Goal: Find contact information: Find contact information

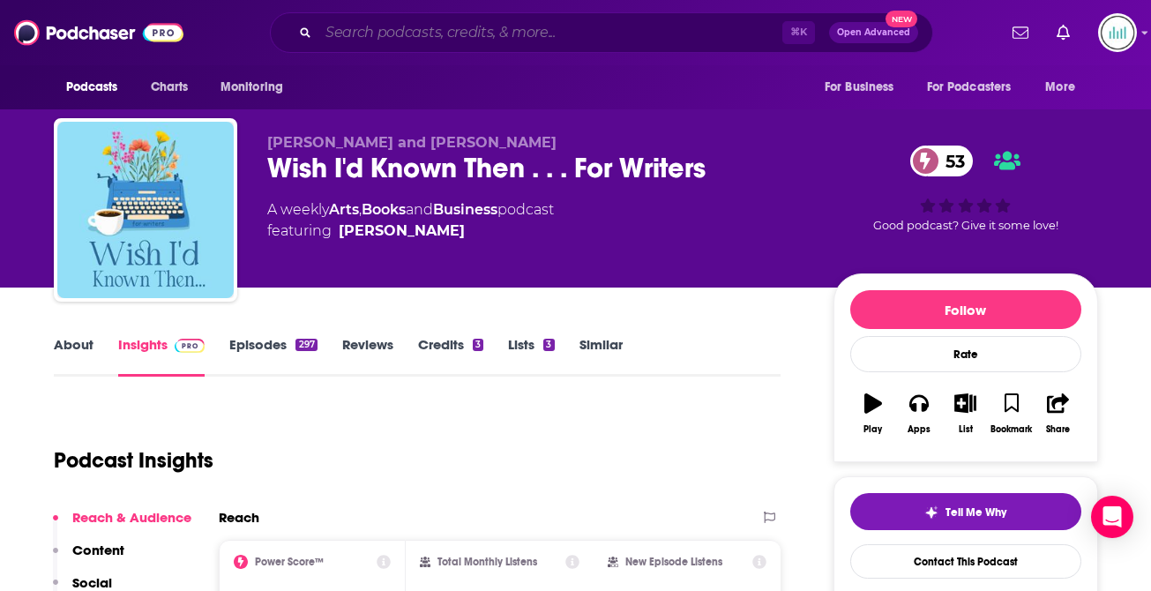
click at [349, 23] on input "Search podcasts, credits, & more..." at bounding box center [551, 33] width 464 height 28
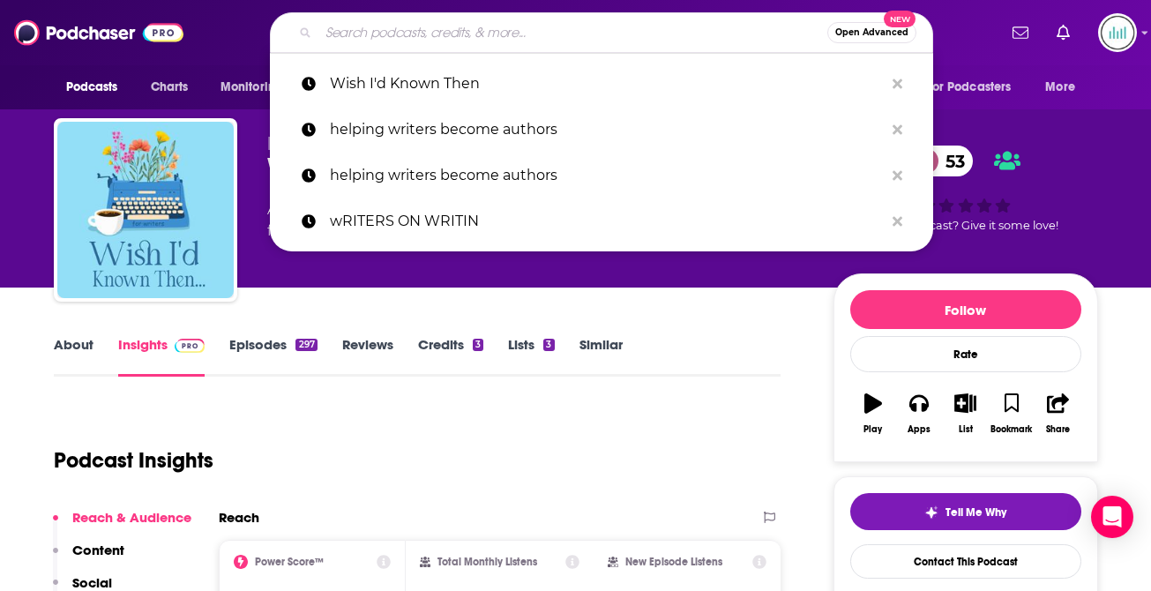
paste input "Indie Writers Club"
type input "Indie Writers Club"
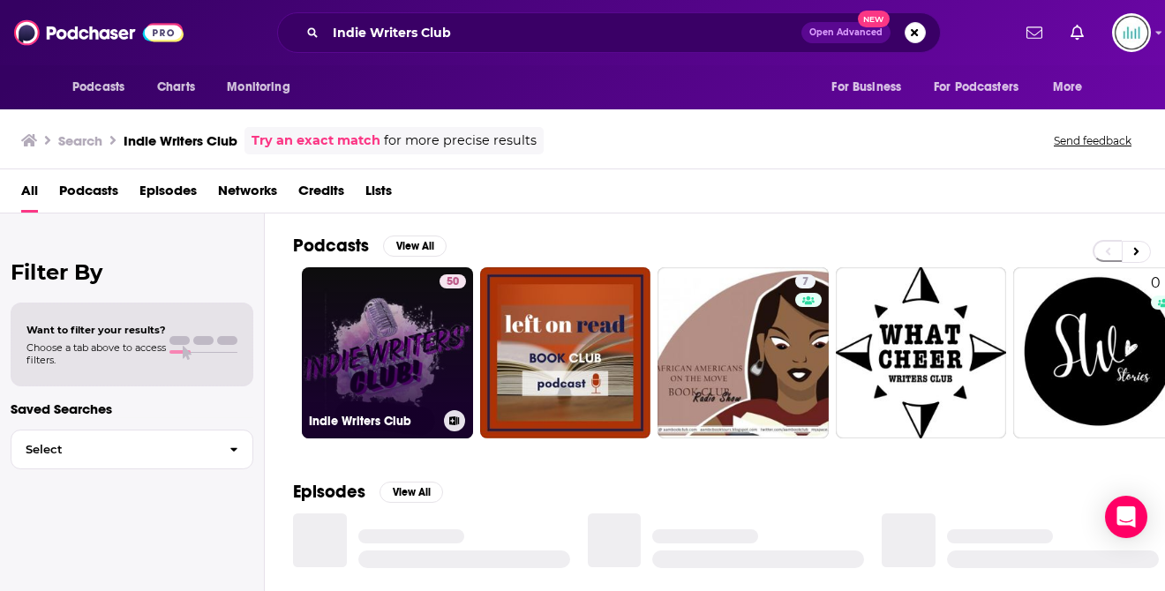
click at [347, 314] on link "50 Indie Writers Club" at bounding box center [387, 352] width 171 height 171
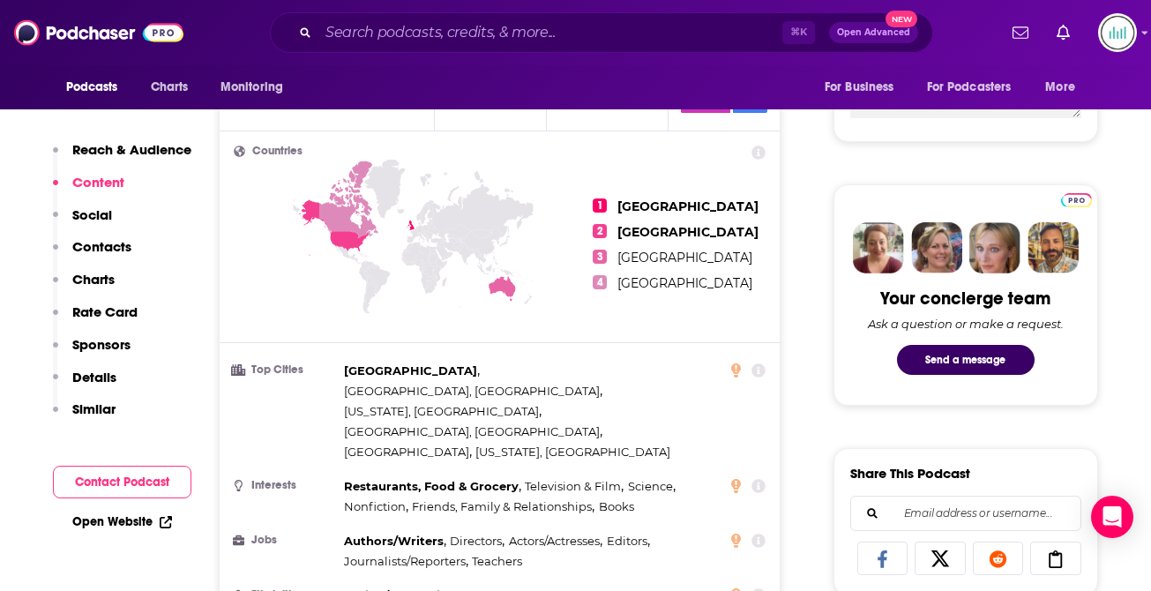
scroll to position [686, 0]
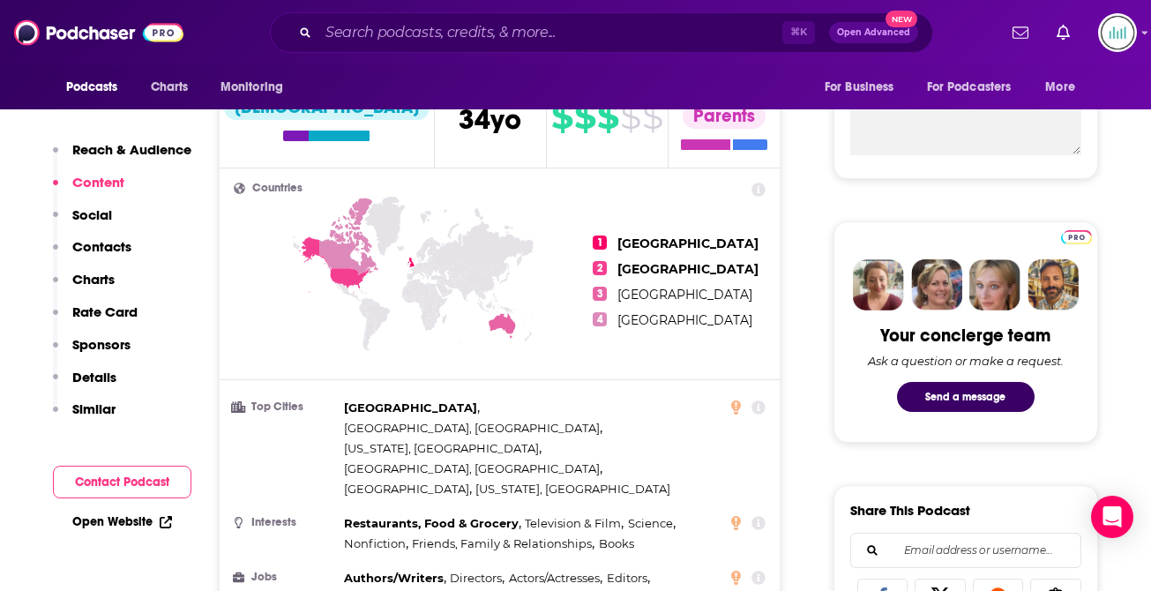
click at [99, 247] on p "Contacts" at bounding box center [101, 246] width 59 height 17
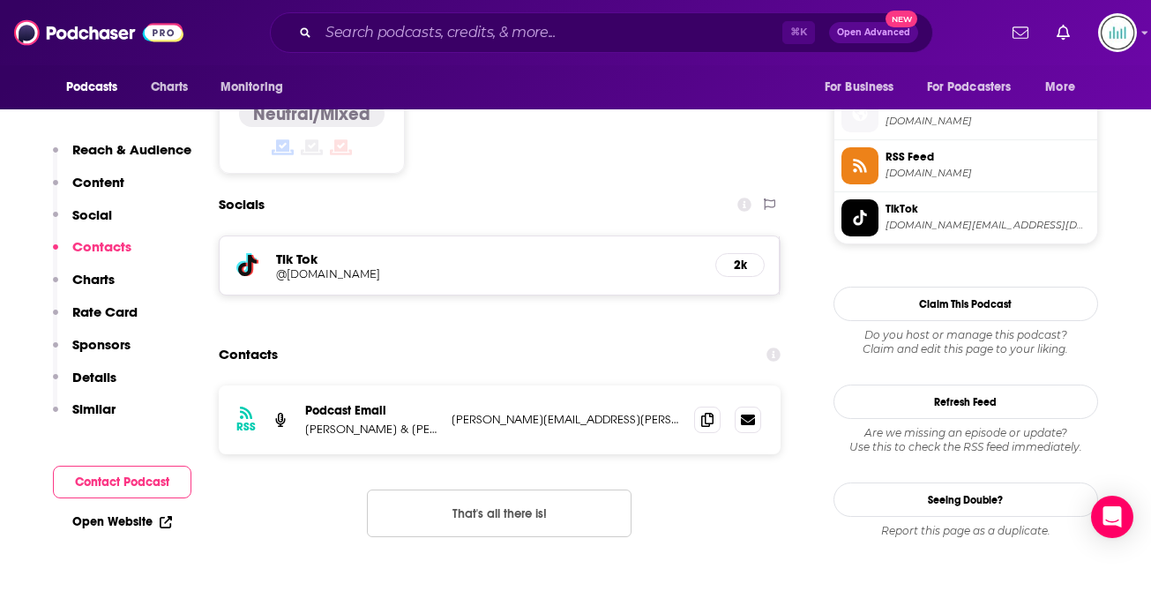
scroll to position [1435, 0]
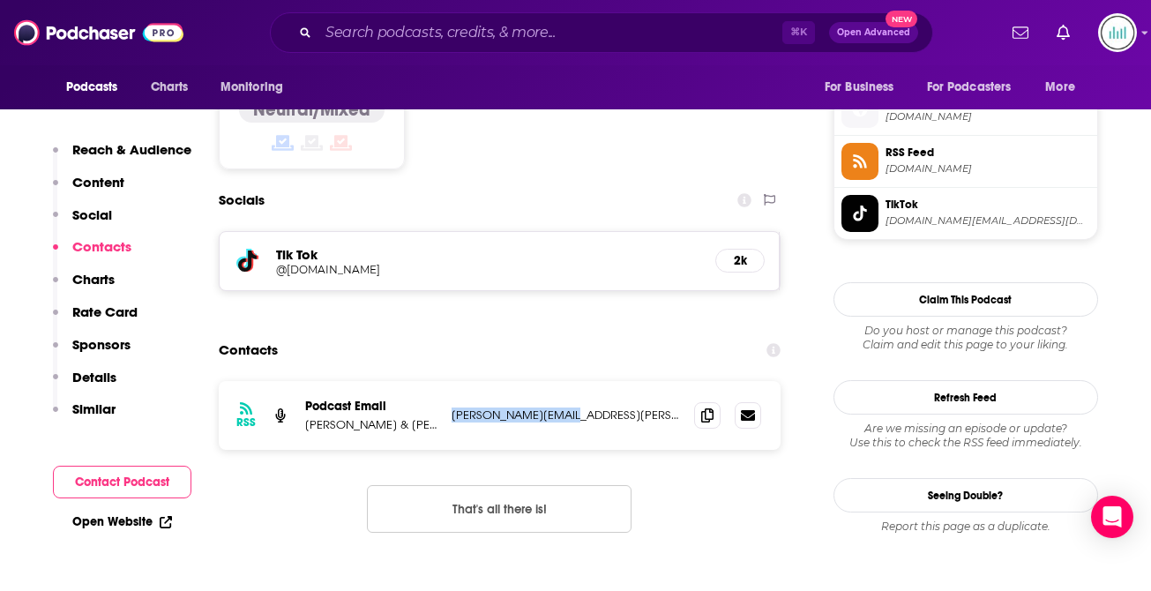
drag, startPoint x: 583, startPoint y: 326, endPoint x: 450, endPoint y: 329, distance: 133.3
click at [450, 381] on div "RSS Podcast Email [PERSON_NAME] & [PERSON_NAME] [PERSON_NAME][EMAIL_ADDRESS][PE…" at bounding box center [500, 415] width 563 height 69
copy p "[PERSON_NAME][EMAIL_ADDRESS][PERSON_NAME][DOMAIN_NAME]"
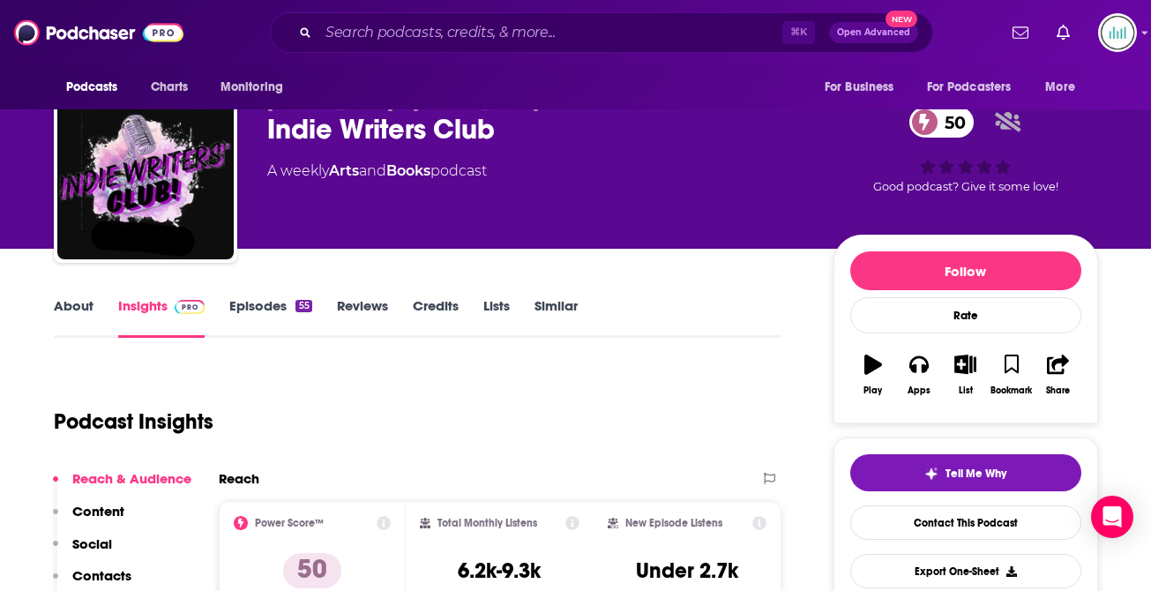
scroll to position [0, 0]
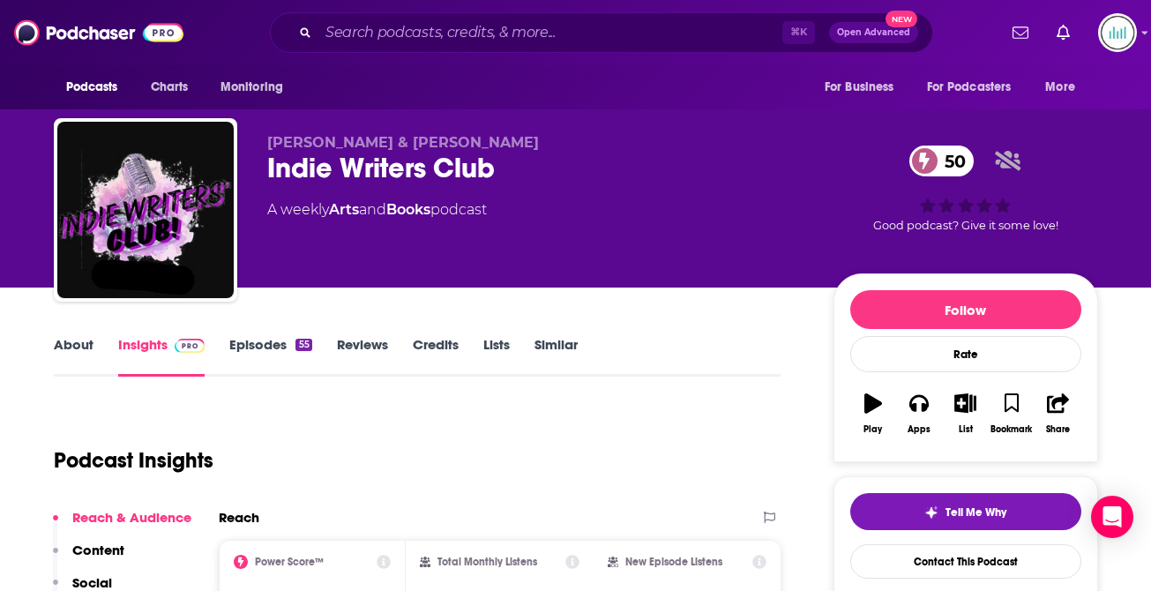
click at [64, 347] on link "About" at bounding box center [74, 356] width 40 height 41
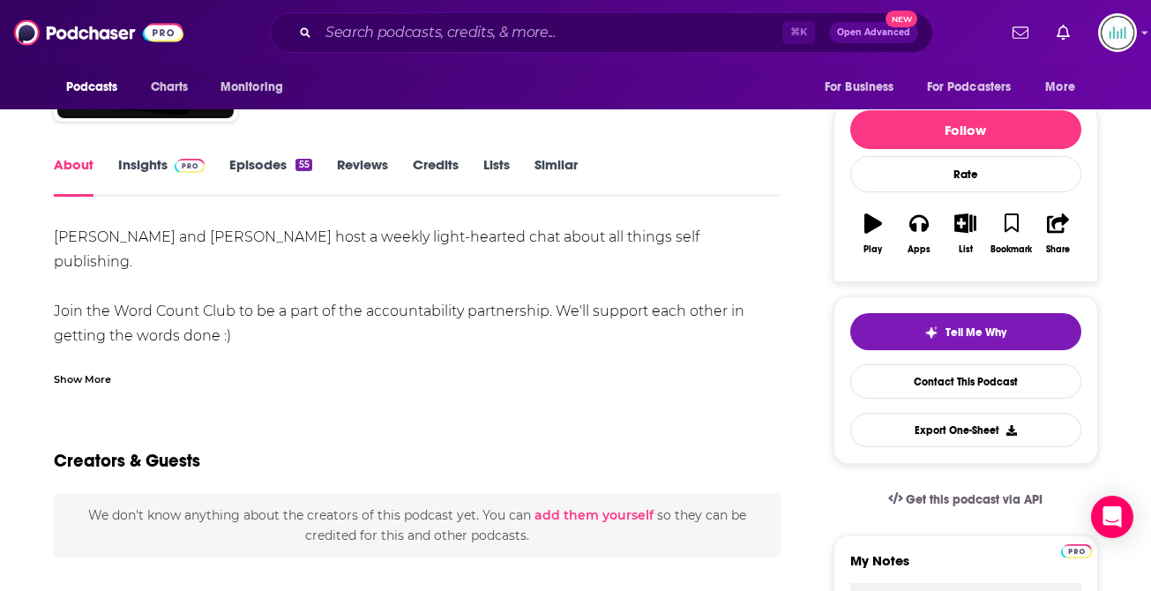
scroll to position [221, 0]
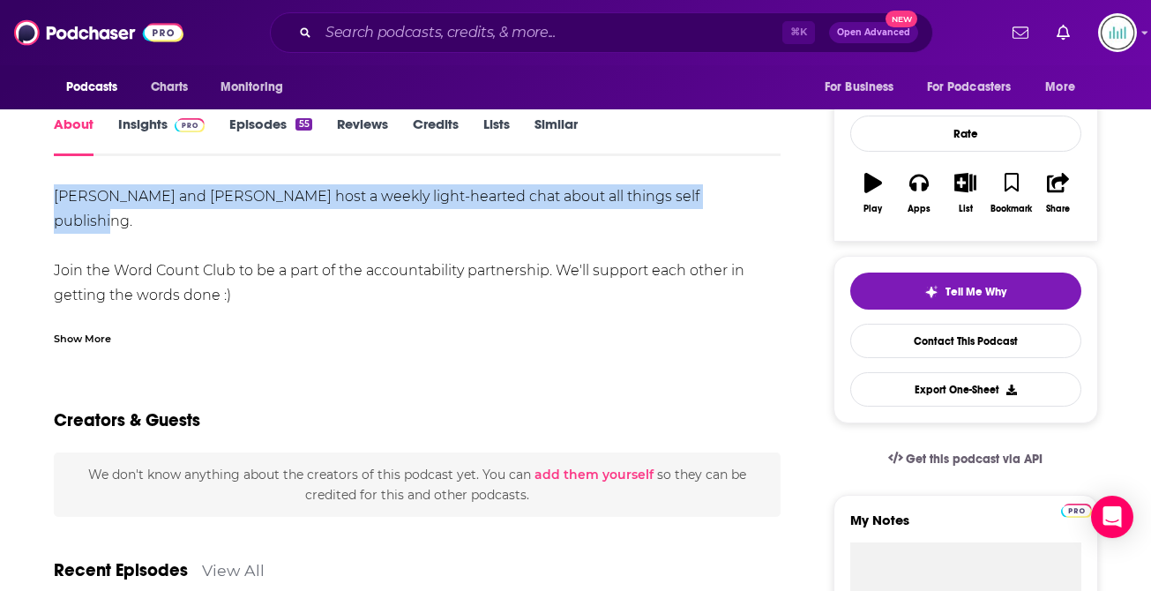
drag, startPoint x: 716, startPoint y: 198, endPoint x: 158, endPoint y: 176, distance: 559.0
copy div "[PERSON_NAME] and [PERSON_NAME] host a weekly light-hearted chat about all thin…"
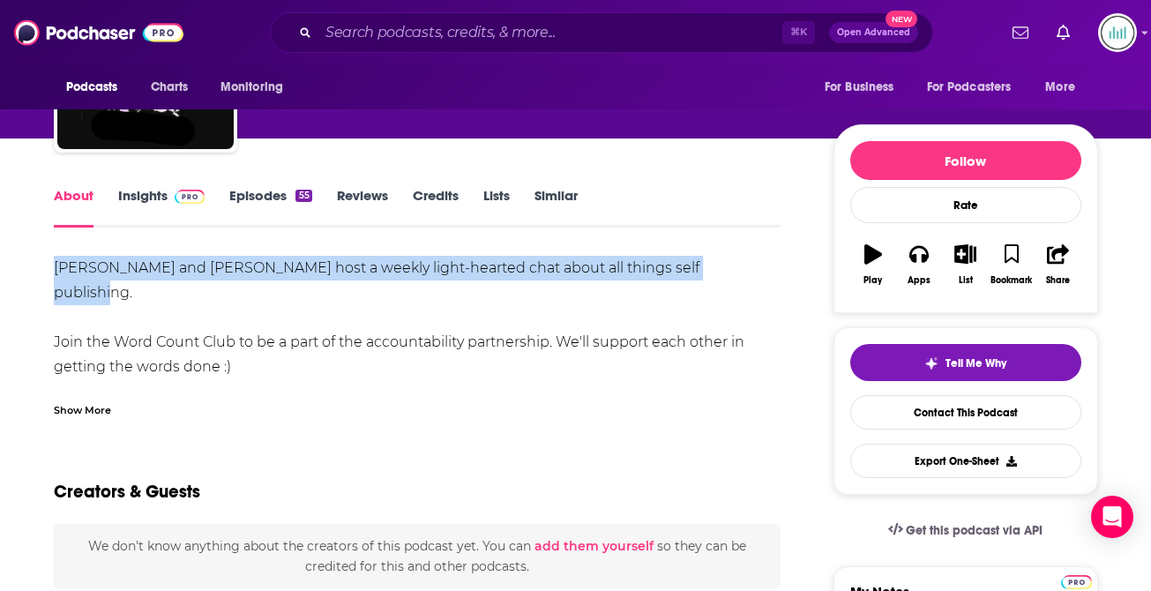
scroll to position [11, 0]
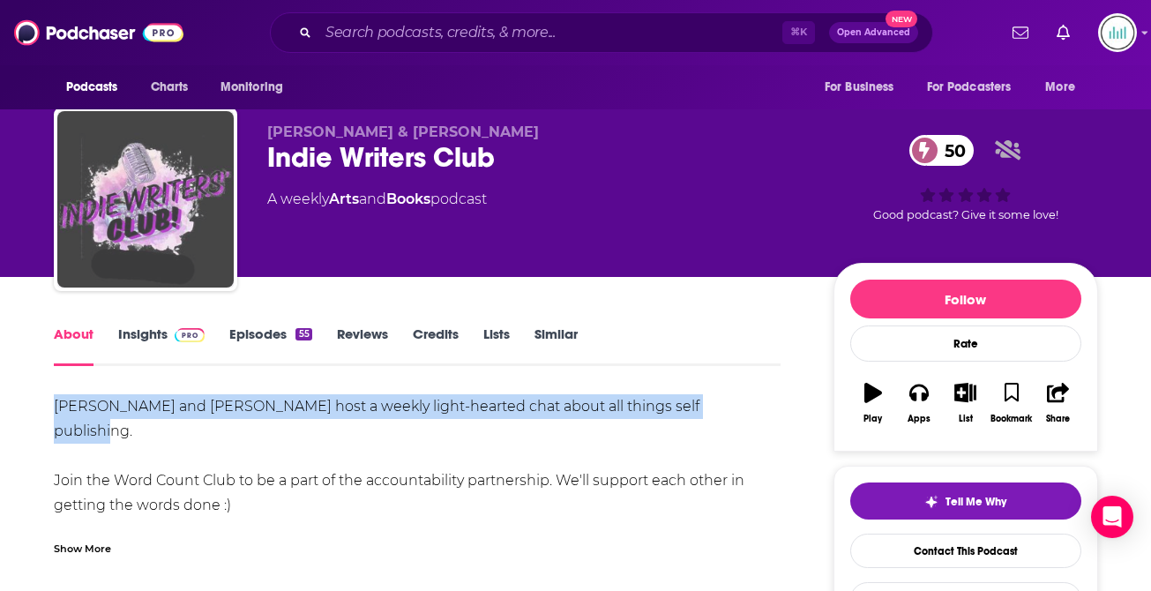
click at [223, 236] on img "Indie Writers Club" at bounding box center [145, 199] width 176 height 176
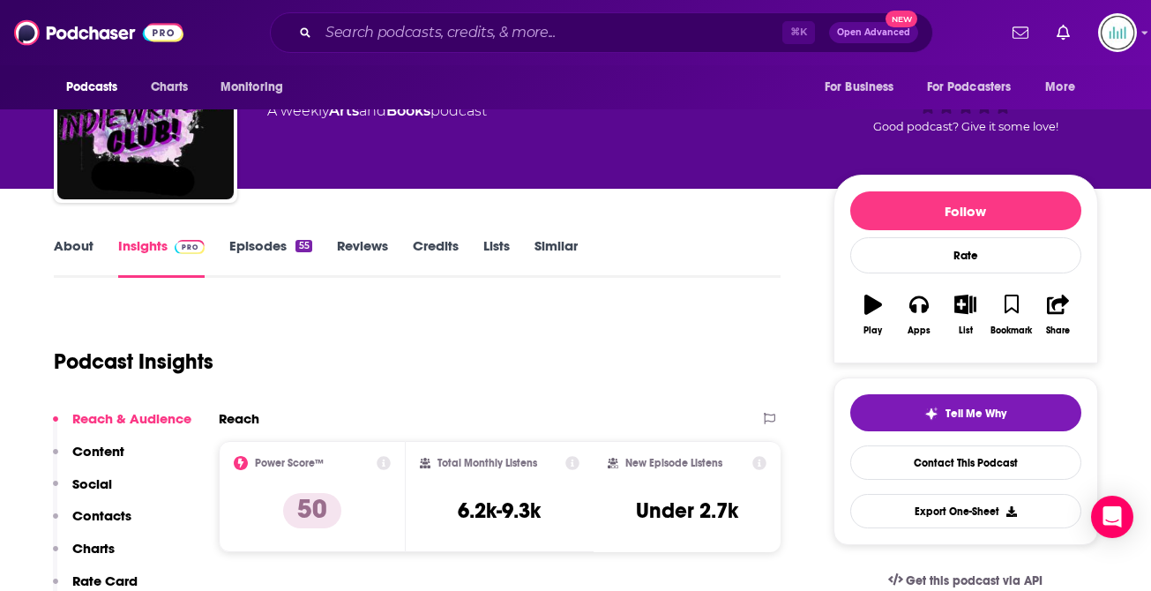
scroll to position [98, 0]
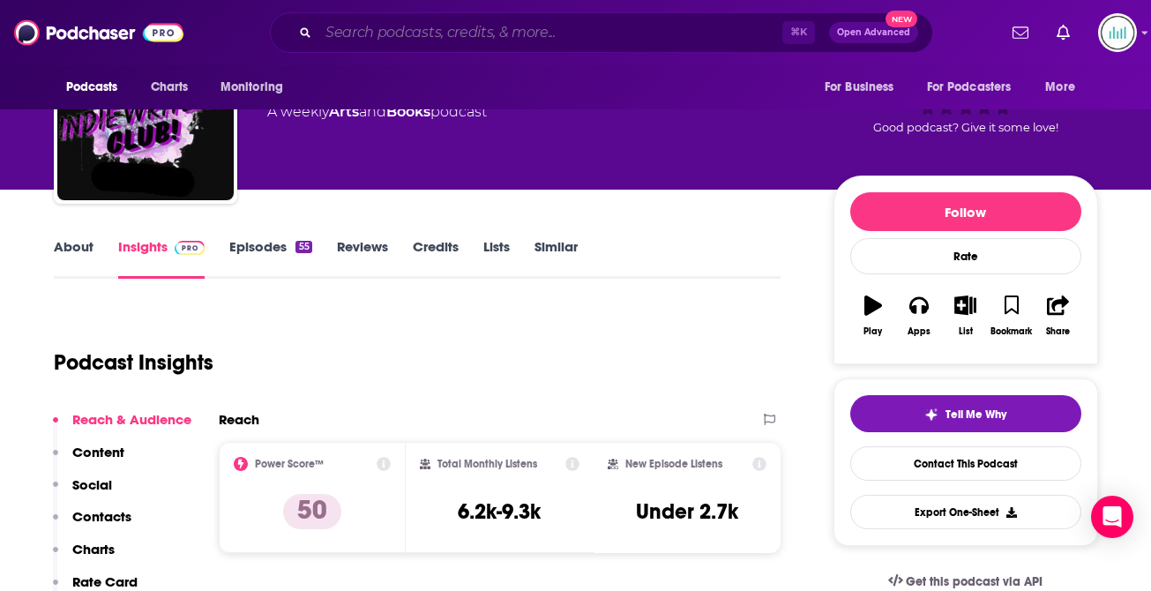
click at [381, 24] on input "Search podcasts, credits, & more..." at bounding box center [551, 33] width 464 height 28
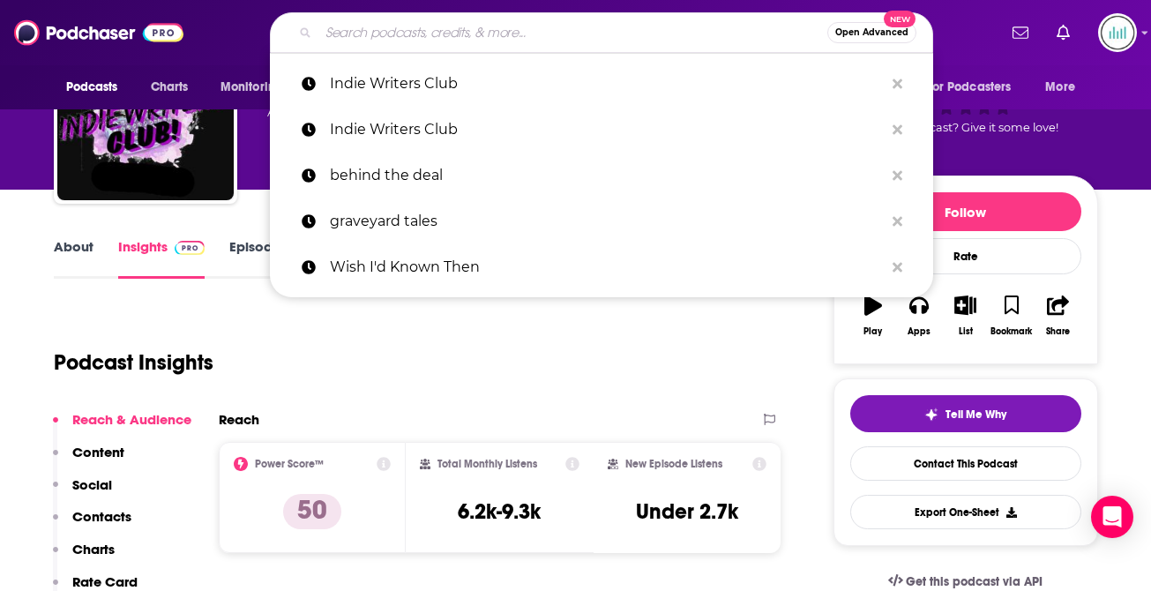
paste input "Self Published Girls Podcast"
type input "Self Published Girls Podcast"
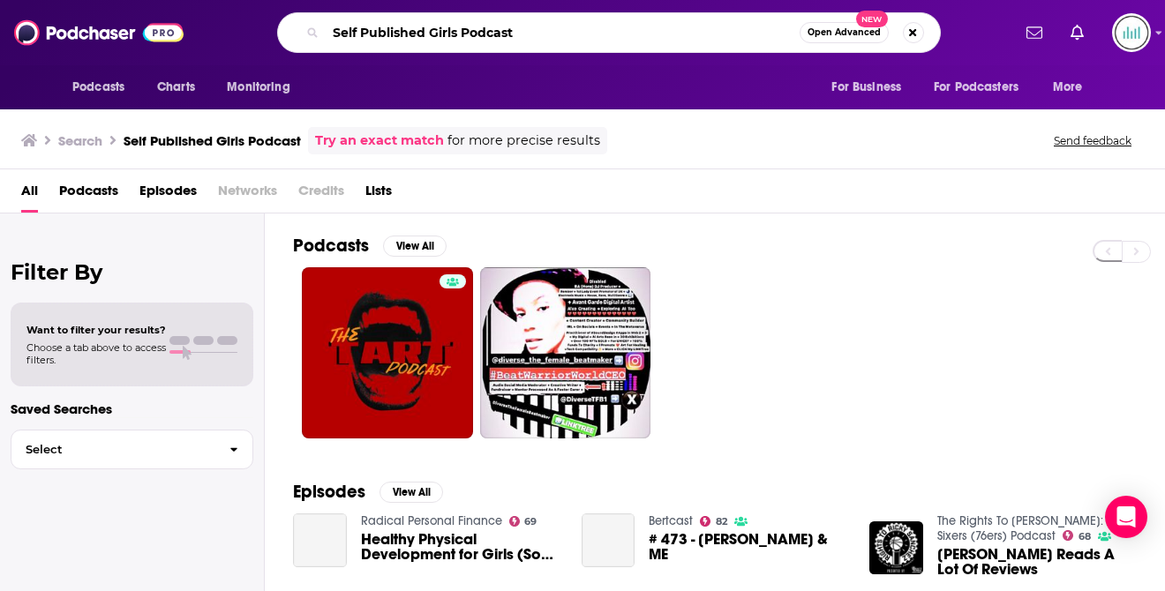
click at [463, 38] on input "Self Published Girls Podcast" at bounding box center [563, 33] width 474 height 28
drag, startPoint x: 463, startPoint y: 40, endPoint x: 543, endPoint y: 31, distance: 79.9
click at [542, 31] on input "Self Published Girls Podcast" at bounding box center [563, 33] width 474 height 28
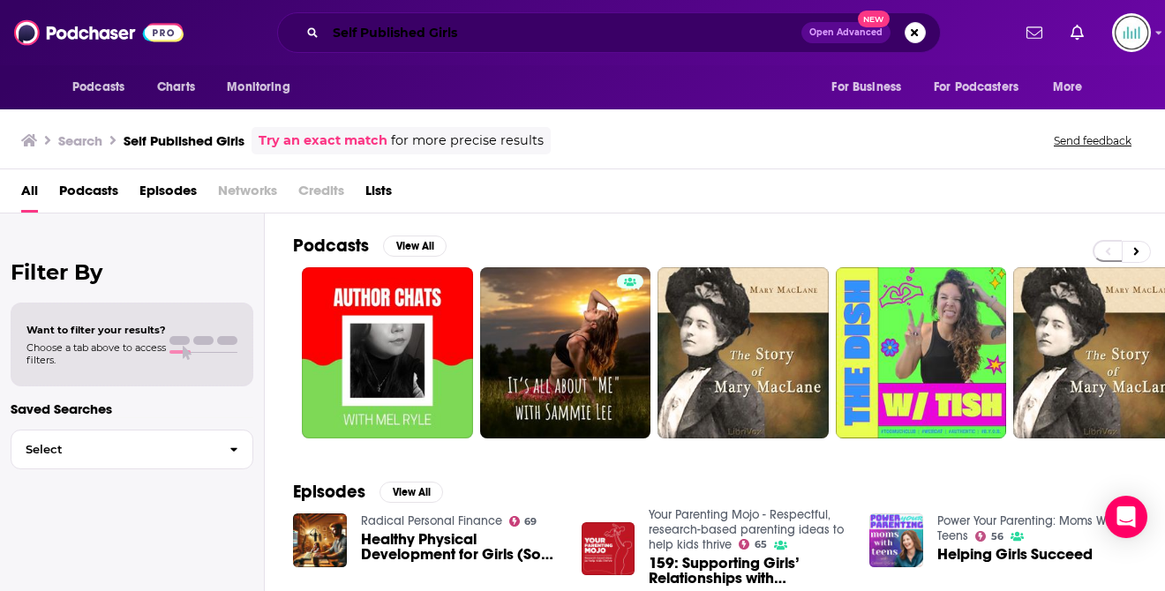
click at [436, 31] on input "Self Published Girls" at bounding box center [564, 33] width 476 height 28
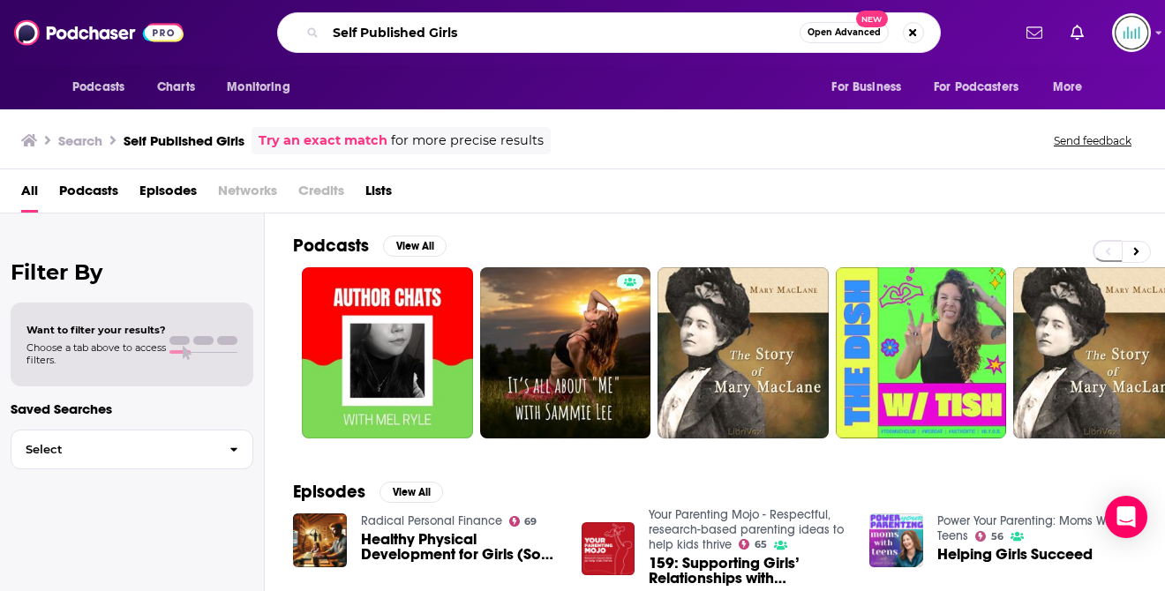
click at [436, 31] on input "Self Published Girls" at bounding box center [563, 33] width 474 height 28
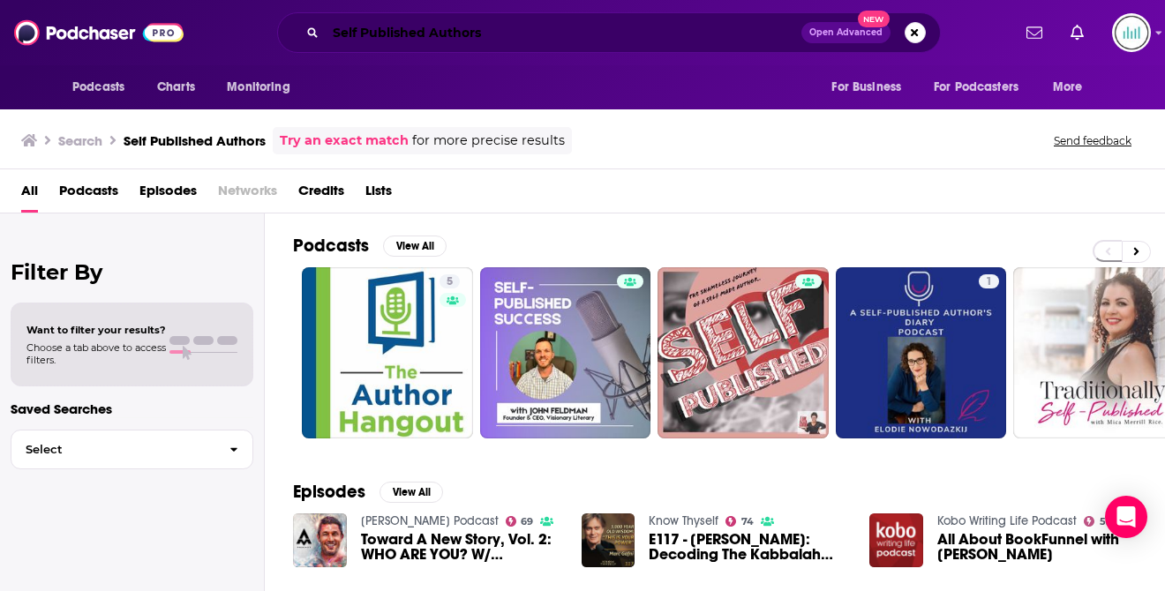
click at [335, 34] on input "Self Published Authors" at bounding box center [564, 33] width 476 height 28
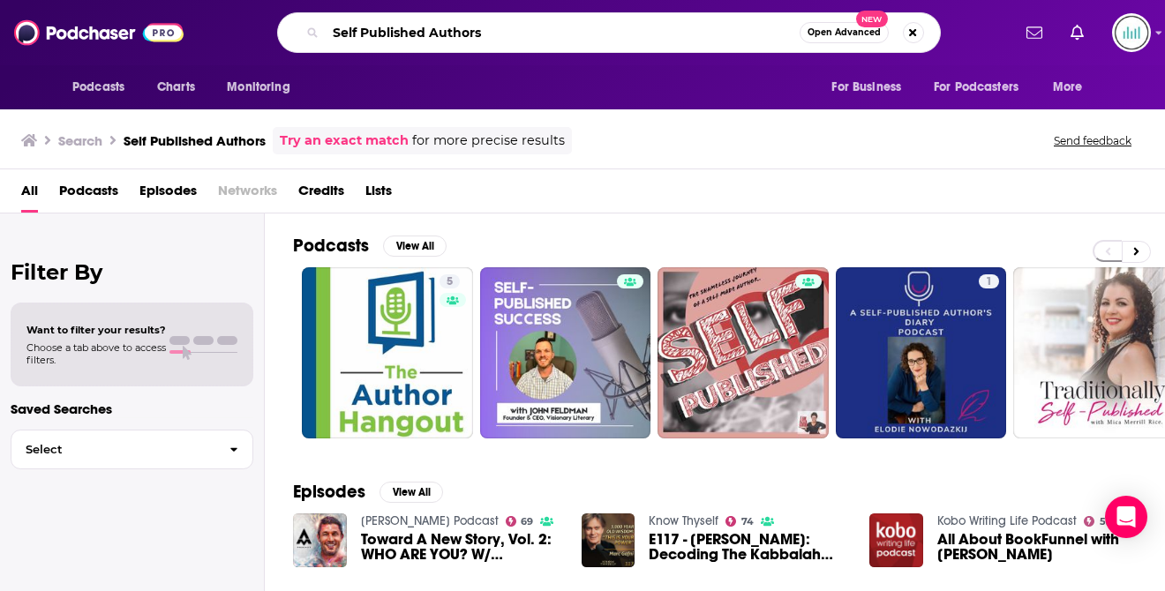
click at [335, 34] on input "Self Published Authors" at bounding box center [563, 33] width 474 height 28
type input "spa girls"
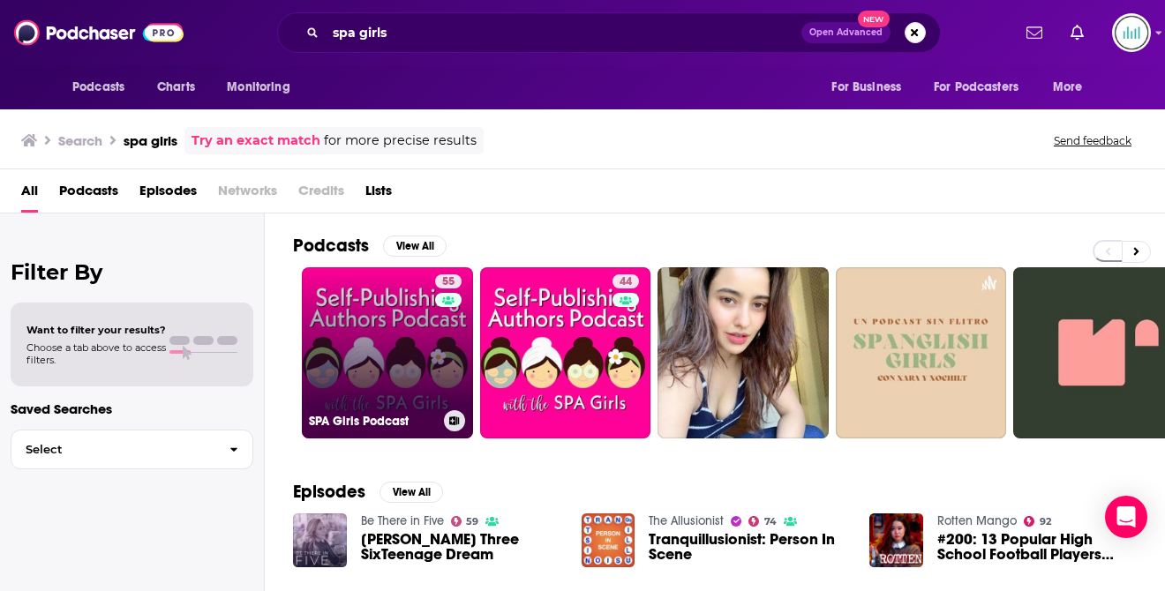
click at [385, 330] on link "55 SPA Girls Podcast" at bounding box center [387, 352] width 171 height 171
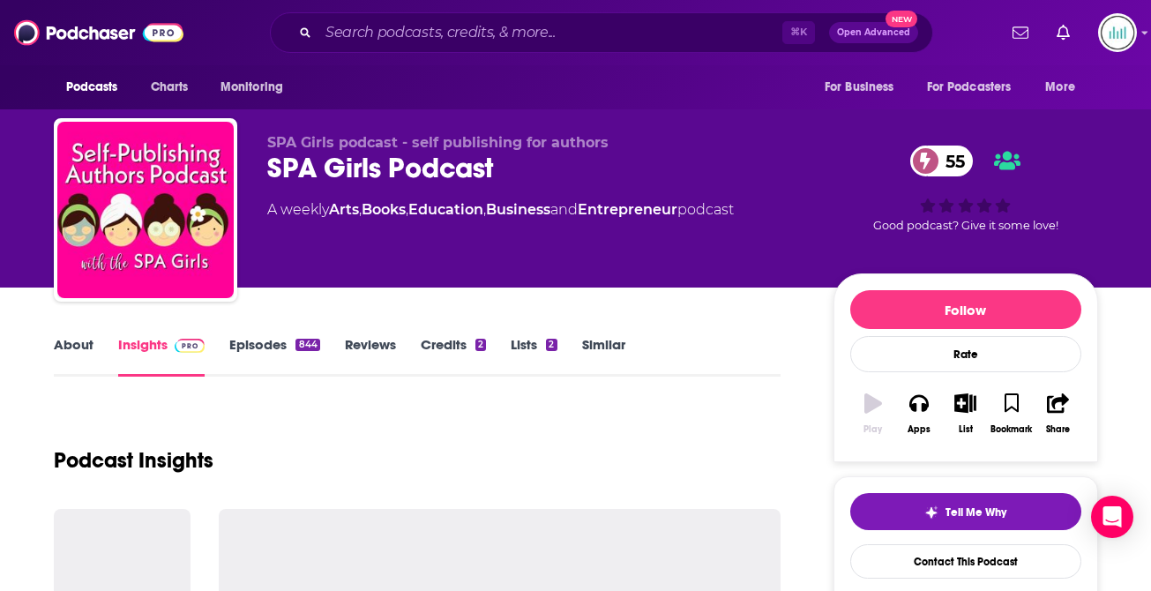
click at [65, 343] on link "About" at bounding box center [74, 356] width 40 height 41
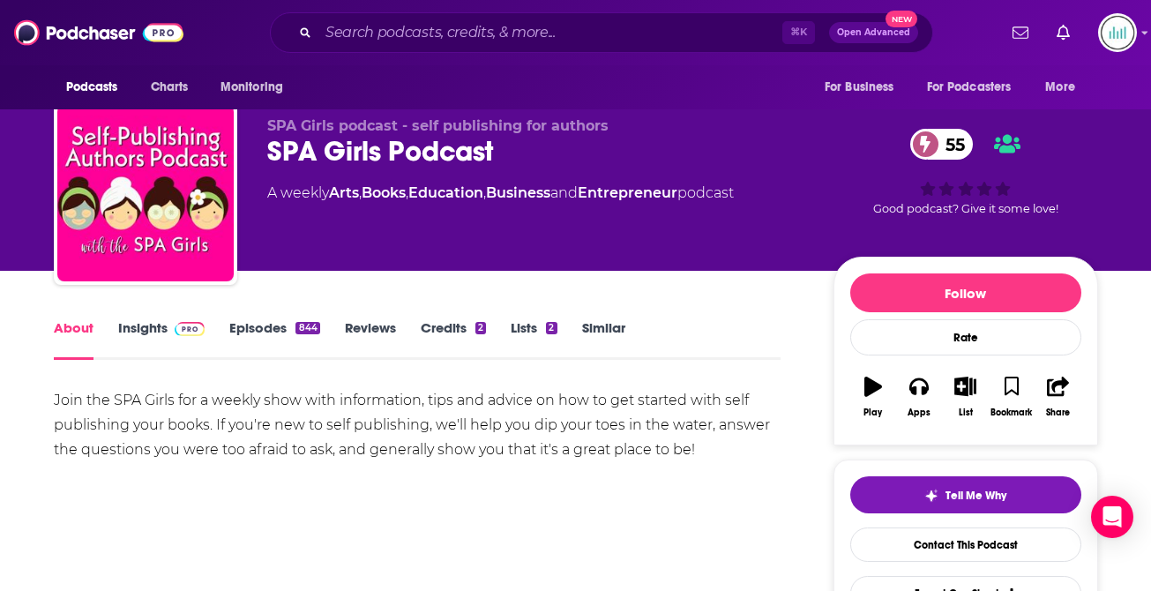
scroll to position [25, 0]
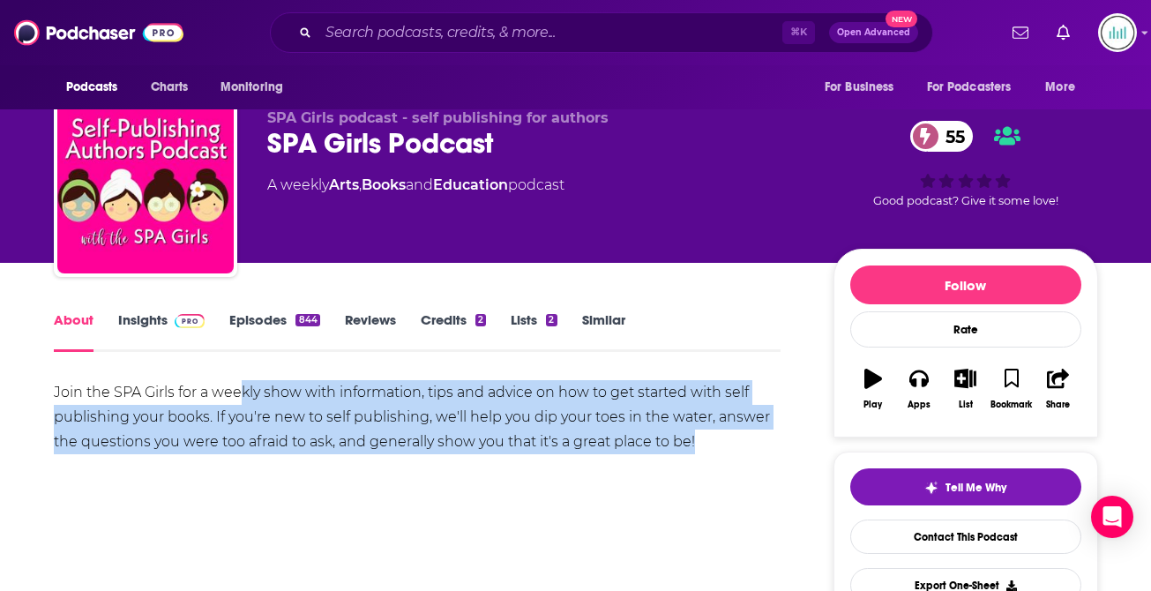
drag, startPoint x: 704, startPoint y: 439, endPoint x: 238, endPoint y: 396, distance: 467.9
click at [239, 396] on div "Join the SPA Girls for a weekly show with information, tips and advice on how t…" at bounding box center [418, 417] width 728 height 74
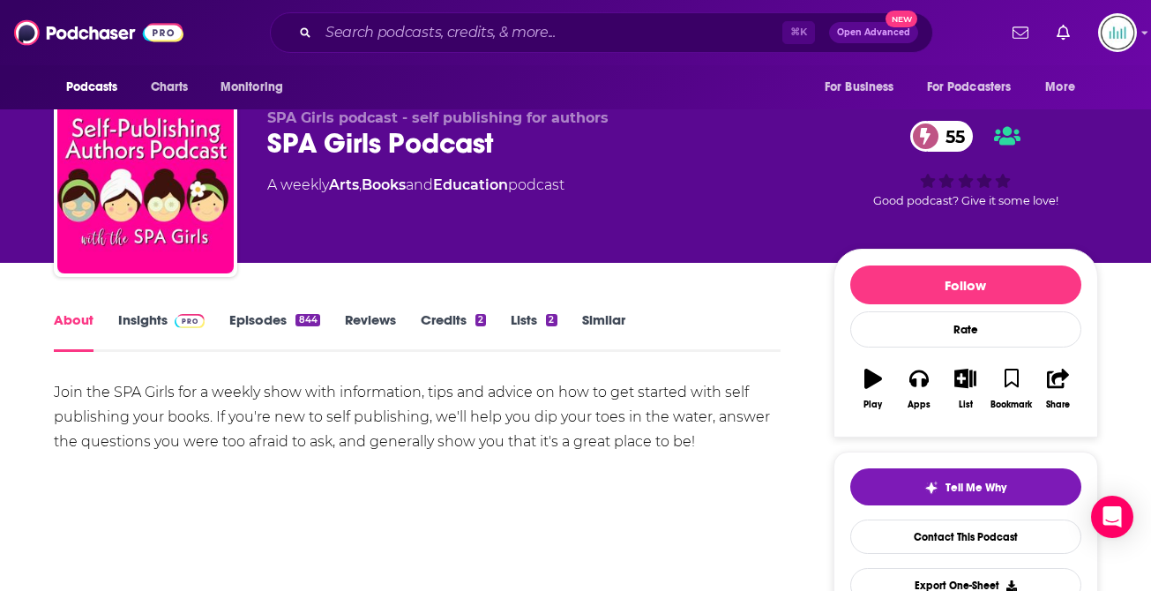
click at [56, 394] on div "Join the SPA Girls for a weekly show with information, tips and advice on how t…" at bounding box center [418, 417] width 728 height 74
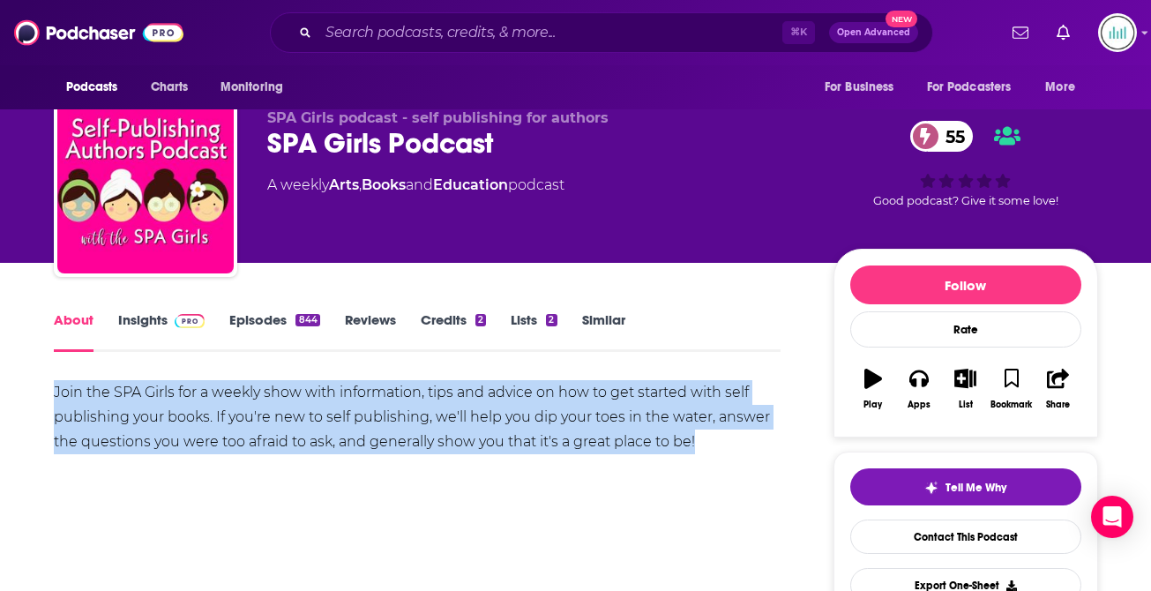
drag, startPoint x: 53, startPoint y: 393, endPoint x: 135, endPoint y: 503, distance: 137.5
click at [135, 503] on div "Join the SPA Girls for a weekly show with information, tips and advice on how t…" at bounding box center [418, 442] width 728 height 124
copy div "Join the SPA Girls for a weekly show with information, tips and advice on how t…"
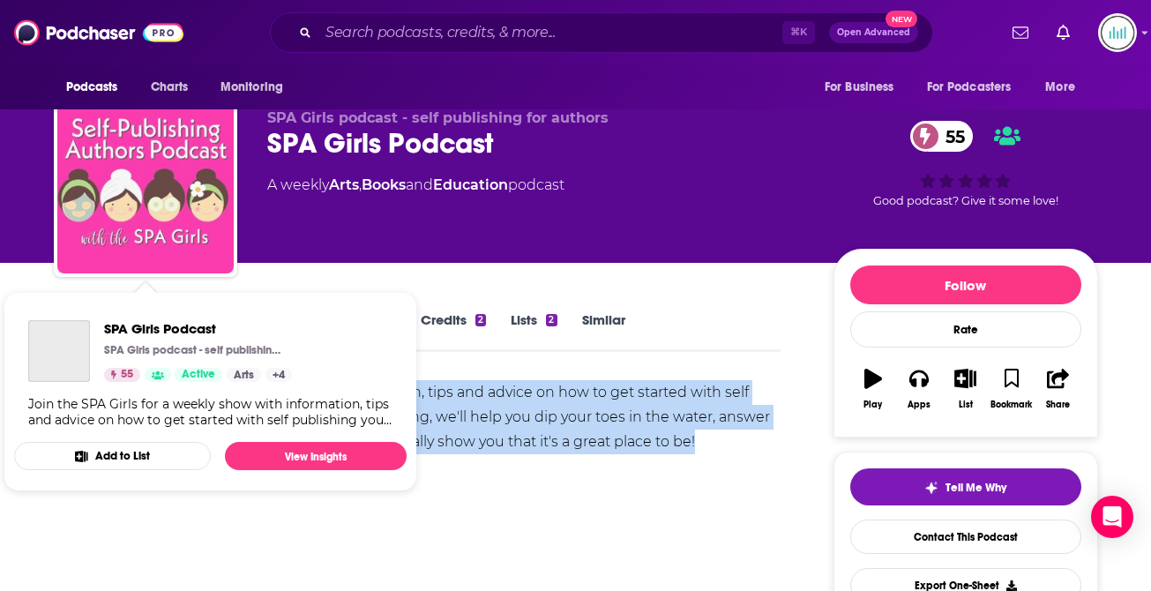
click at [124, 190] on img "SPA Girls Podcast" at bounding box center [145, 185] width 176 height 176
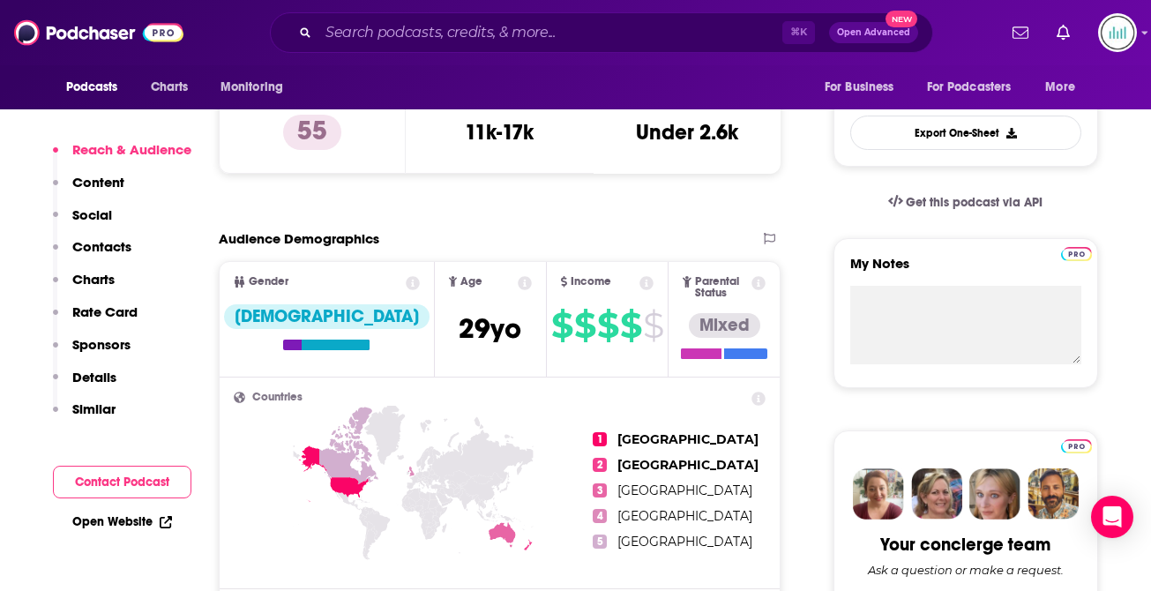
scroll to position [541, 0]
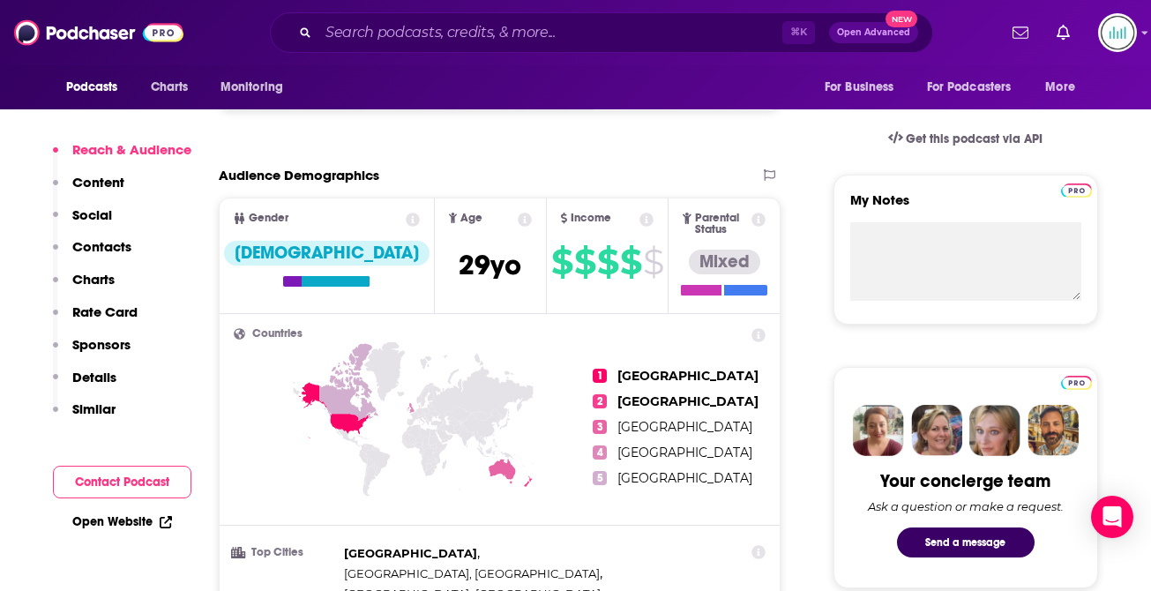
click at [97, 246] on p "Contacts" at bounding box center [101, 246] width 59 height 17
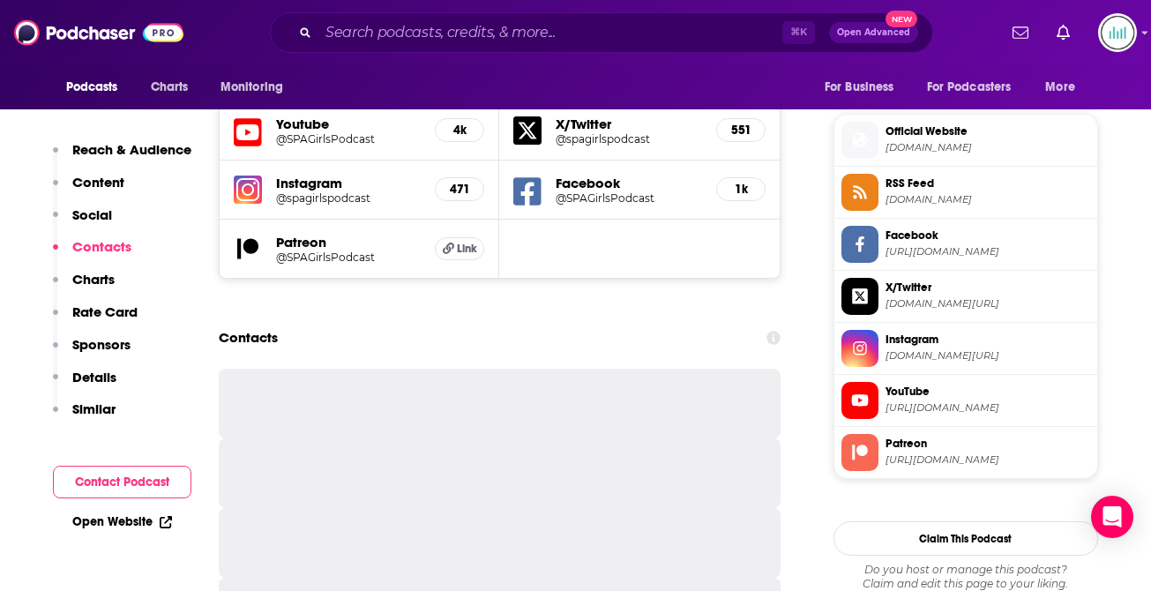
scroll to position [1553, 0]
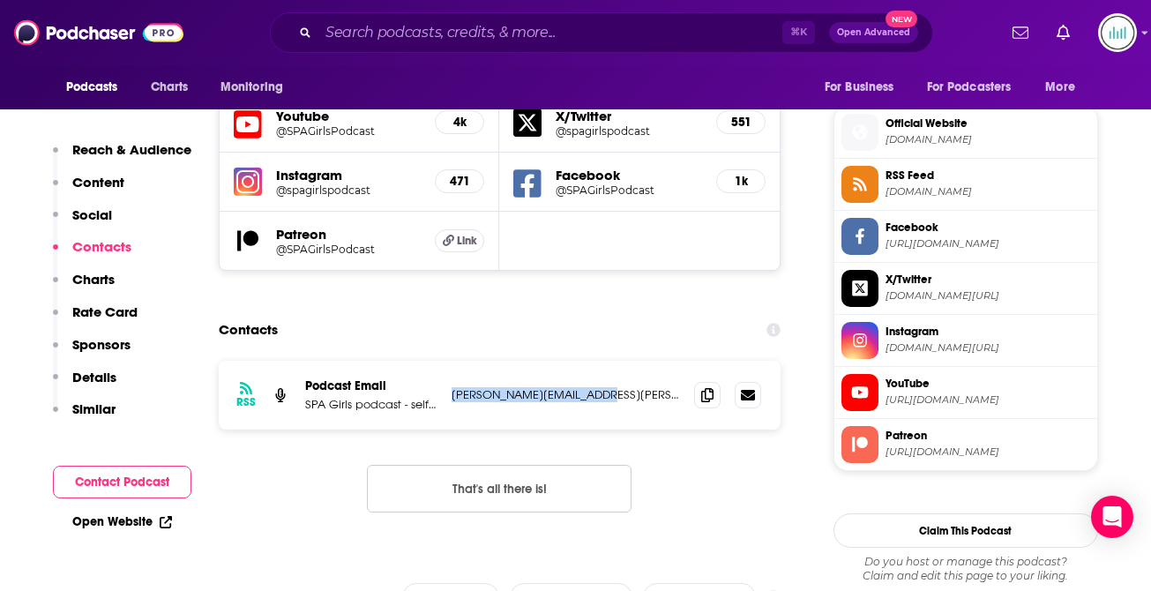
drag, startPoint x: 575, startPoint y: 329, endPoint x: 452, endPoint y: 330, distance: 123.5
click at [452, 387] on p "[PERSON_NAME][EMAIL_ADDRESS][PERSON_NAME][DOMAIN_NAME]" at bounding box center [566, 394] width 229 height 15
copy p "[PERSON_NAME][EMAIL_ADDRESS][PERSON_NAME][DOMAIN_NAME]"
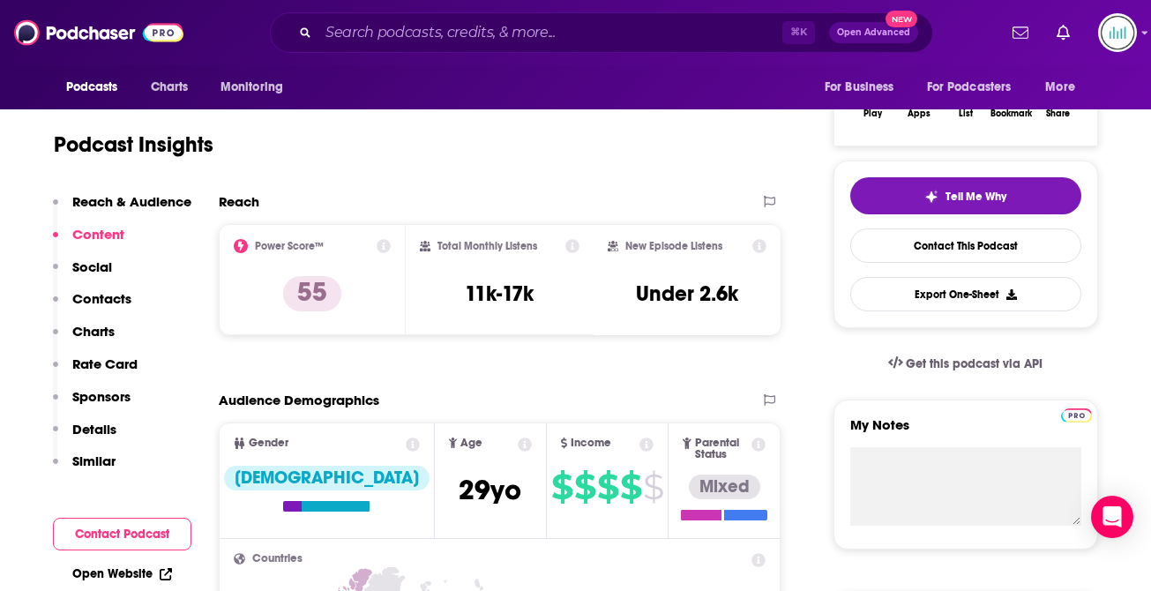
scroll to position [0, 0]
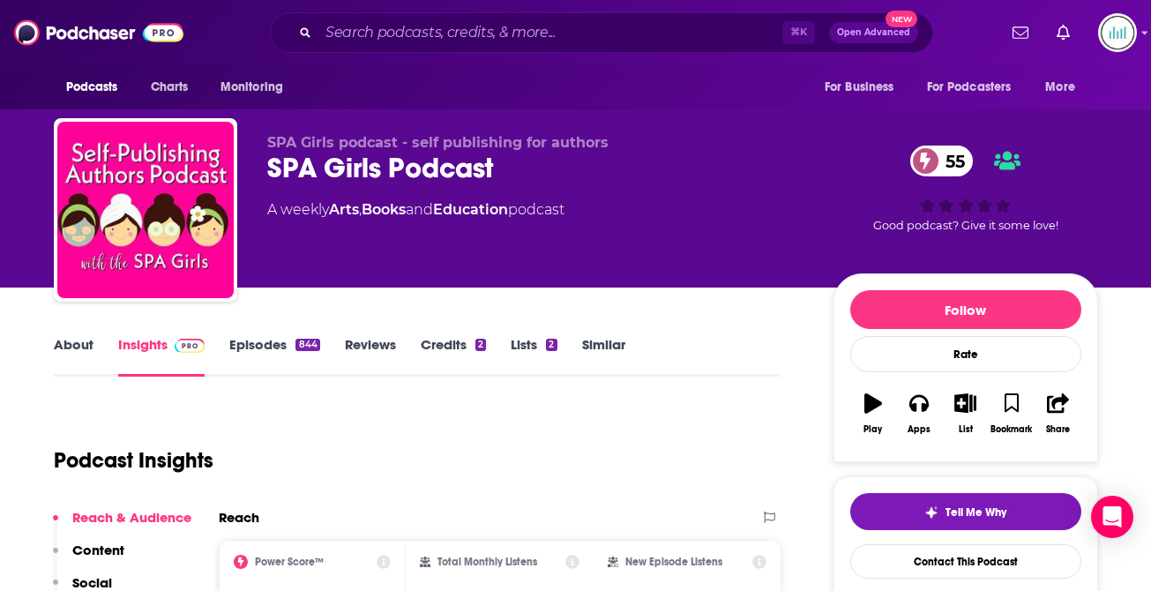
click at [74, 343] on link "About" at bounding box center [74, 356] width 40 height 41
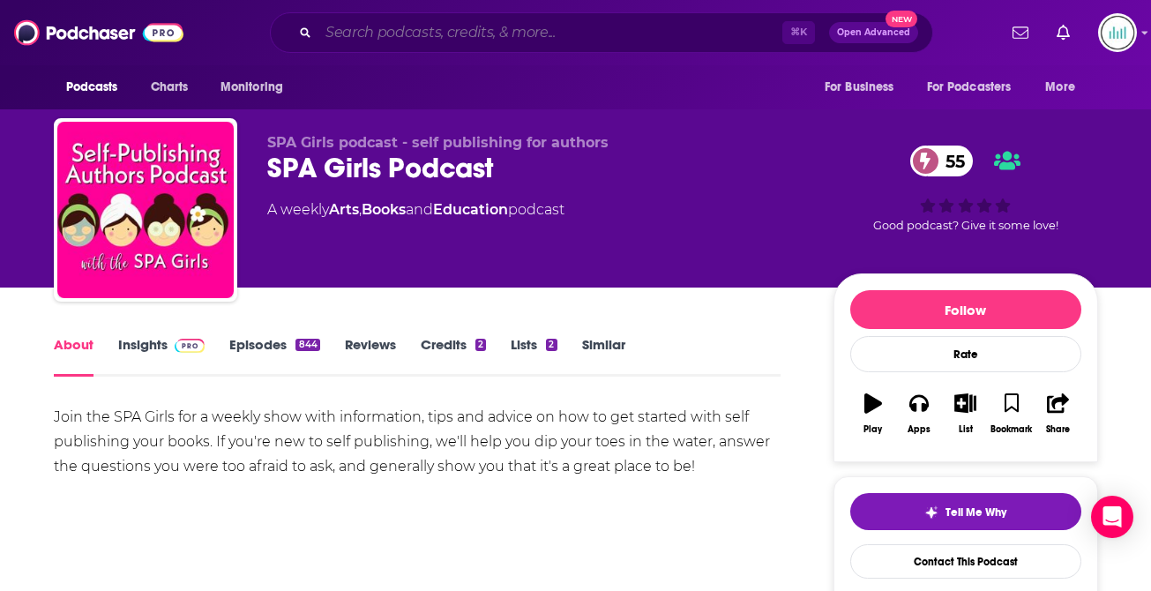
click at [358, 26] on input "Search podcasts, credits, & more..." at bounding box center [551, 33] width 464 height 28
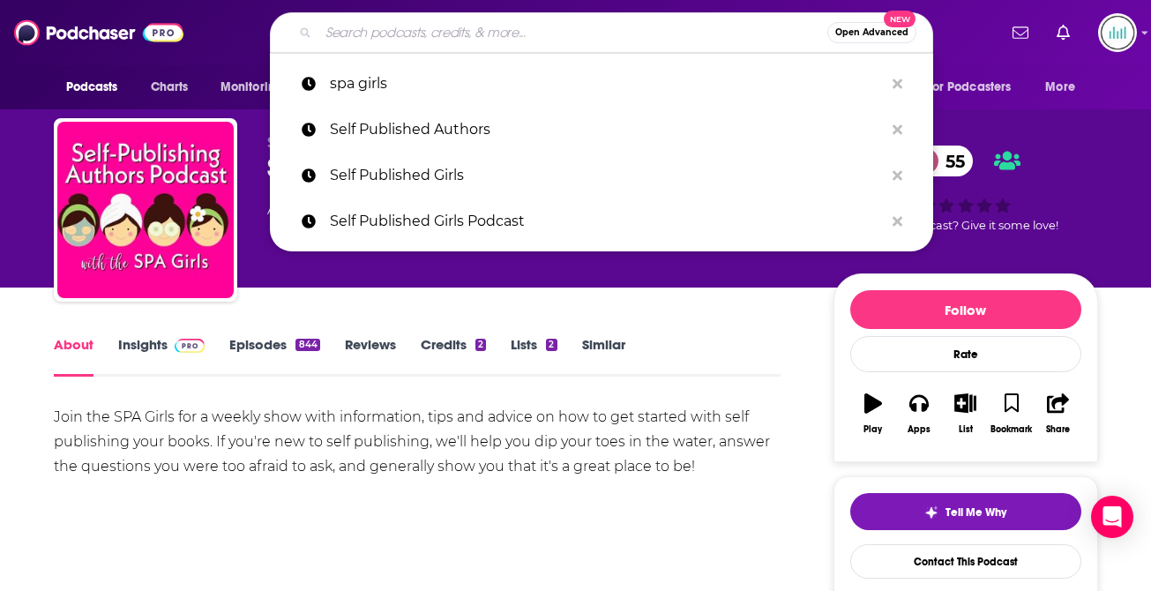
paste input "The [DEMOGRAPHIC_DATA] Publishing Show"
type input "The [DEMOGRAPHIC_DATA] Publishing Show"
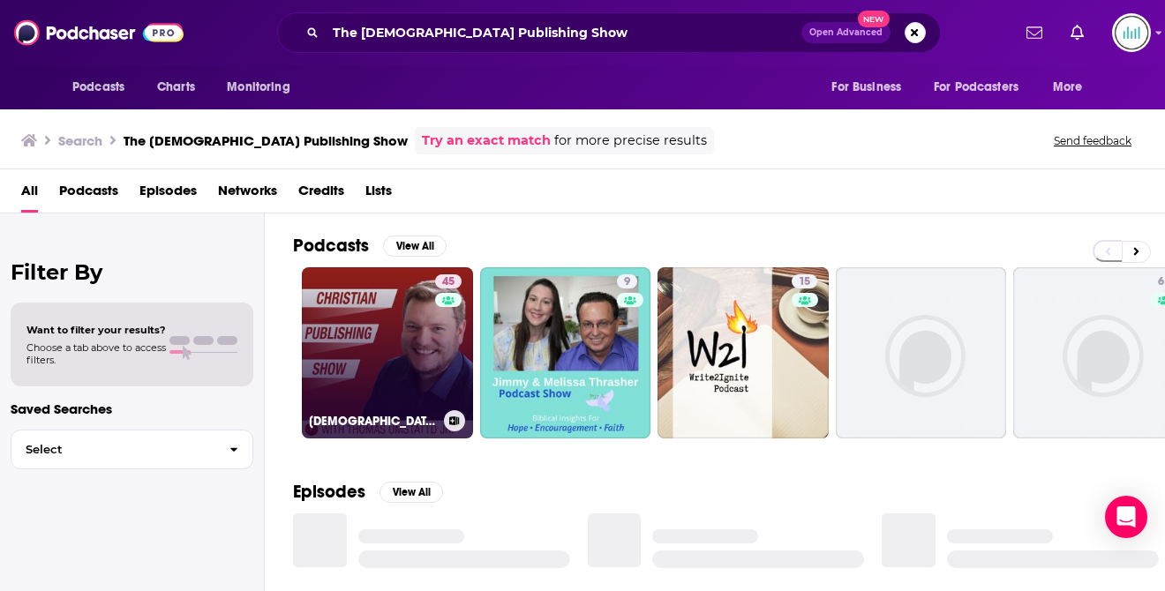
click at [389, 296] on link "45 [DEMOGRAPHIC_DATA] Publishing Show" at bounding box center [387, 352] width 171 height 171
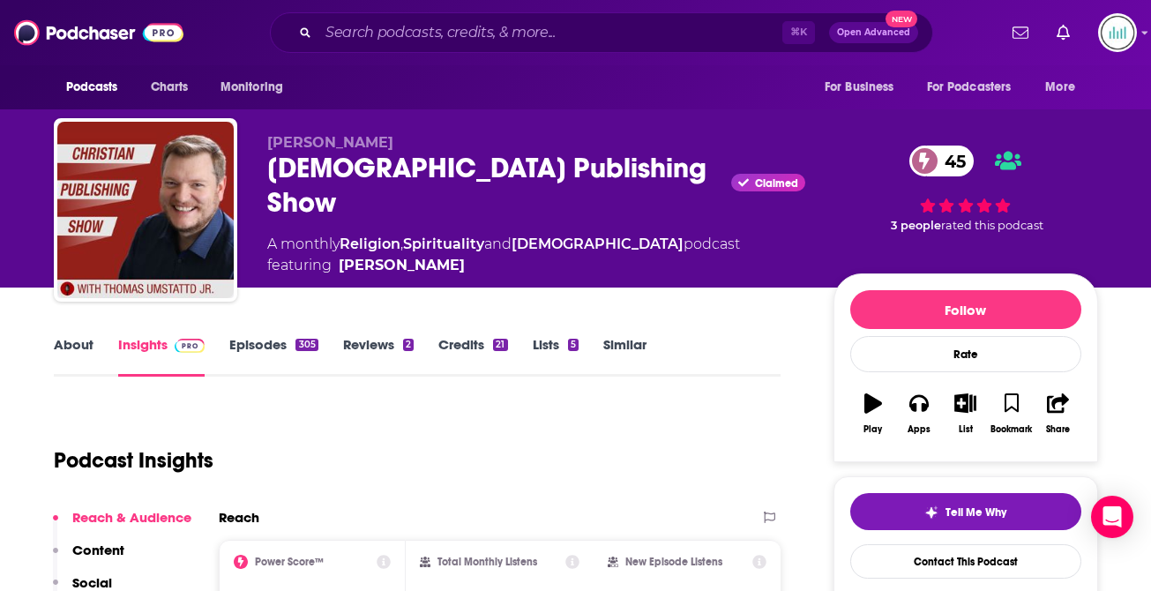
click at [74, 347] on link "About" at bounding box center [74, 356] width 40 height 41
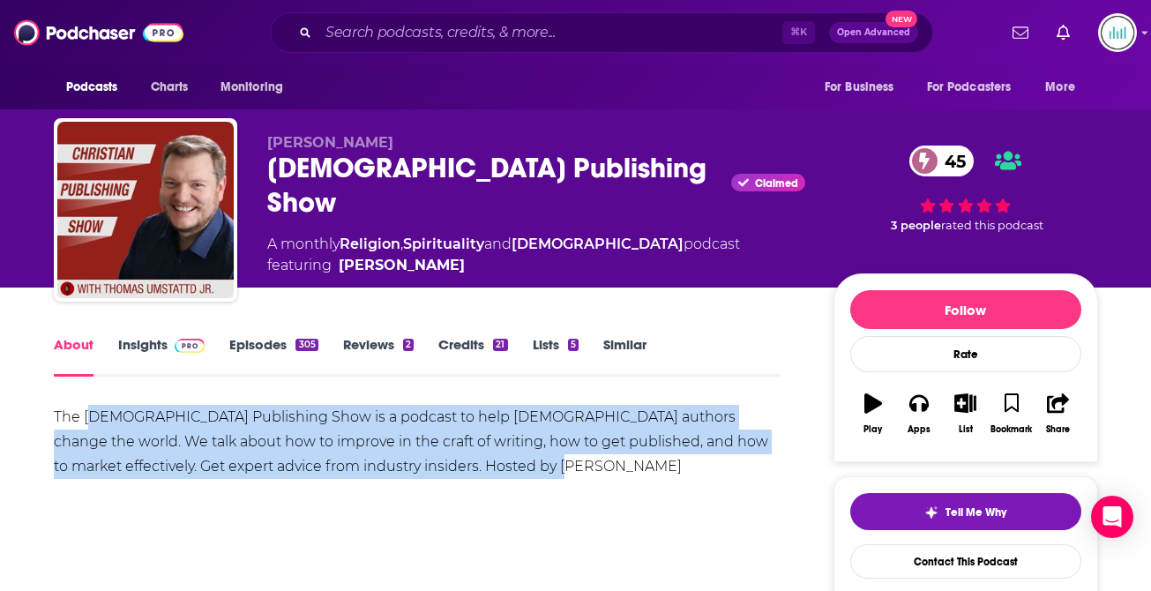
drag, startPoint x: 493, startPoint y: 464, endPoint x: 97, endPoint y: 409, distance: 400.1
click at [97, 409] on div "The [DEMOGRAPHIC_DATA] Publishing Show is a podcast to help [DEMOGRAPHIC_DATA] …" at bounding box center [418, 442] width 728 height 74
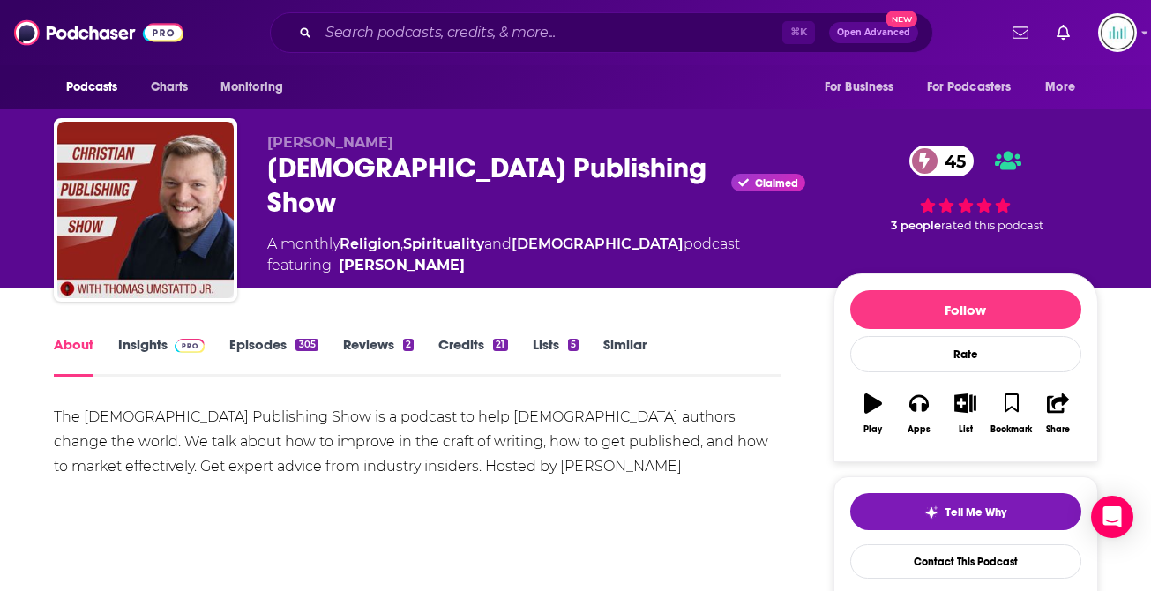
click at [63, 406] on div "The [DEMOGRAPHIC_DATA] Publishing Show is a podcast to help [DEMOGRAPHIC_DATA] …" at bounding box center [418, 442] width 728 height 74
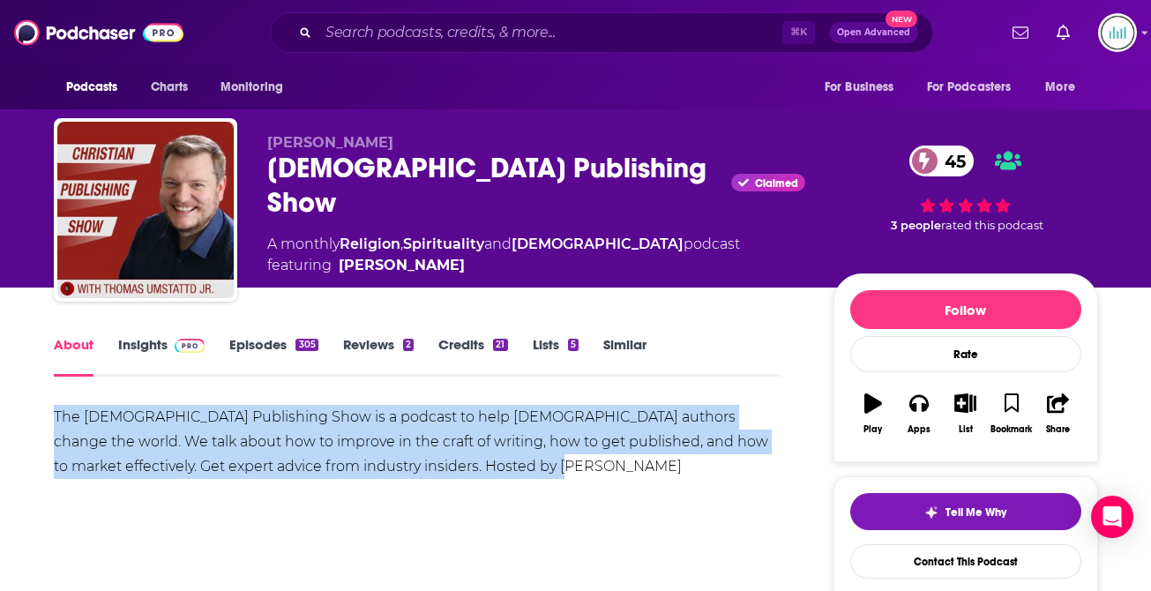
drag, startPoint x: 50, startPoint y: 407, endPoint x: 322, endPoint y: 493, distance: 285.2
copy div "The [DEMOGRAPHIC_DATA] Publishing Show is a podcast to help [DEMOGRAPHIC_DATA] …"
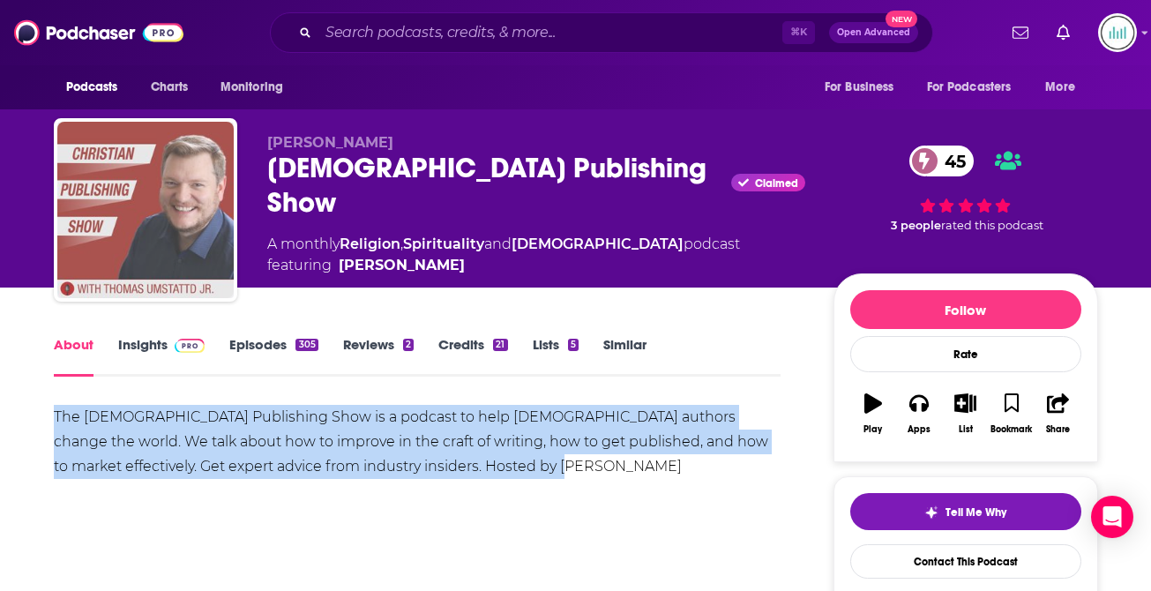
click at [170, 251] on img "Christian Publishing Show" at bounding box center [145, 210] width 176 height 176
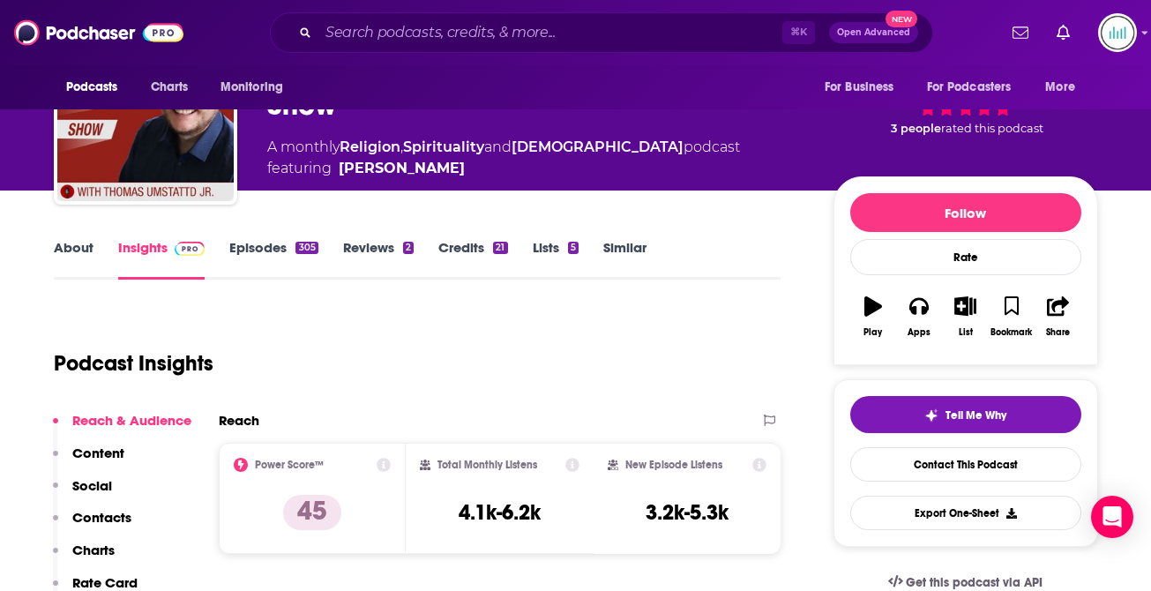
scroll to position [308, 0]
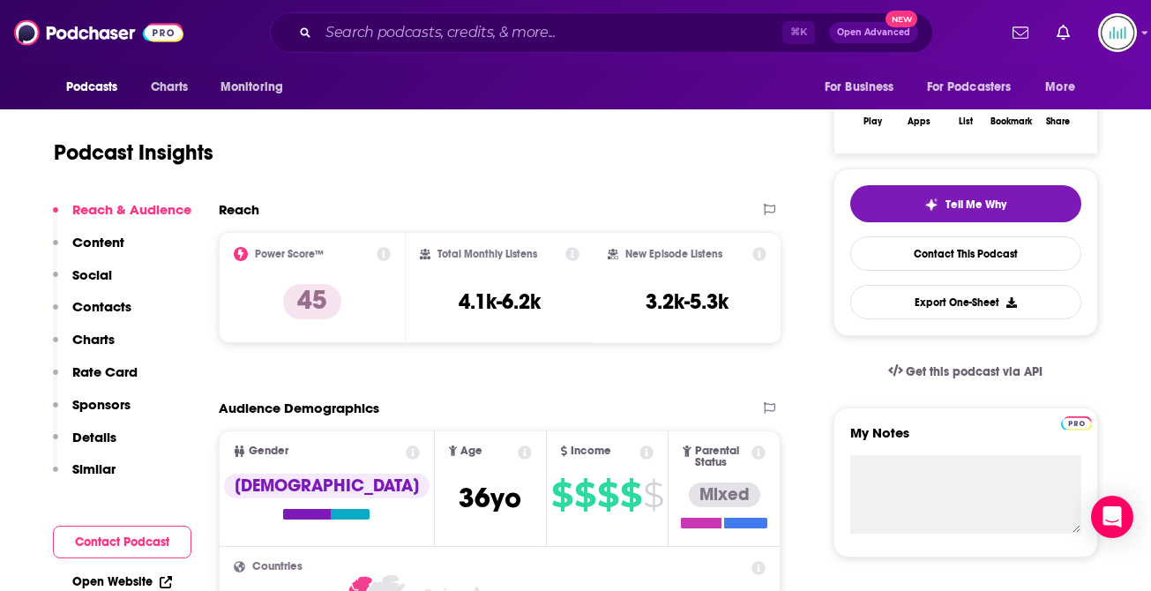
click at [109, 311] on p "Contacts" at bounding box center [101, 306] width 59 height 17
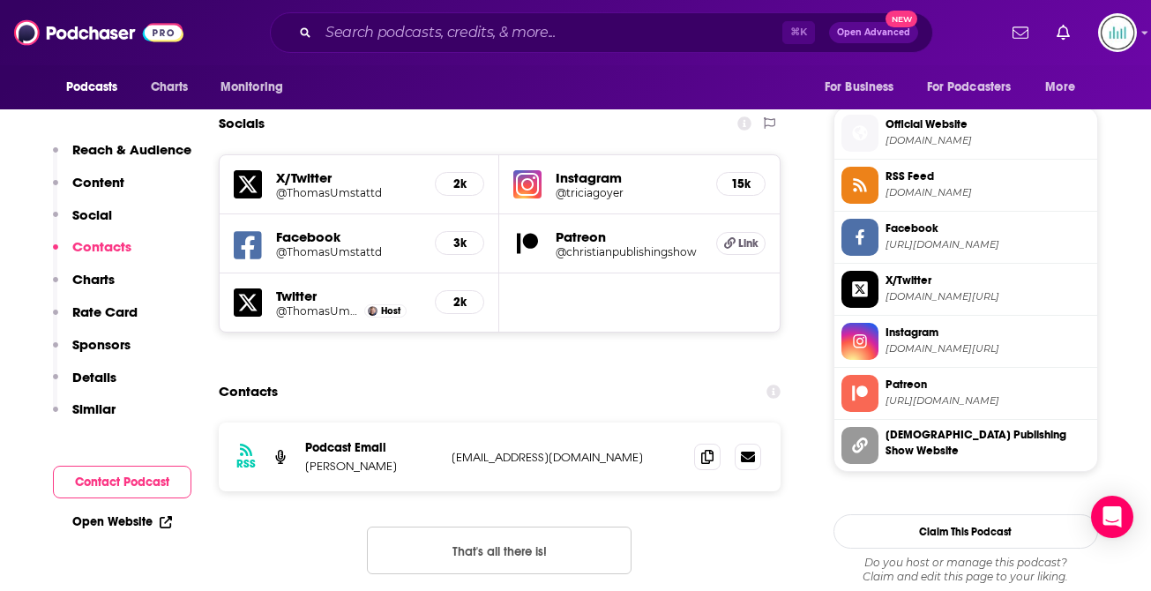
scroll to position [1555, 0]
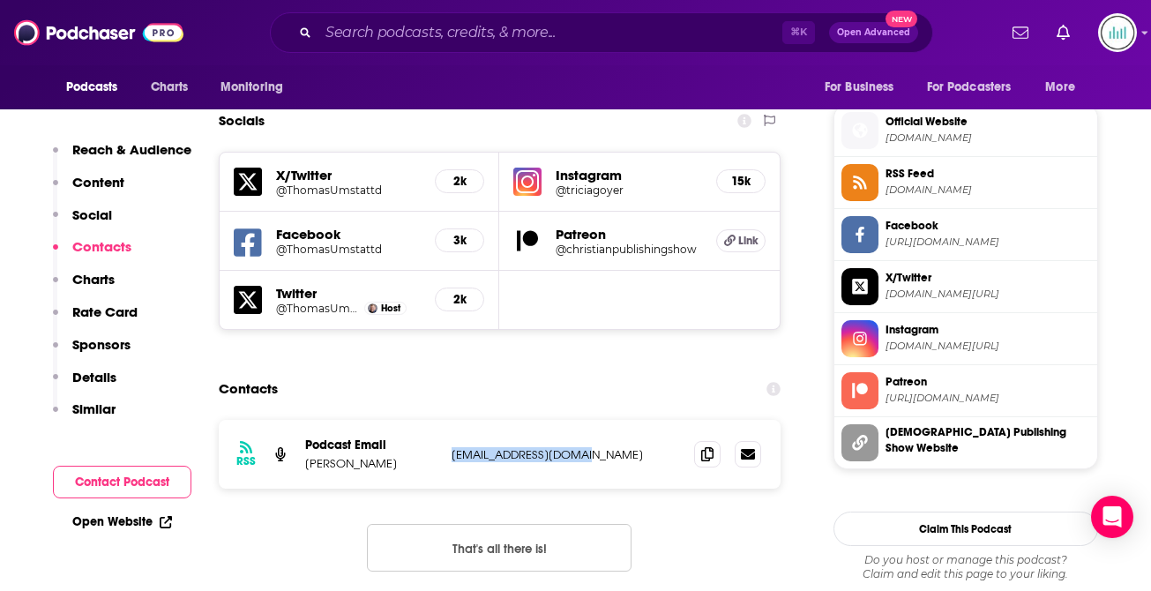
drag, startPoint x: 584, startPoint y: 326, endPoint x: 453, endPoint y: 329, distance: 131.5
click at [453, 447] on p "[EMAIL_ADDRESS][DOMAIN_NAME]" at bounding box center [566, 454] width 229 height 15
copy p "[EMAIL_ADDRESS][DOMAIN_NAME]"
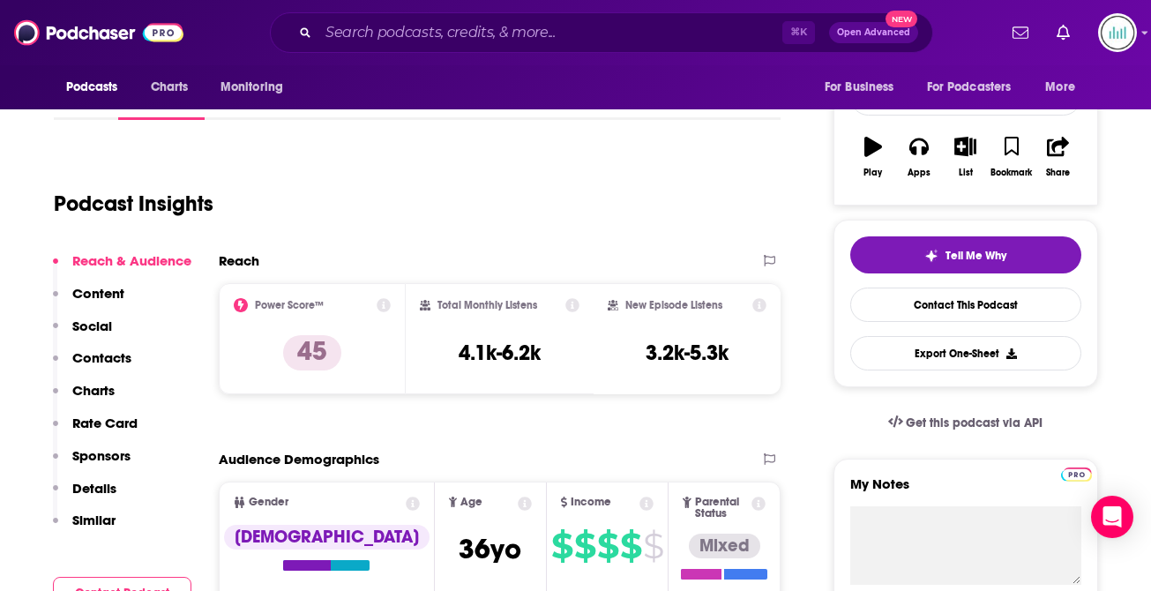
scroll to position [0, 0]
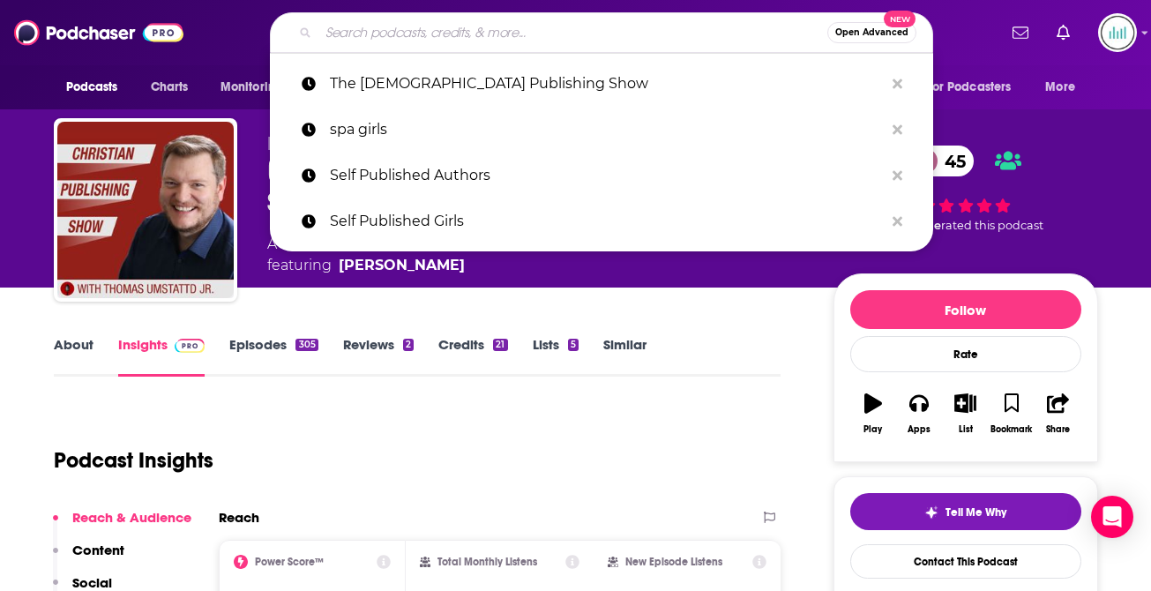
click at [402, 34] on input "Search podcasts, credits, & more..." at bounding box center [573, 33] width 509 height 28
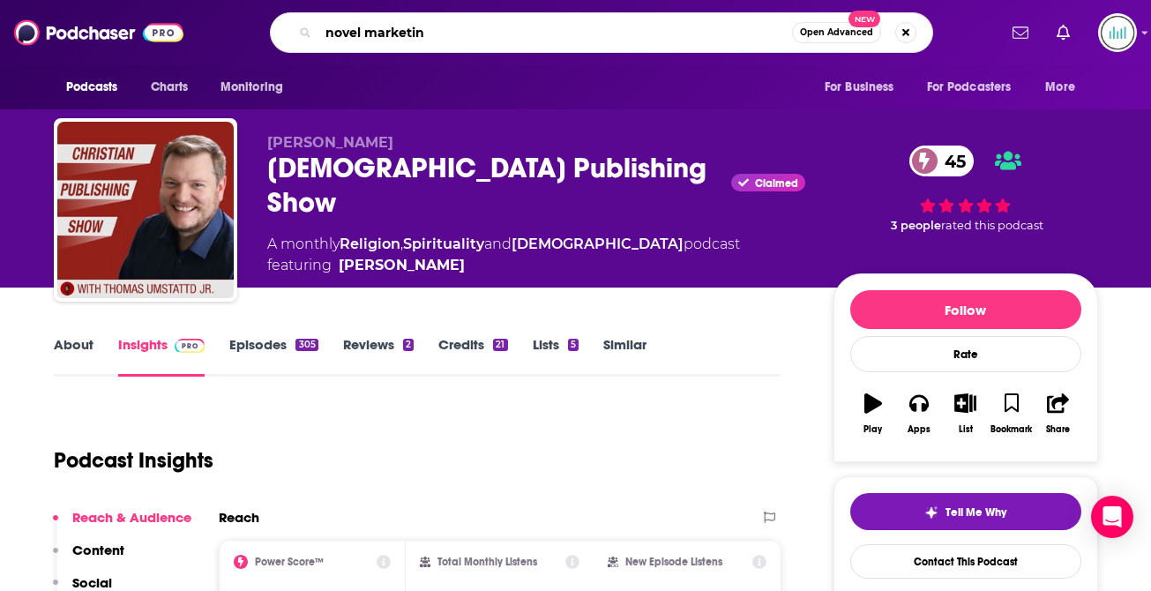
type input "novel marketing"
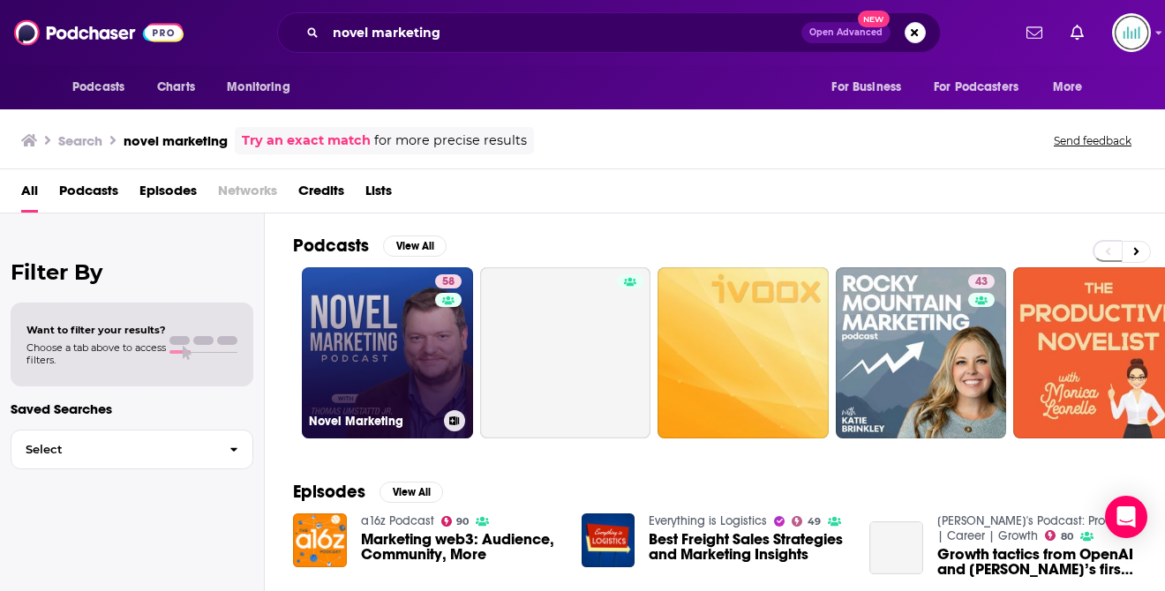
click at [400, 321] on link "58 Novel Marketing" at bounding box center [387, 352] width 171 height 171
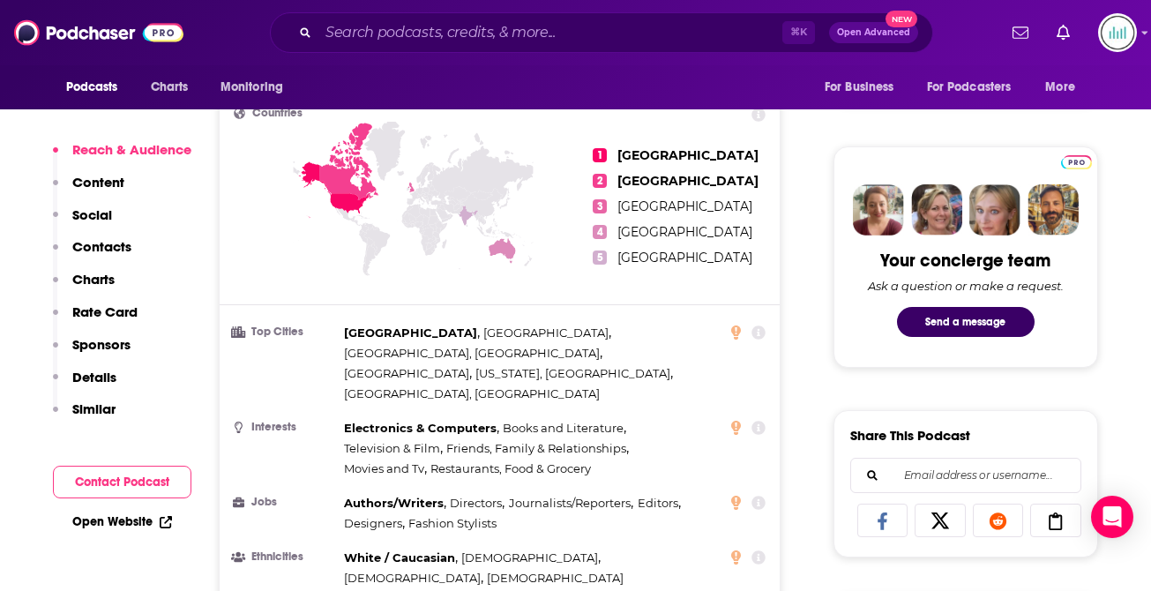
scroll to position [814, 0]
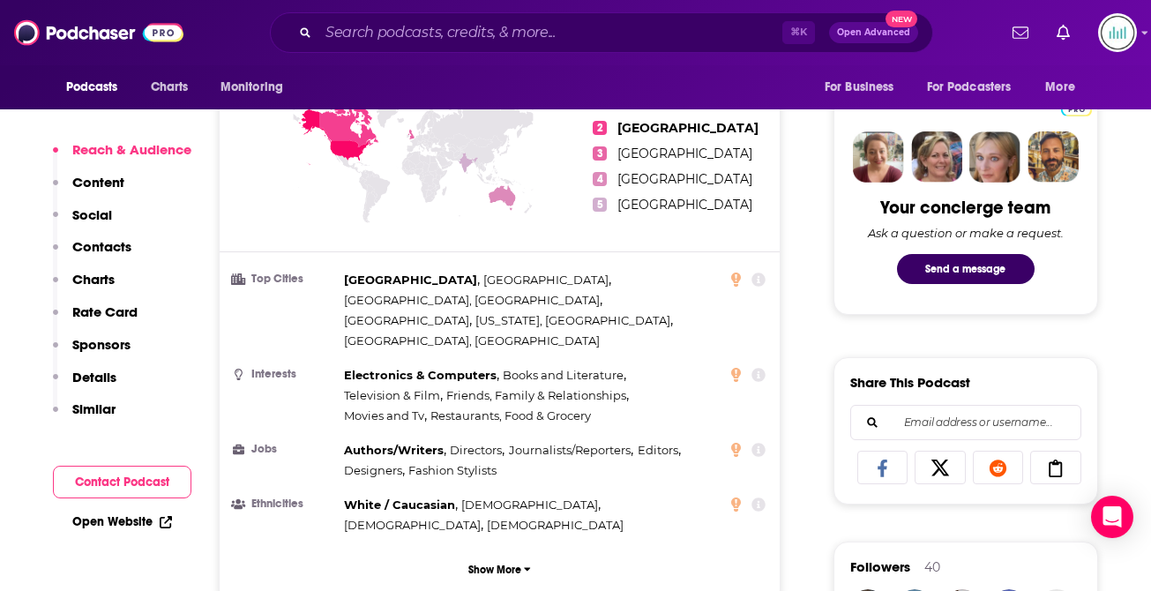
click at [99, 242] on p "Contacts" at bounding box center [101, 246] width 59 height 17
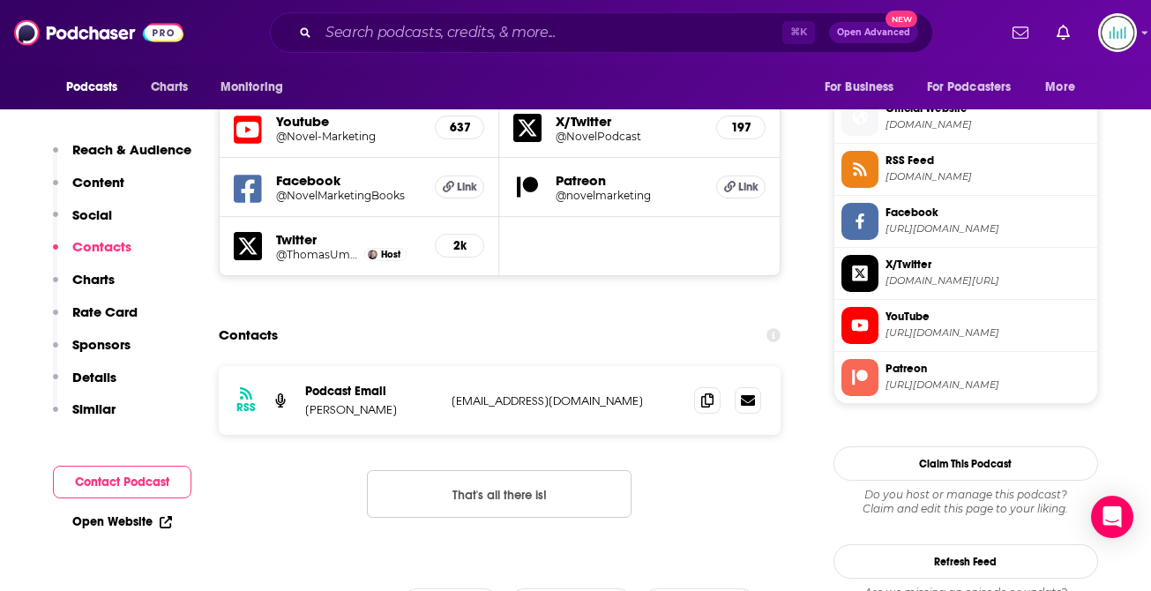
scroll to position [1575, 0]
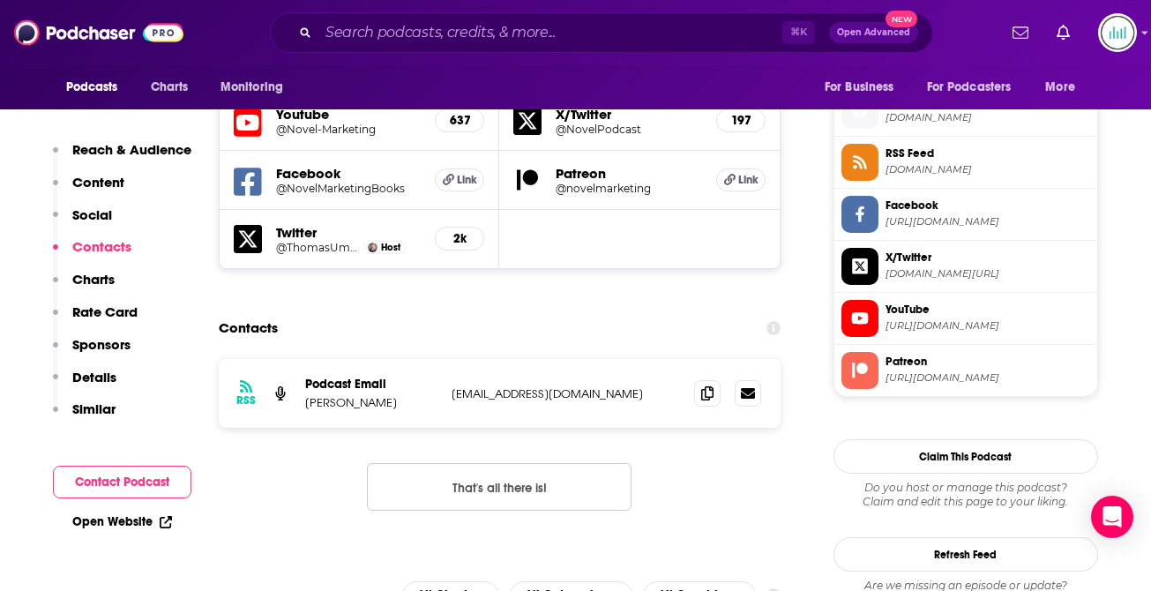
click at [454, 386] on p "[EMAIL_ADDRESS][DOMAIN_NAME]" at bounding box center [566, 393] width 229 height 15
copy div "[EMAIL_ADDRESS][DOMAIN_NAME] [EMAIL_ADDRESS][DOMAIN_NAME]"
click at [97, 384] on p "Details" at bounding box center [94, 377] width 44 height 17
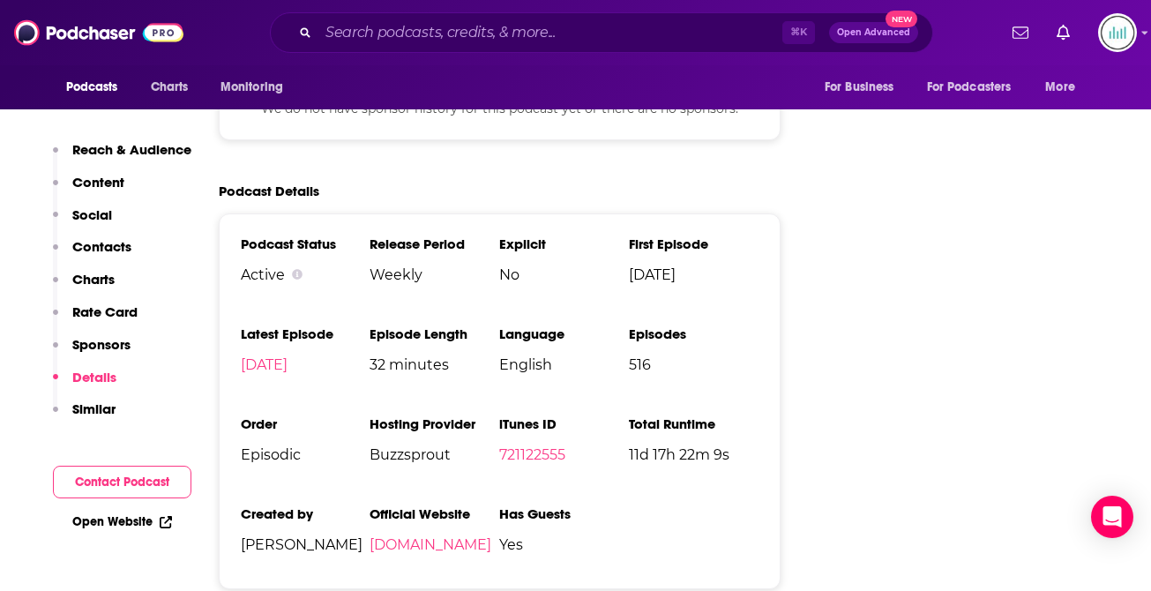
scroll to position [2801, 0]
click at [406, 536] on link "[DOMAIN_NAME]" at bounding box center [431, 544] width 122 height 17
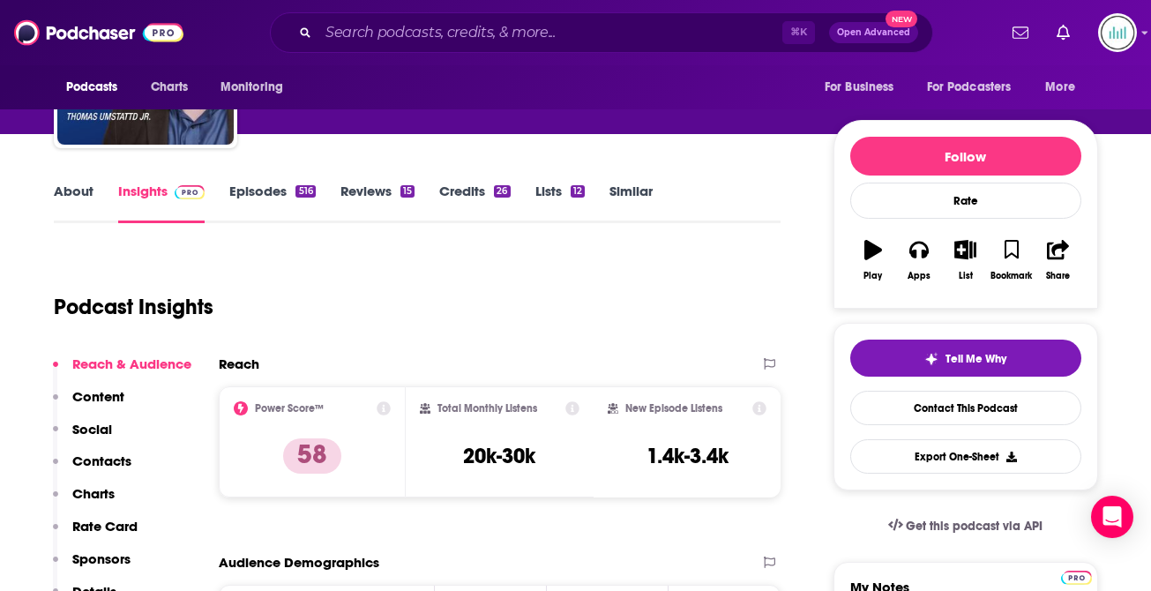
scroll to position [151, 0]
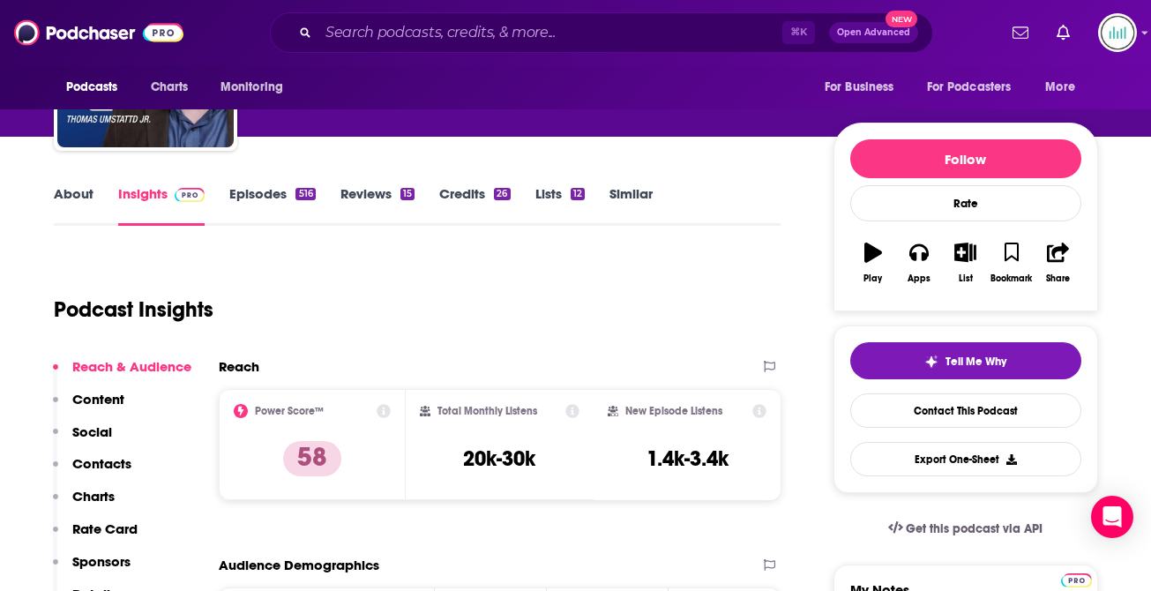
click at [71, 198] on link "About" at bounding box center [74, 205] width 40 height 41
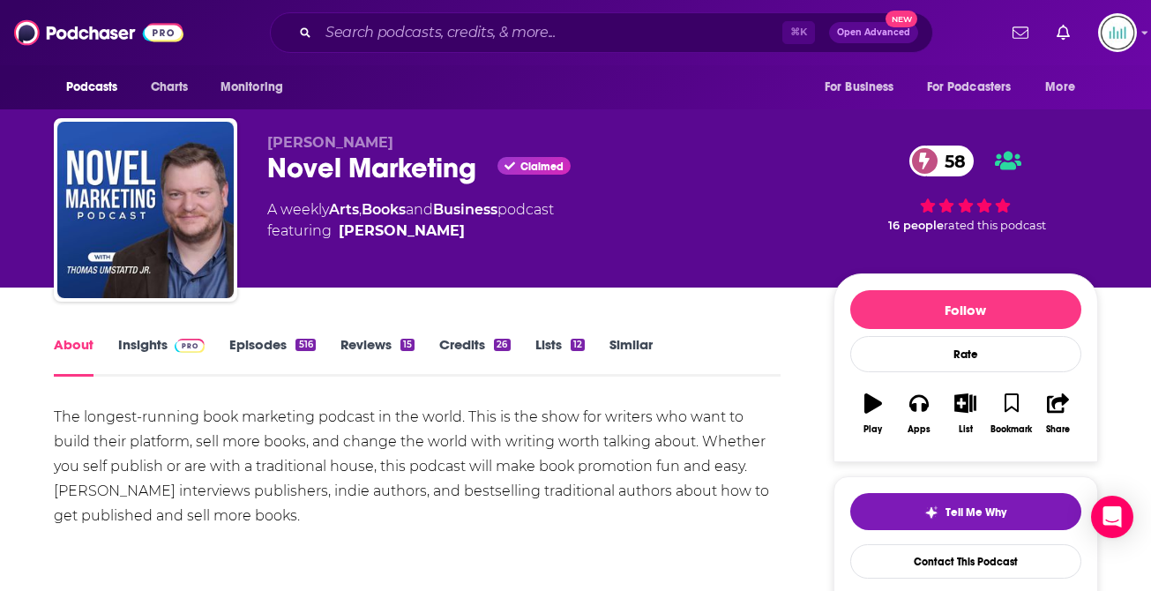
drag, startPoint x: 274, startPoint y: 511, endPoint x: 55, endPoint y: 415, distance: 239.0
click at [55, 415] on div "The longest-running book marketing podcast in the world. This is the show for w…" at bounding box center [418, 467] width 728 height 124
copy div "The longest-running book marketing podcast in the world. This is the show for w…"
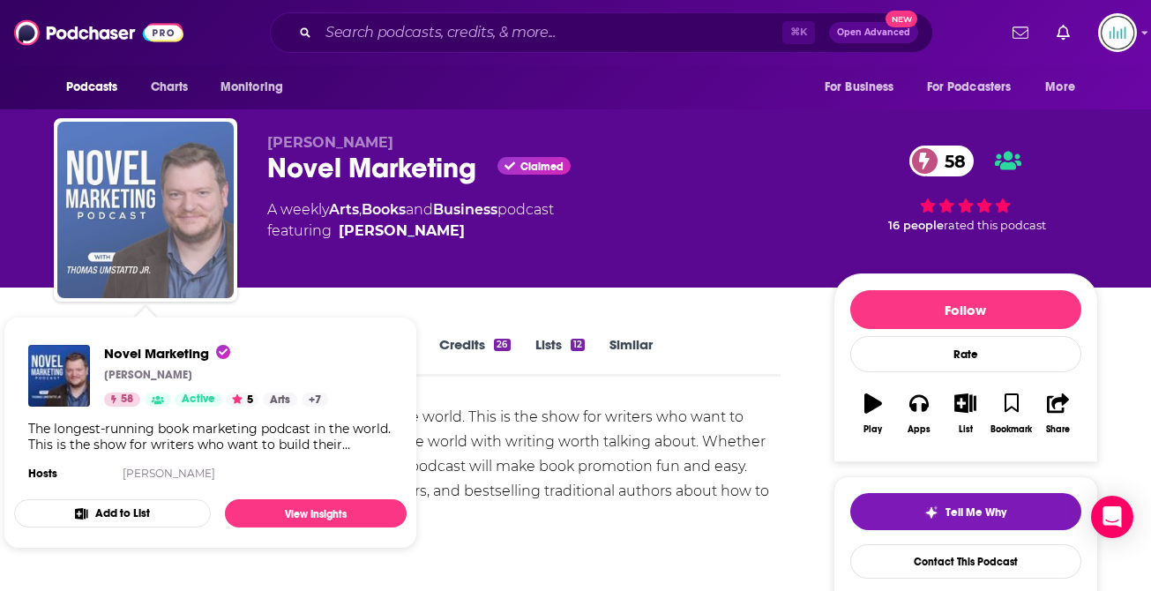
click at [179, 274] on img "Novel Marketing" at bounding box center [145, 210] width 176 height 176
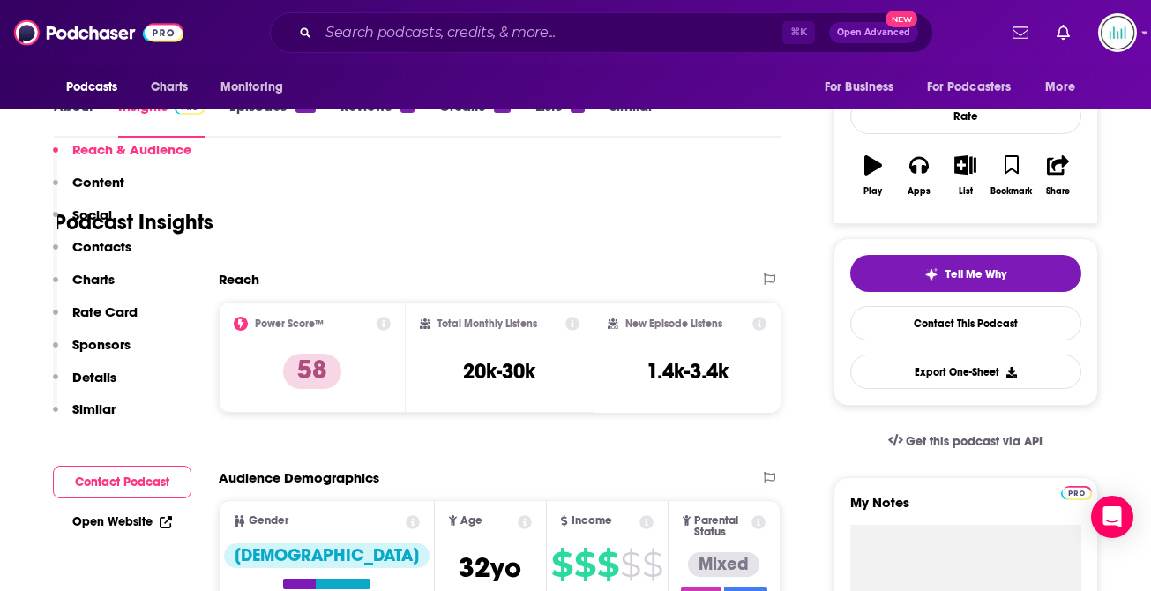
scroll to position [526, 0]
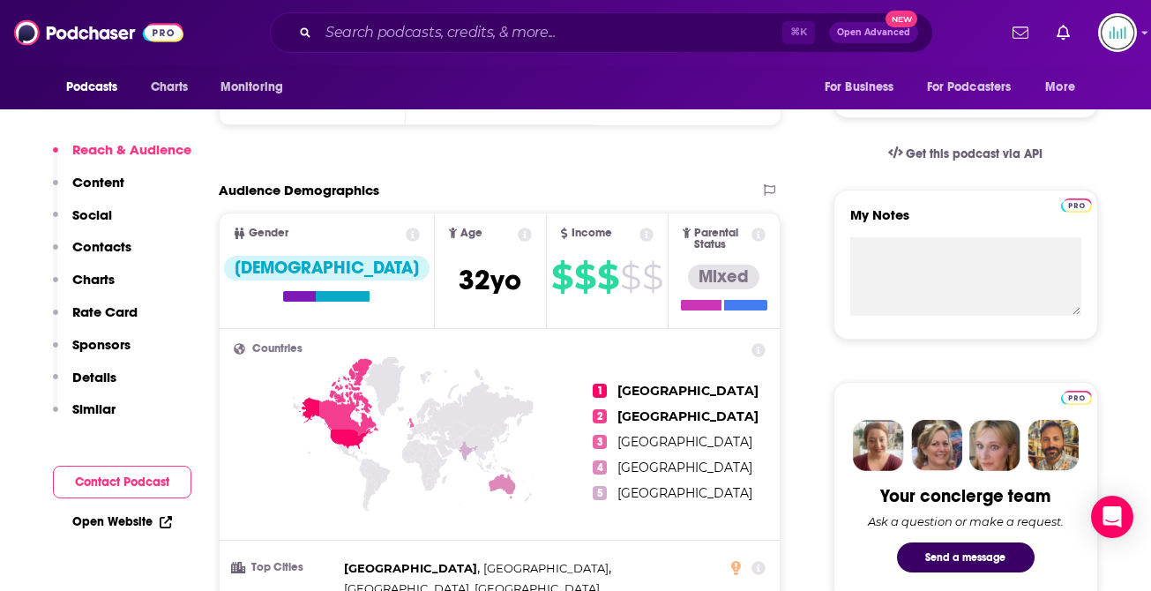
click at [81, 416] on p "Similar" at bounding box center [93, 409] width 43 height 17
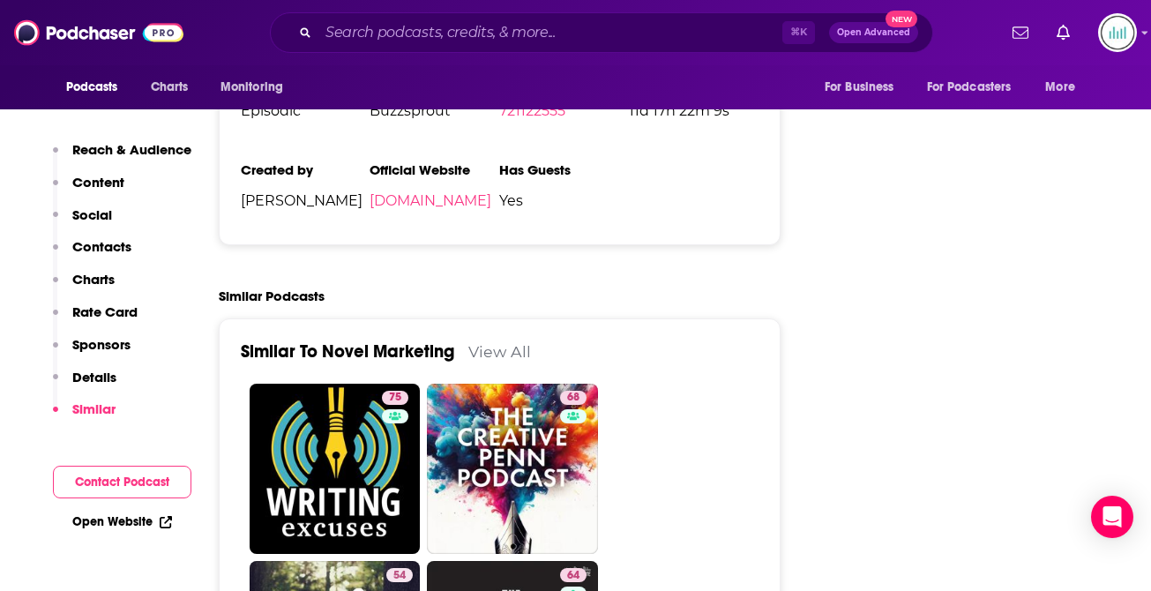
scroll to position [3145, 0]
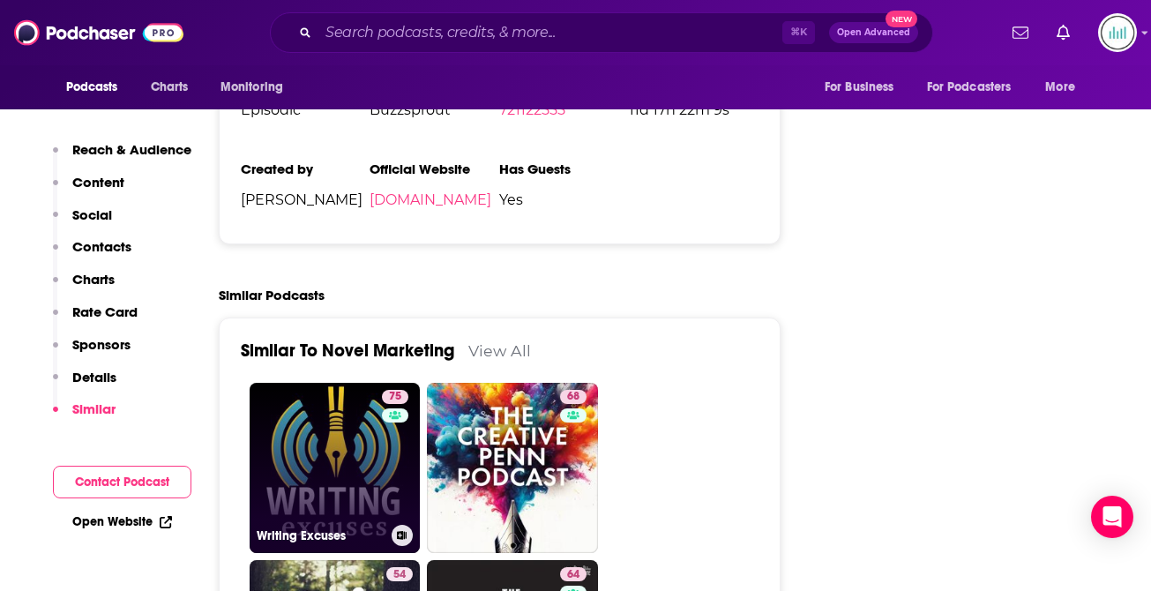
click at [338, 431] on link "75 Writing Excuses" at bounding box center [335, 468] width 171 height 171
type input "[URL][DOMAIN_NAME]"
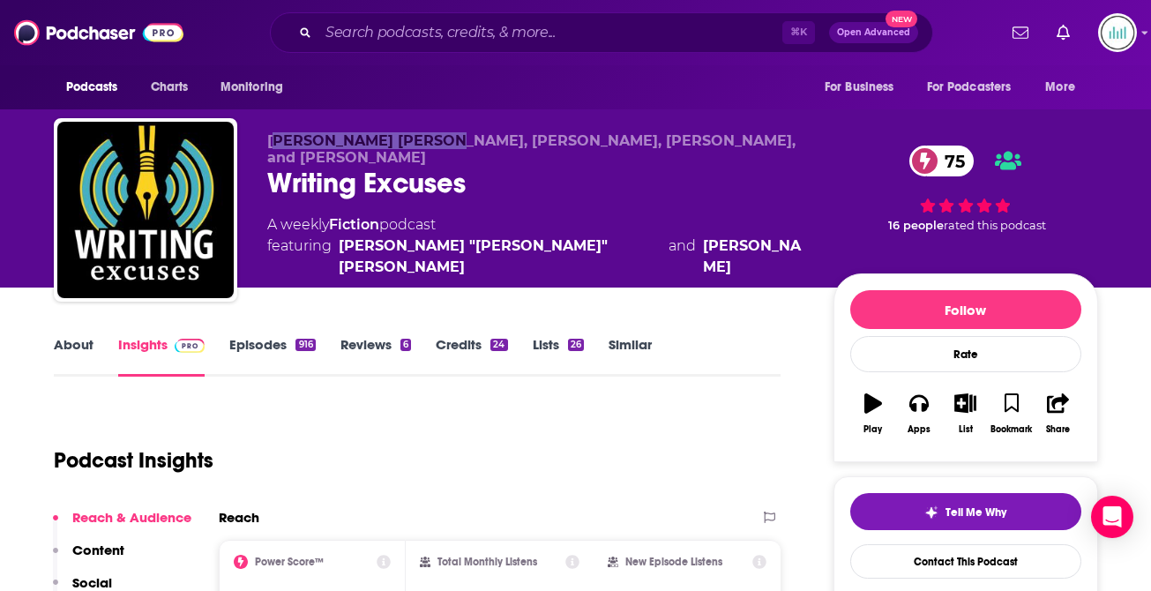
drag, startPoint x: 433, startPoint y: 139, endPoint x: 274, endPoint y: 138, distance: 159.7
click at [274, 137] on span "[PERSON_NAME] [PERSON_NAME], [PERSON_NAME], [PERSON_NAME], and [PERSON_NAME]" at bounding box center [531, 149] width 529 height 34
drag, startPoint x: 266, startPoint y: 139, endPoint x: 431, endPoint y: 146, distance: 164.2
click at [431, 146] on span "[PERSON_NAME] [PERSON_NAME], [PERSON_NAME], [PERSON_NAME], and [PERSON_NAME]" at bounding box center [531, 149] width 529 height 34
copy span "[PERSON_NAME]"
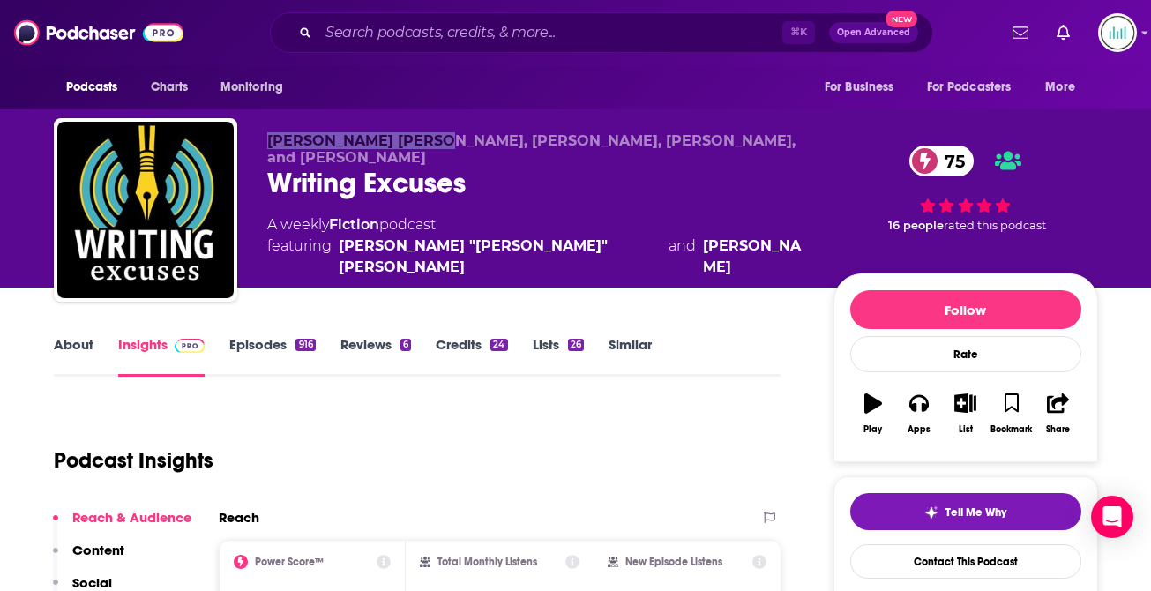
click at [65, 341] on link "About" at bounding box center [74, 356] width 40 height 41
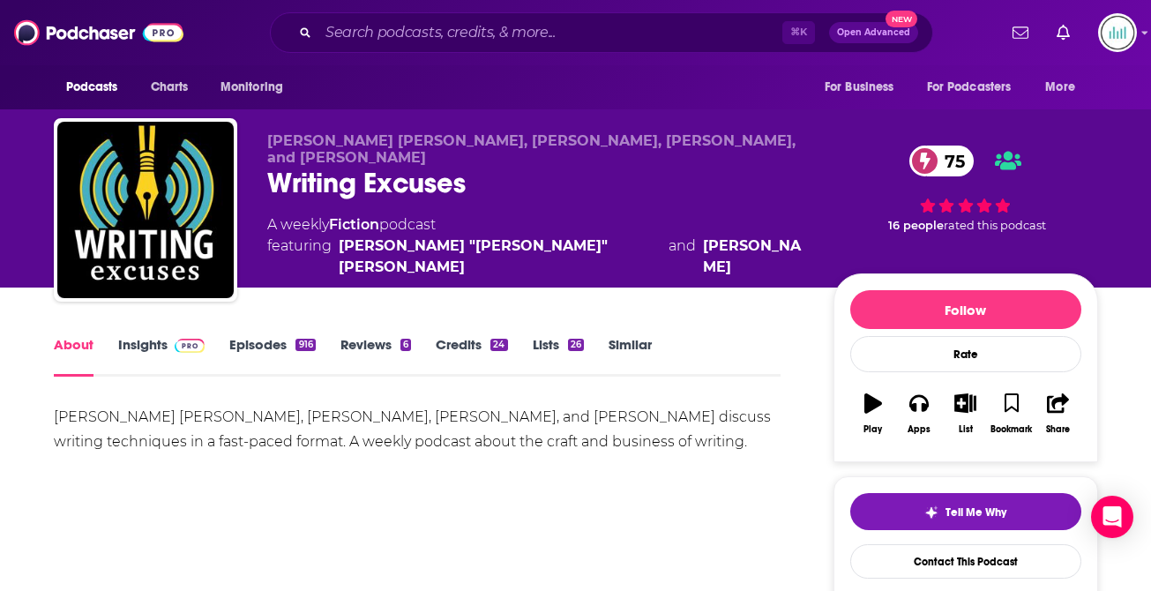
drag, startPoint x: 708, startPoint y: 444, endPoint x: 49, endPoint y: 424, distance: 658.5
copy div "[PERSON_NAME] [PERSON_NAME], [PERSON_NAME], [PERSON_NAME], and [PERSON_NAME] di…"
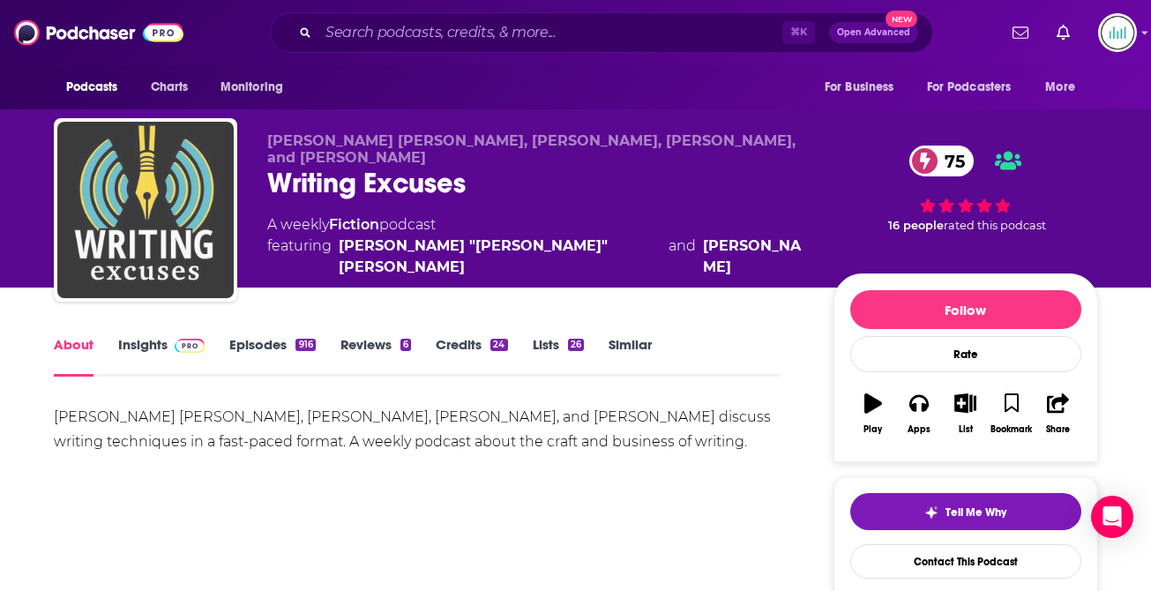
click at [111, 296] on img "Writing Excuses" at bounding box center [145, 210] width 176 height 176
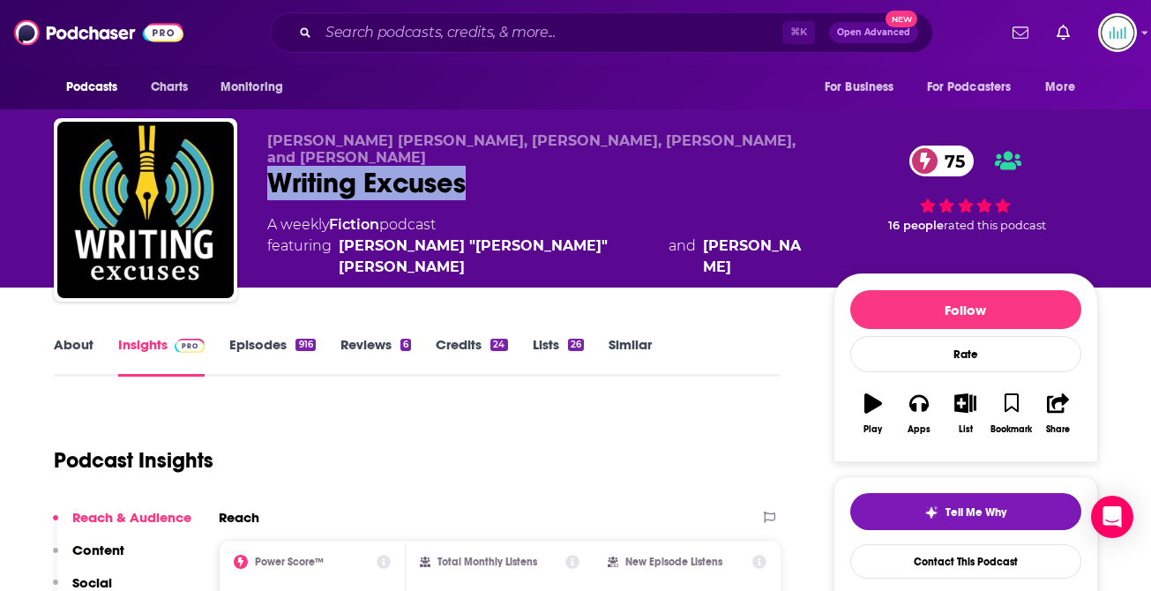
drag, startPoint x: 484, startPoint y: 184, endPoint x: 264, endPoint y: 180, distance: 219.7
click at [264, 180] on div "[PERSON_NAME] [PERSON_NAME], [PERSON_NAME], [PERSON_NAME], and [PERSON_NAME] Wr…" at bounding box center [576, 213] width 1045 height 191
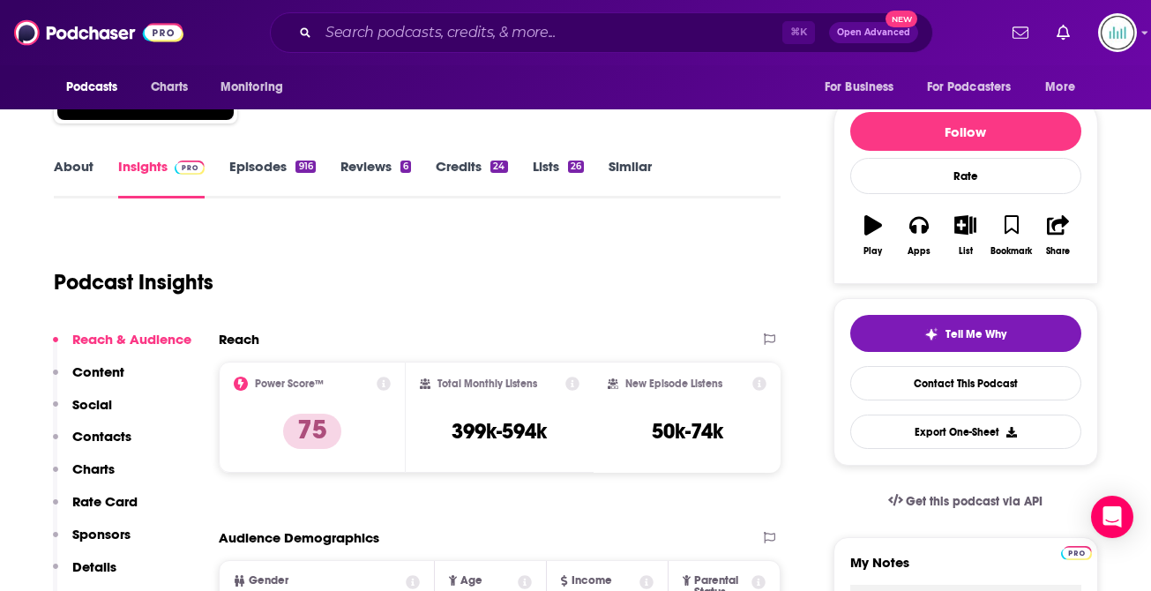
click at [95, 439] on p "Contacts" at bounding box center [101, 436] width 59 height 17
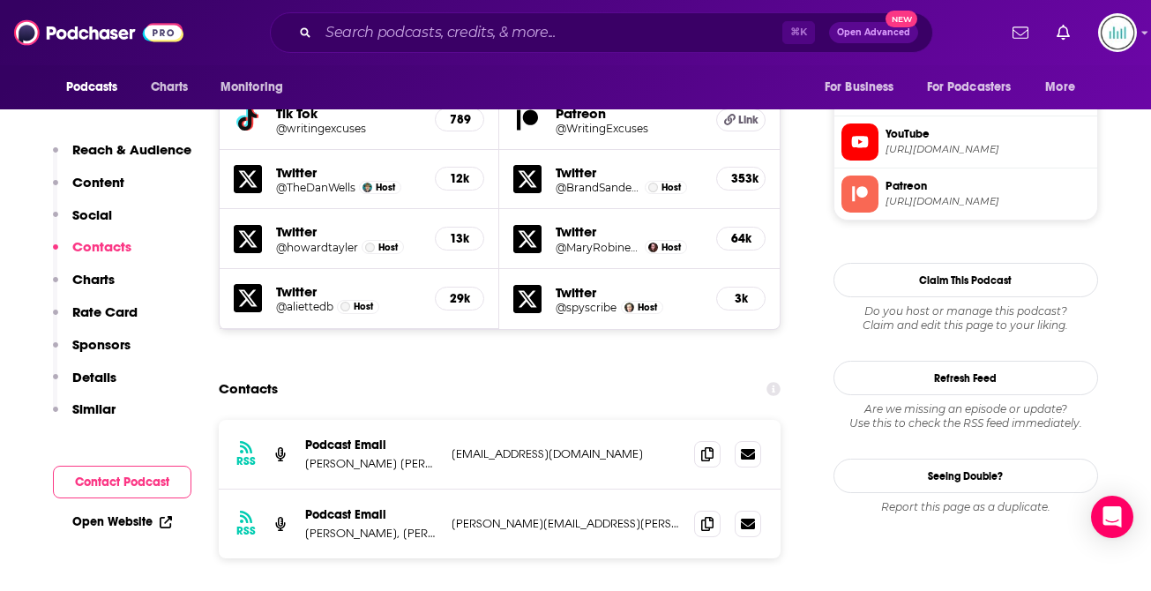
scroll to position [1738, 0]
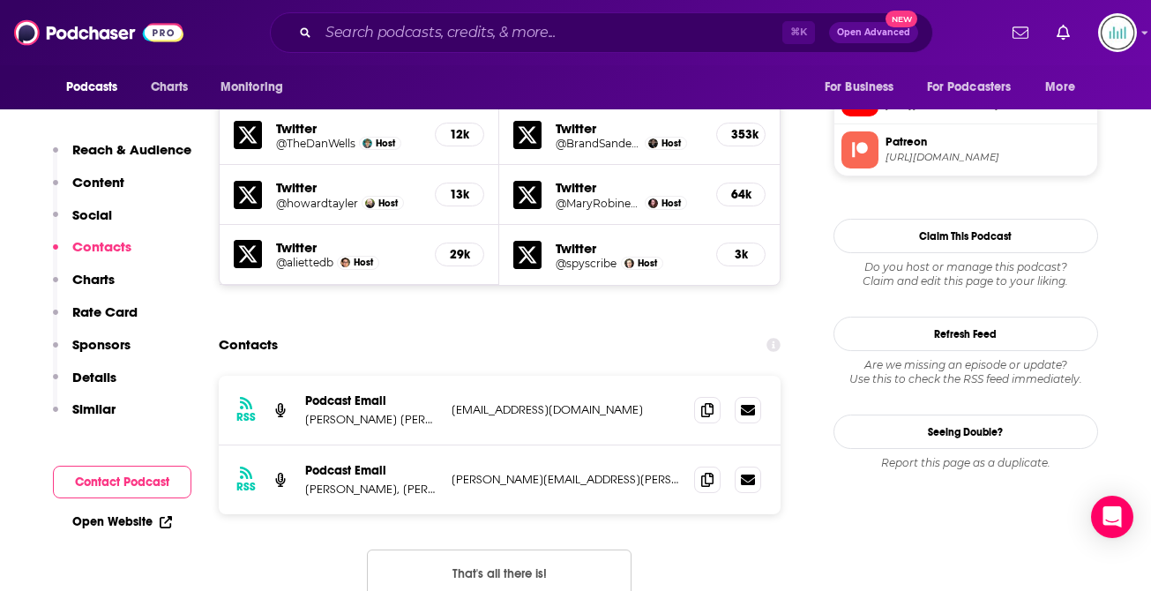
drag, startPoint x: 444, startPoint y: 398, endPoint x: 520, endPoint y: 392, distance: 76.1
click at [521, 446] on div "RSS Podcast Email [PERSON_NAME], [PERSON_NAME], [PERSON_NAME], and [PERSON_NAME…" at bounding box center [500, 480] width 563 height 69
click at [549, 472] on p "[PERSON_NAME][EMAIL_ADDRESS][PERSON_NAME][DOMAIN_NAME]" at bounding box center [566, 479] width 229 height 15
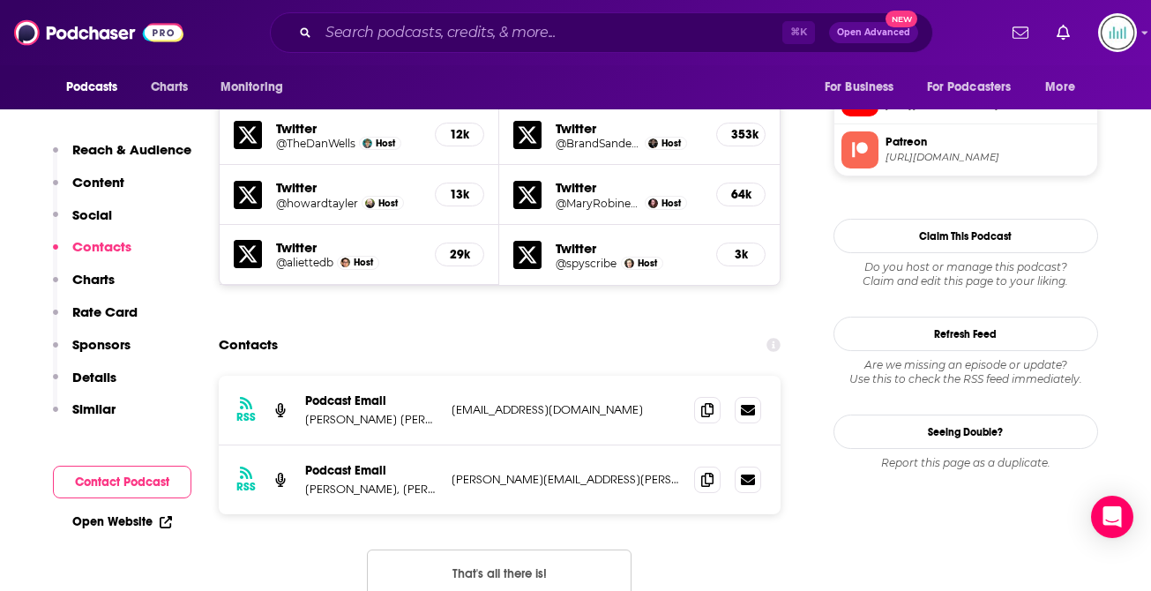
click at [471, 402] on p "[EMAIL_ADDRESS][DOMAIN_NAME]" at bounding box center [566, 409] width 229 height 15
click at [475, 472] on p "[PERSON_NAME][EMAIL_ADDRESS][PERSON_NAME][DOMAIN_NAME]" at bounding box center [566, 479] width 229 height 15
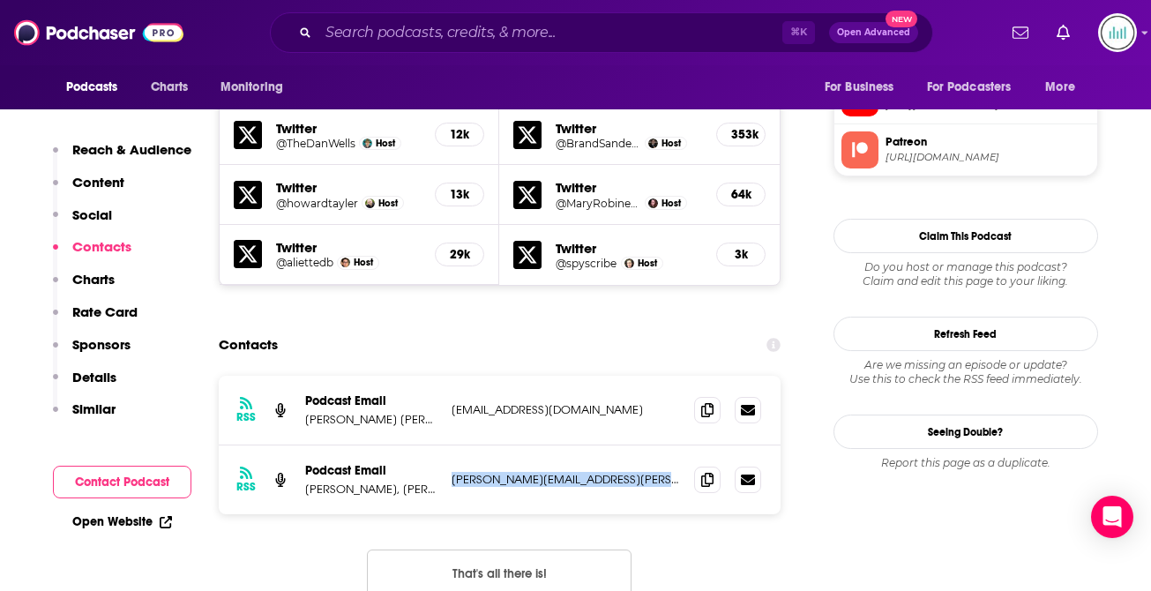
click at [475, 472] on p "[PERSON_NAME][EMAIL_ADDRESS][PERSON_NAME][DOMAIN_NAME]" at bounding box center [566, 479] width 229 height 15
click at [99, 413] on p "Similar" at bounding box center [93, 409] width 43 height 17
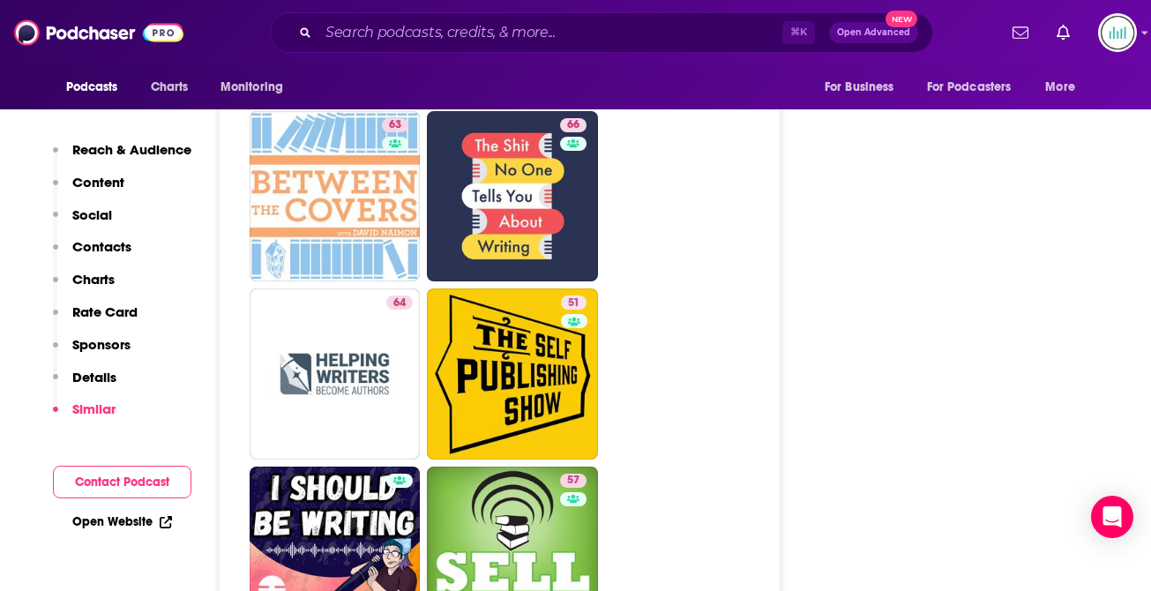
scroll to position [4781, 0]
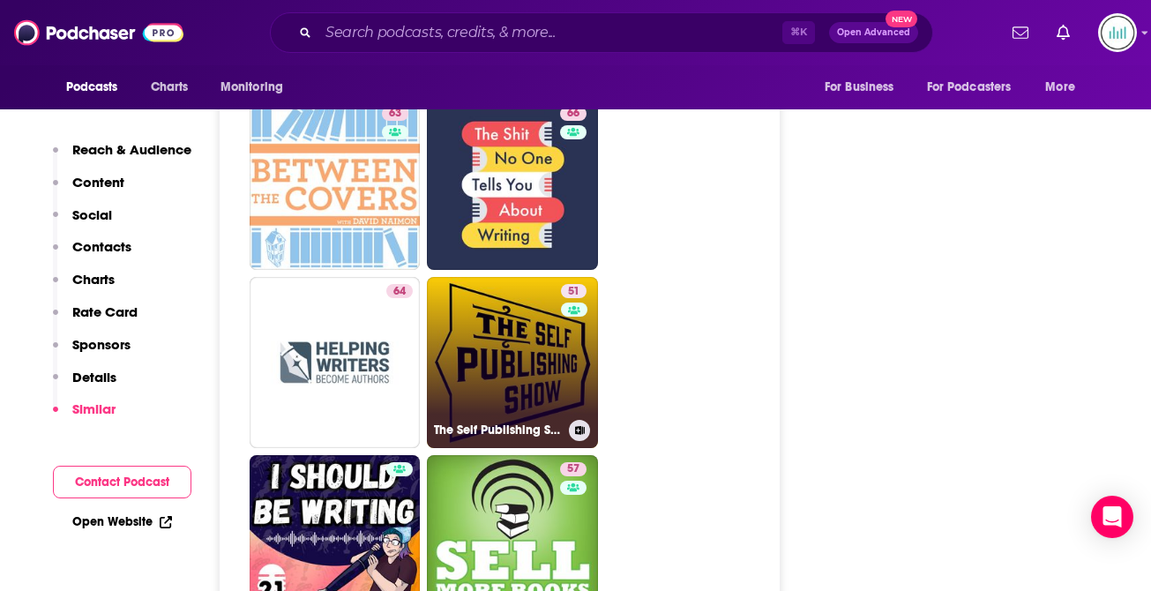
click at [547, 318] on link "51 The Self Publishing Show" at bounding box center [512, 362] width 171 height 171
type input "[URL][DOMAIN_NAME]"
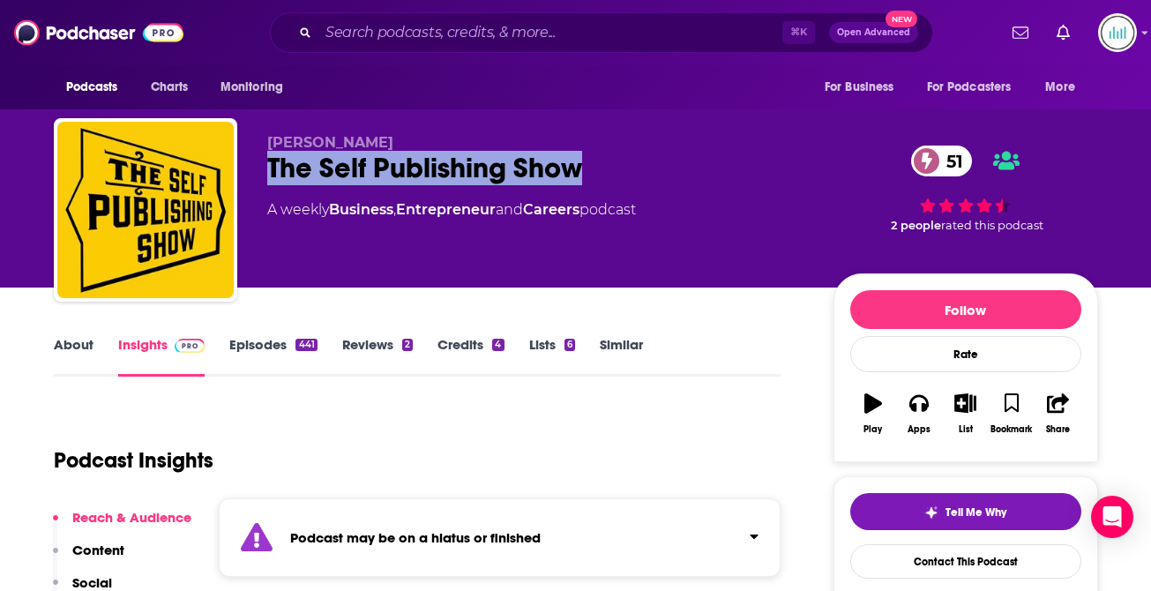
drag, startPoint x: 586, startPoint y: 164, endPoint x: 245, endPoint y: 184, distance: 341.1
click at [244, 183] on div "[PERSON_NAME] The Self Publishing Show 51 A weekly Business , Entrepreneur and …" at bounding box center [576, 213] width 1045 height 191
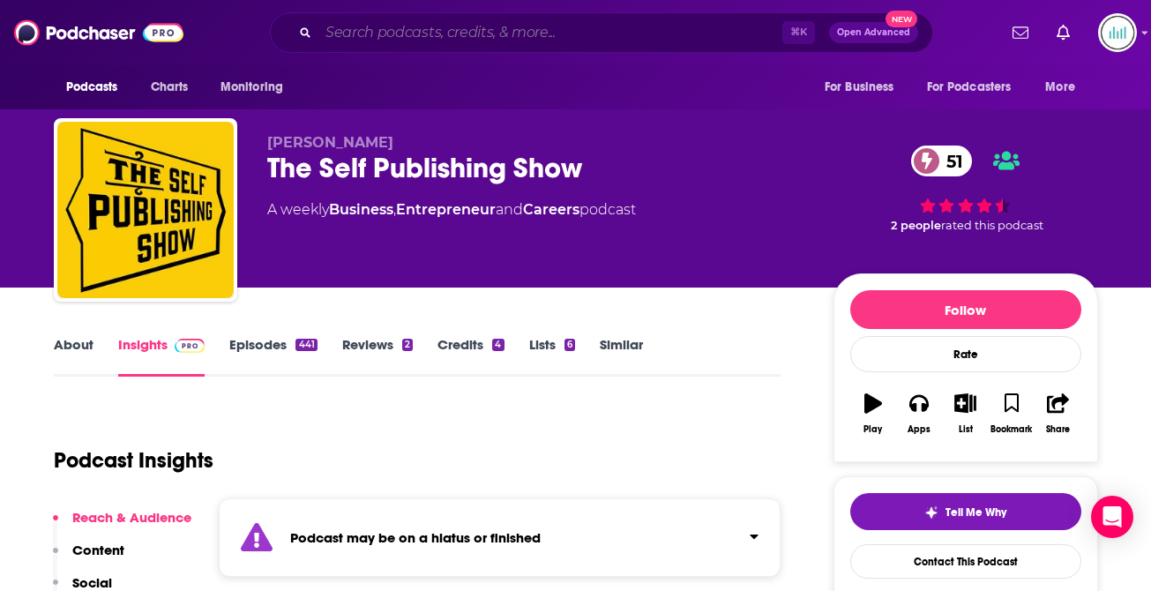
click at [349, 34] on input "Search podcasts, credits, & more..." at bounding box center [551, 33] width 464 height 28
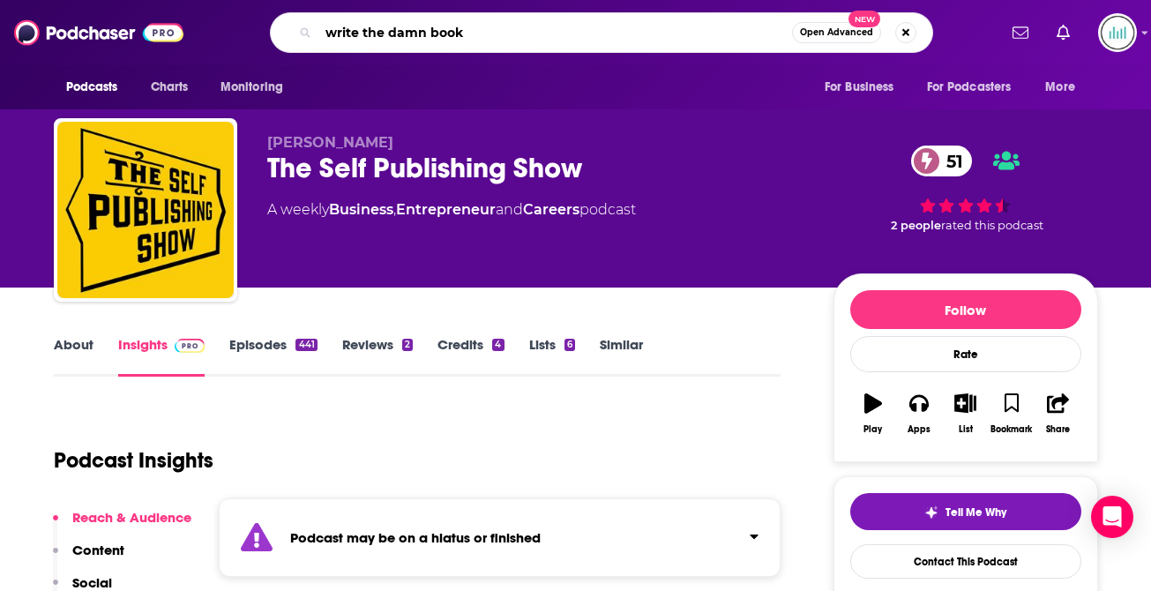
type input "write the damn book"
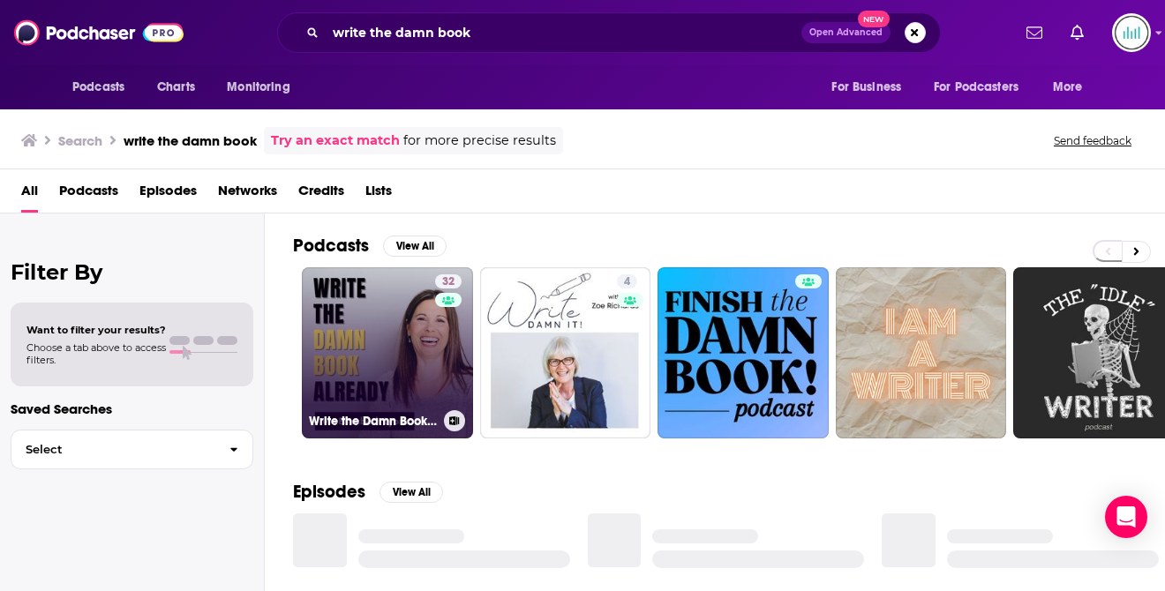
click at [359, 377] on link "32 Write the Damn Book Already" at bounding box center [387, 352] width 171 height 171
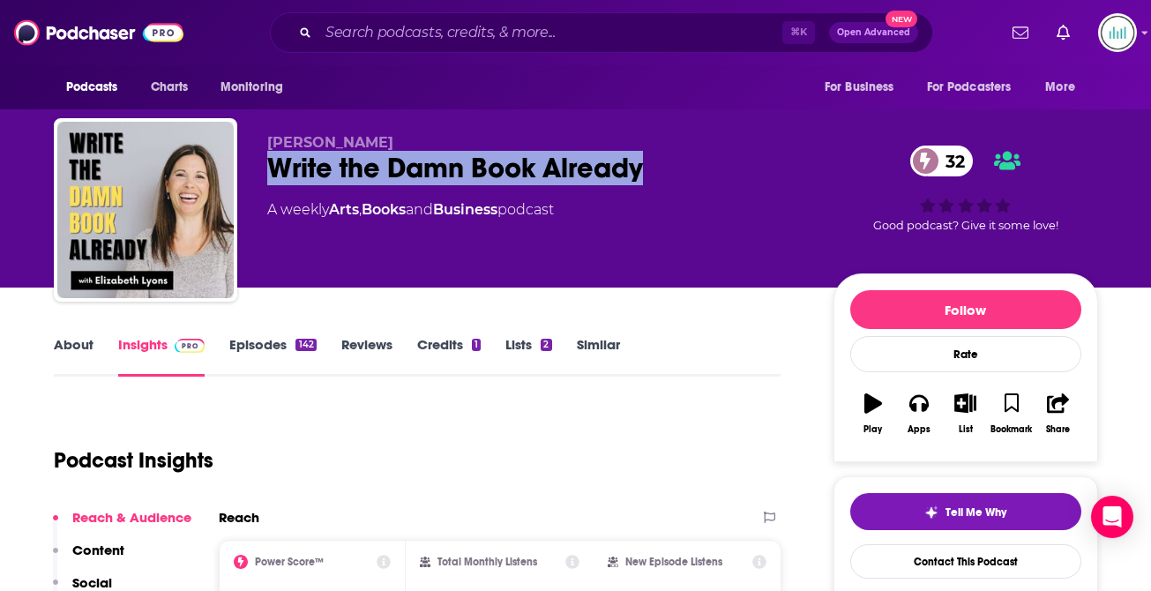
drag, startPoint x: 655, startPoint y: 169, endPoint x: 269, endPoint y: 169, distance: 385.6
click at [269, 169] on div "Write the Damn Book Already 32" at bounding box center [536, 168] width 538 height 34
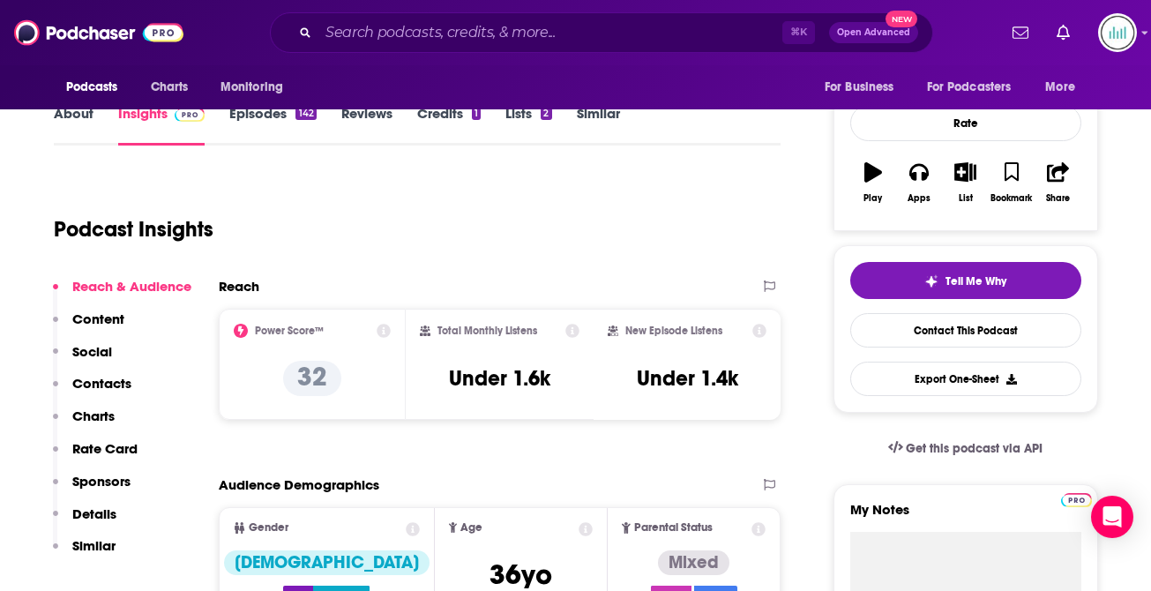
scroll to position [300, 0]
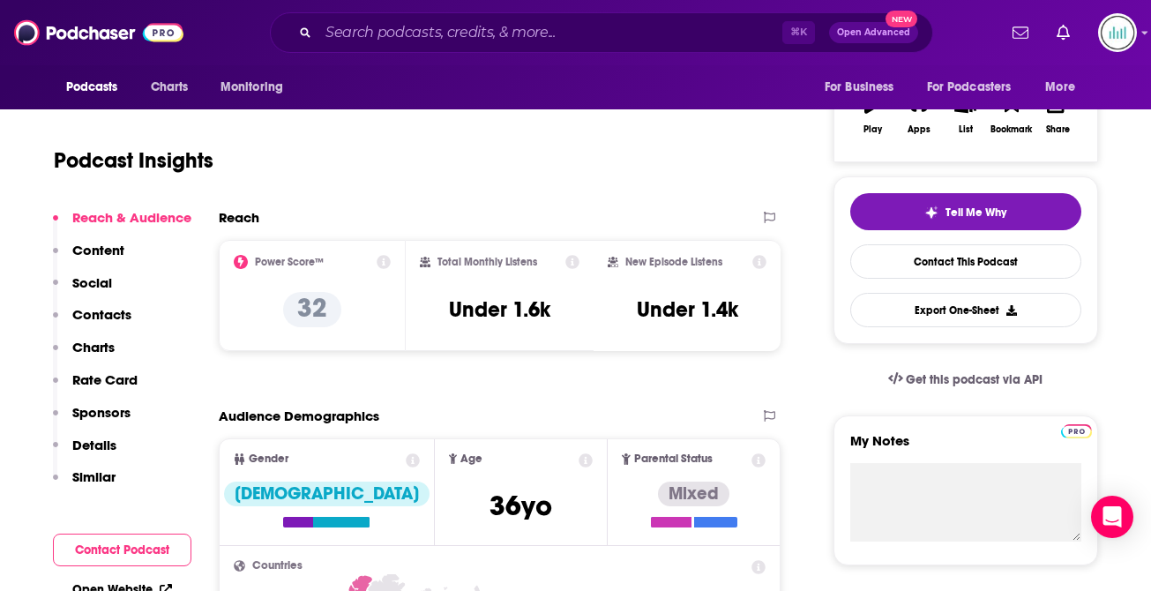
click at [90, 308] on p "Contacts" at bounding box center [101, 314] width 59 height 17
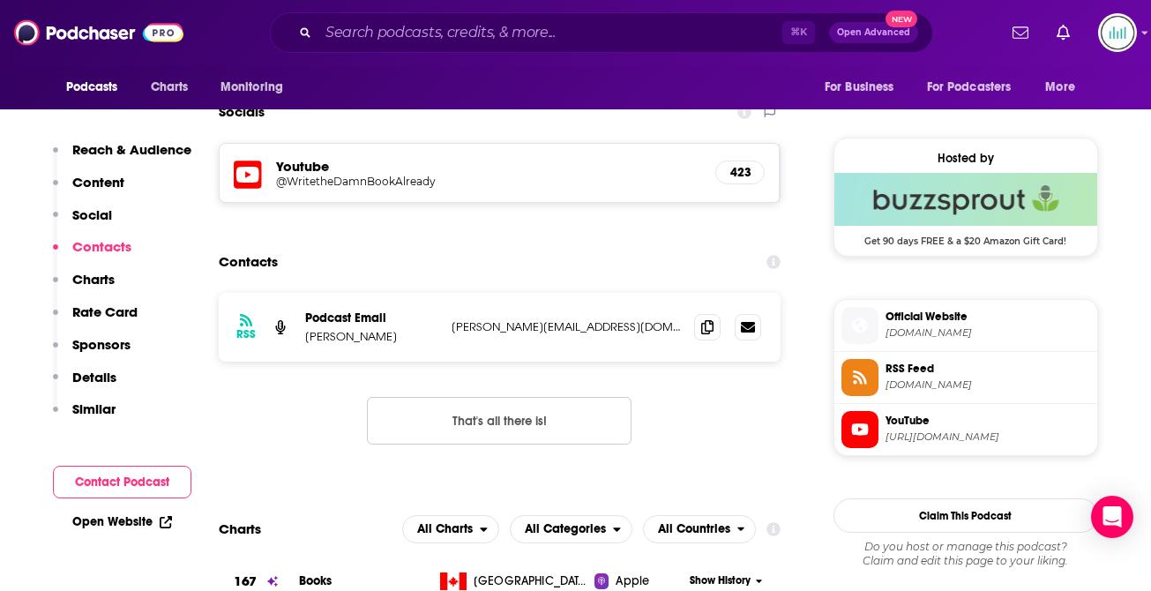
scroll to position [1219, 0]
click at [483, 331] on p "[PERSON_NAME][EMAIL_ADDRESS][DOMAIN_NAME]" at bounding box center [566, 326] width 229 height 15
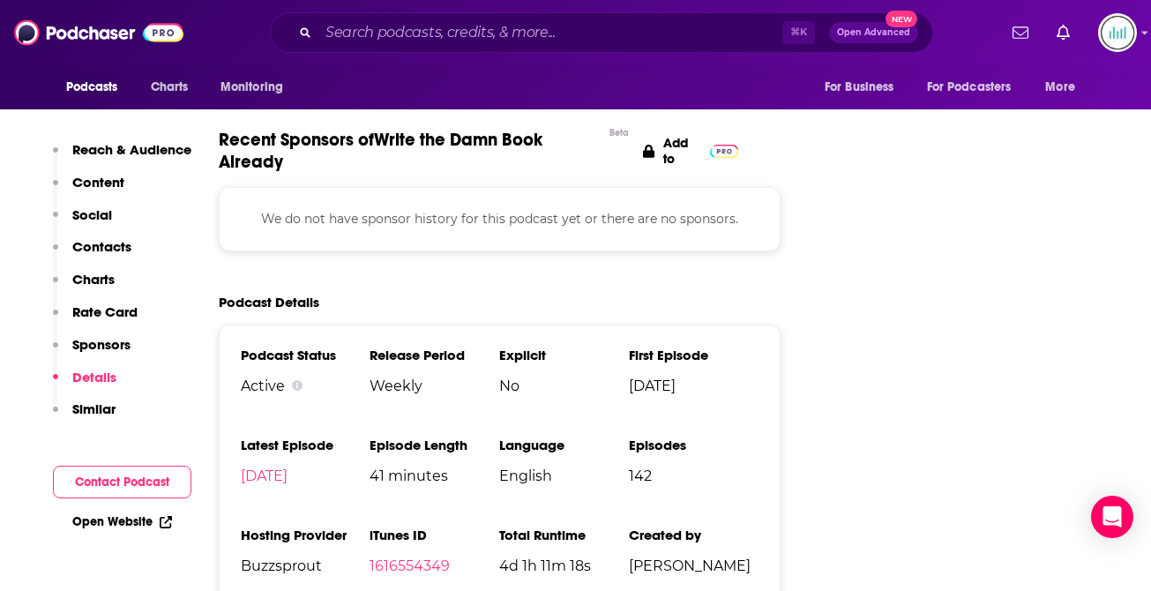
scroll to position [1987, 0]
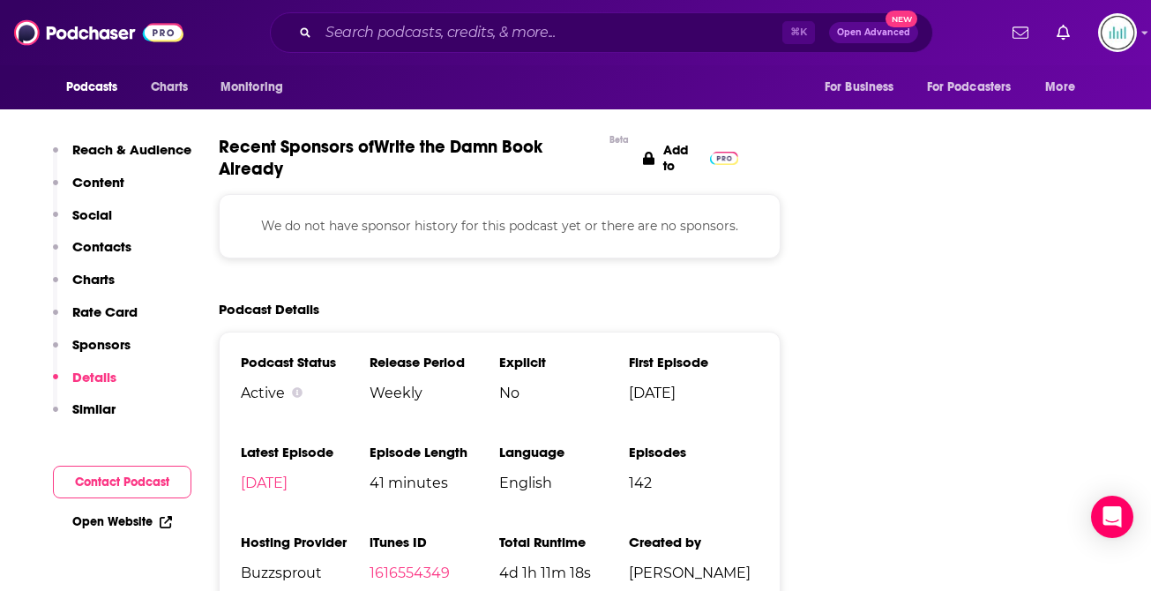
click at [105, 245] on p "Contacts" at bounding box center [101, 246] width 59 height 17
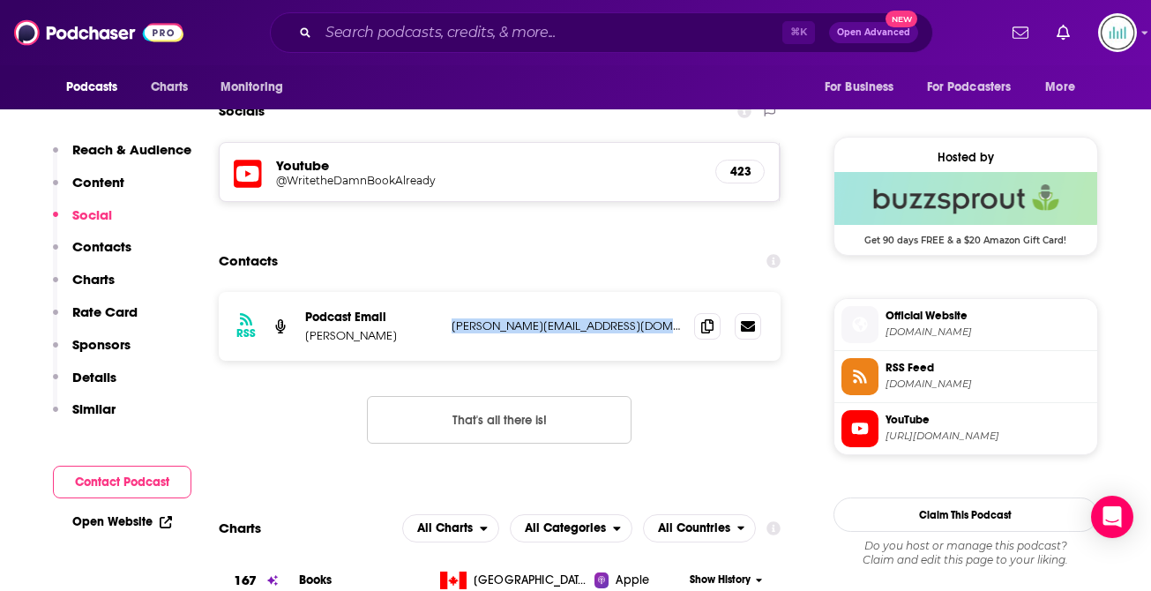
scroll to position [909, 0]
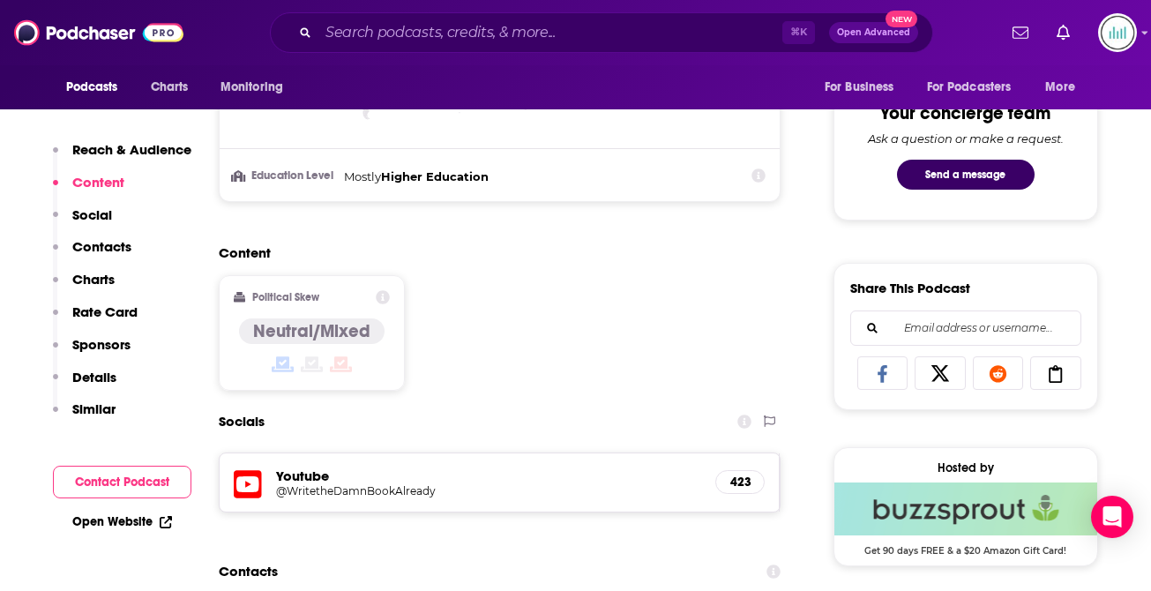
click at [87, 183] on p "Content" at bounding box center [98, 182] width 52 height 17
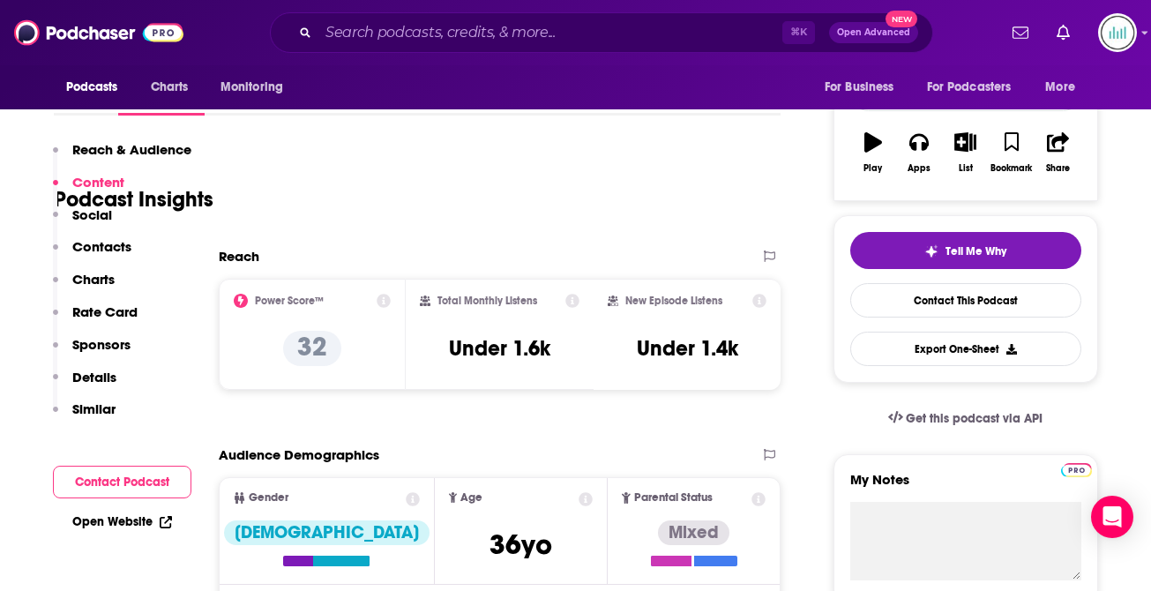
scroll to position [0, 0]
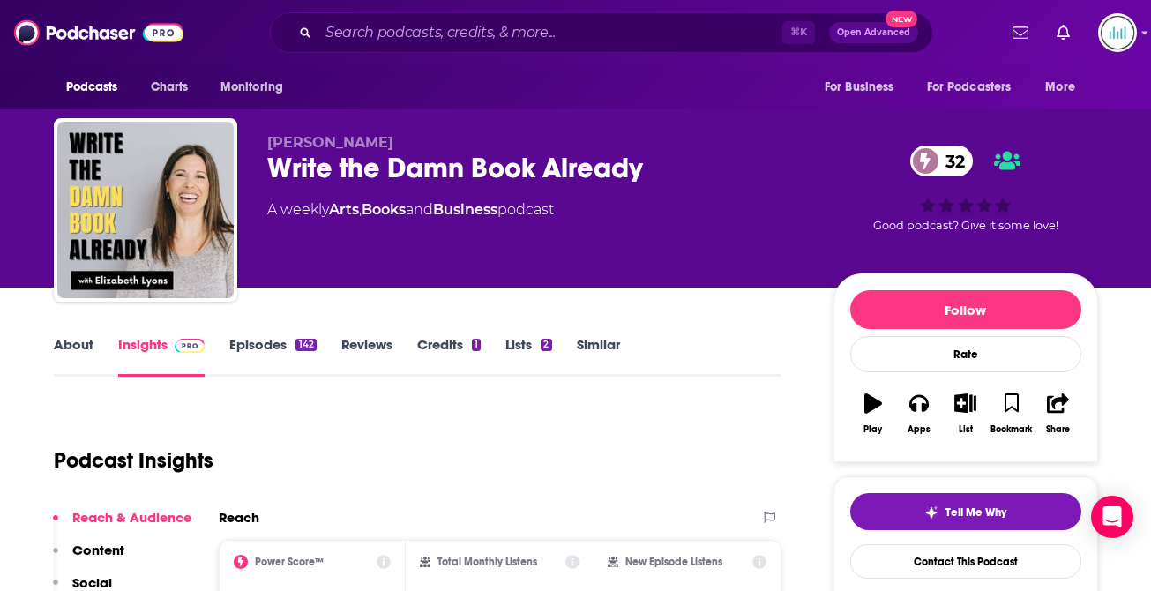
click at [71, 344] on link "About" at bounding box center [74, 356] width 40 height 41
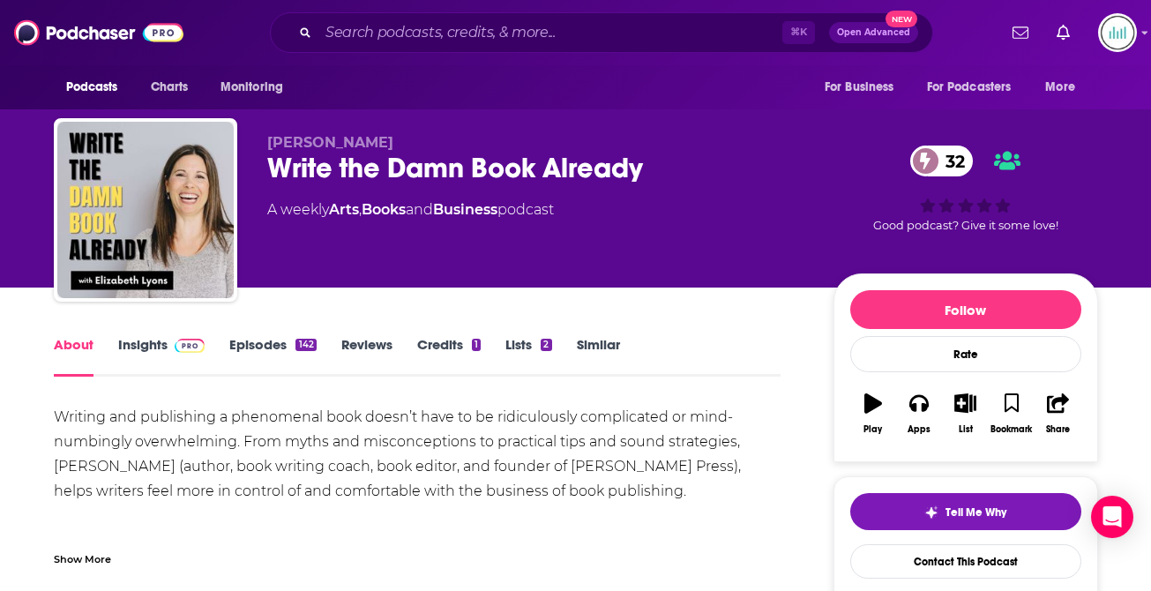
drag, startPoint x: 601, startPoint y: 494, endPoint x: 108, endPoint y: 404, distance: 501.4
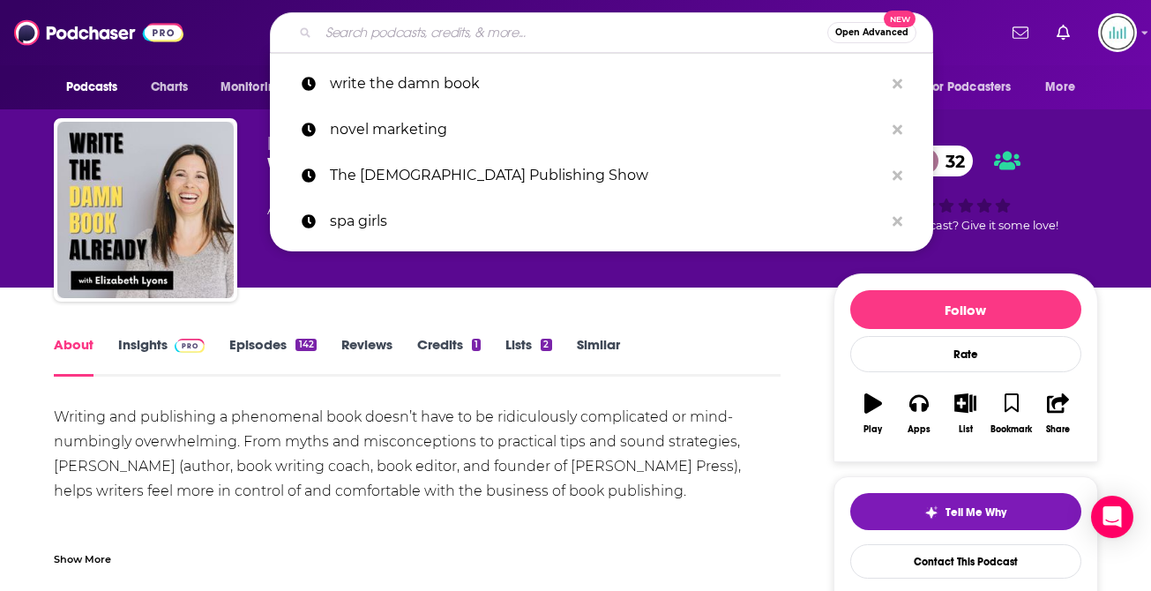
click at [358, 29] on input "Search podcasts, credits, & more..." at bounding box center [573, 33] width 509 height 28
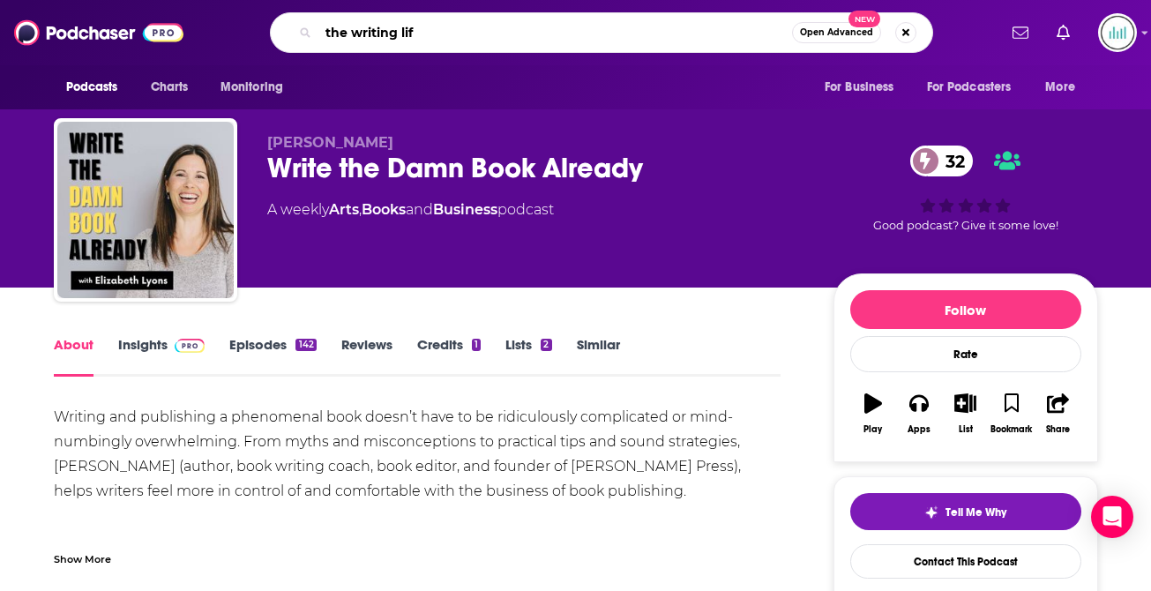
type input "the writing life"
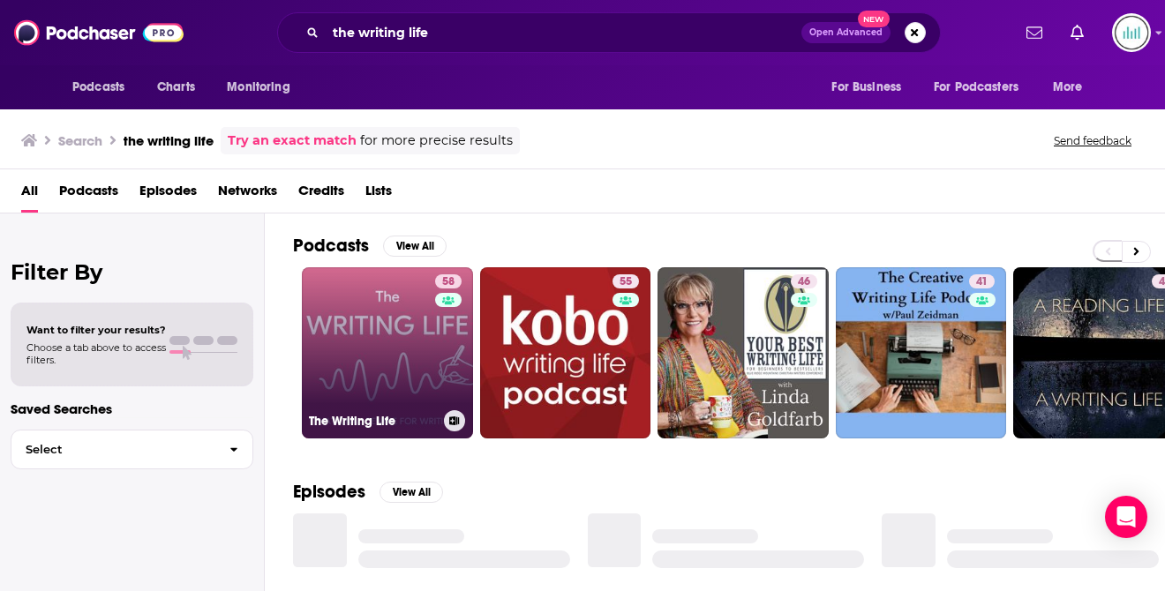
click at [422, 344] on link "58 The Writing Life" at bounding box center [387, 352] width 171 height 171
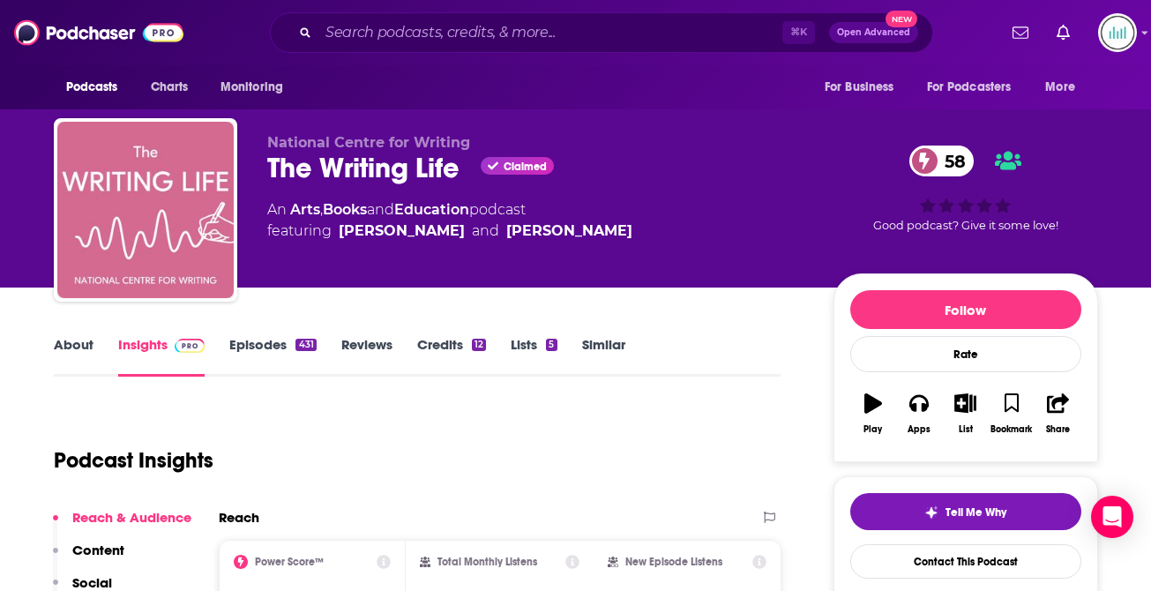
drag, startPoint x: 449, startPoint y: 230, endPoint x: 332, endPoint y: 228, distance: 117.4
click at [332, 227] on span "featuring [PERSON_NAME] and [PERSON_NAME]" at bounding box center [449, 231] width 365 height 21
click at [73, 342] on link "About" at bounding box center [74, 356] width 40 height 41
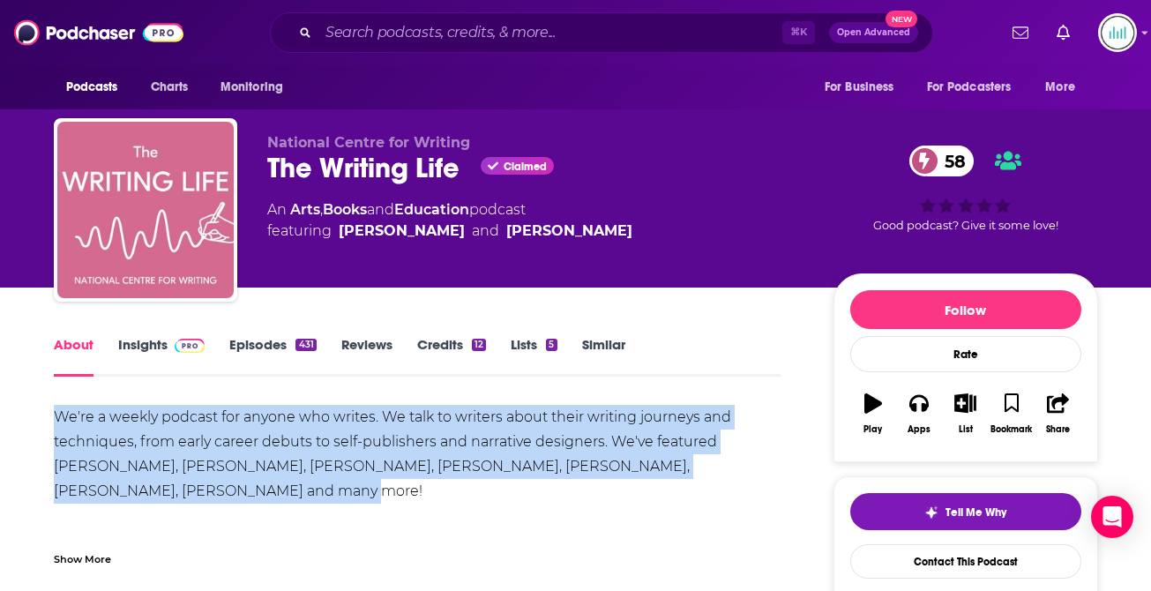
drag, startPoint x: 108, startPoint y: 490, endPoint x: 49, endPoint y: 416, distance: 94.8
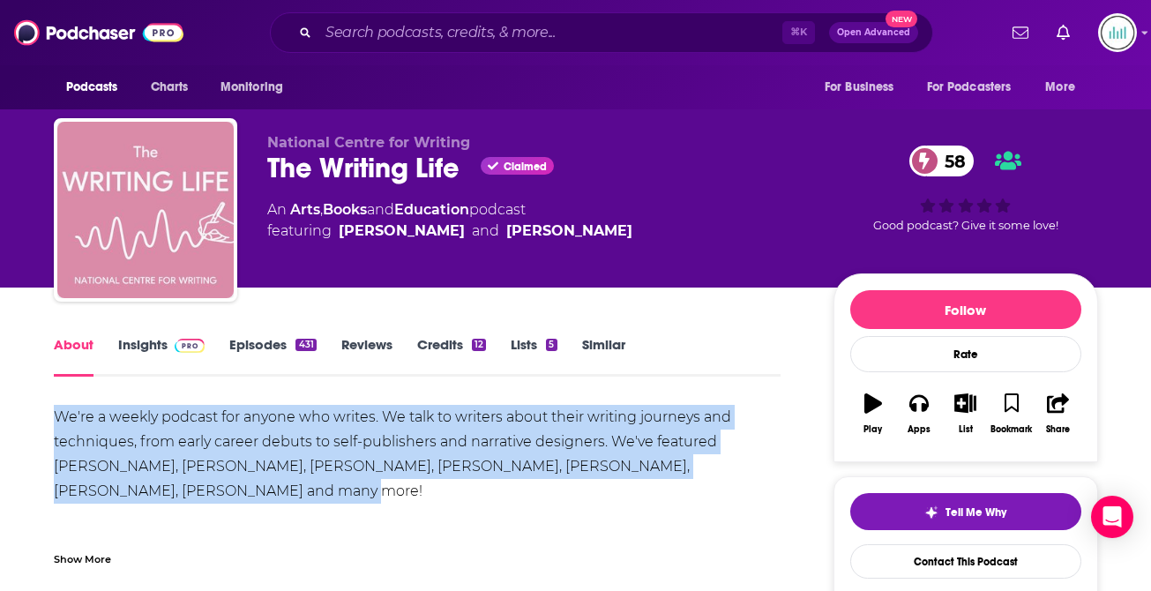
click at [138, 272] on img "The Writing Life" at bounding box center [145, 210] width 176 height 176
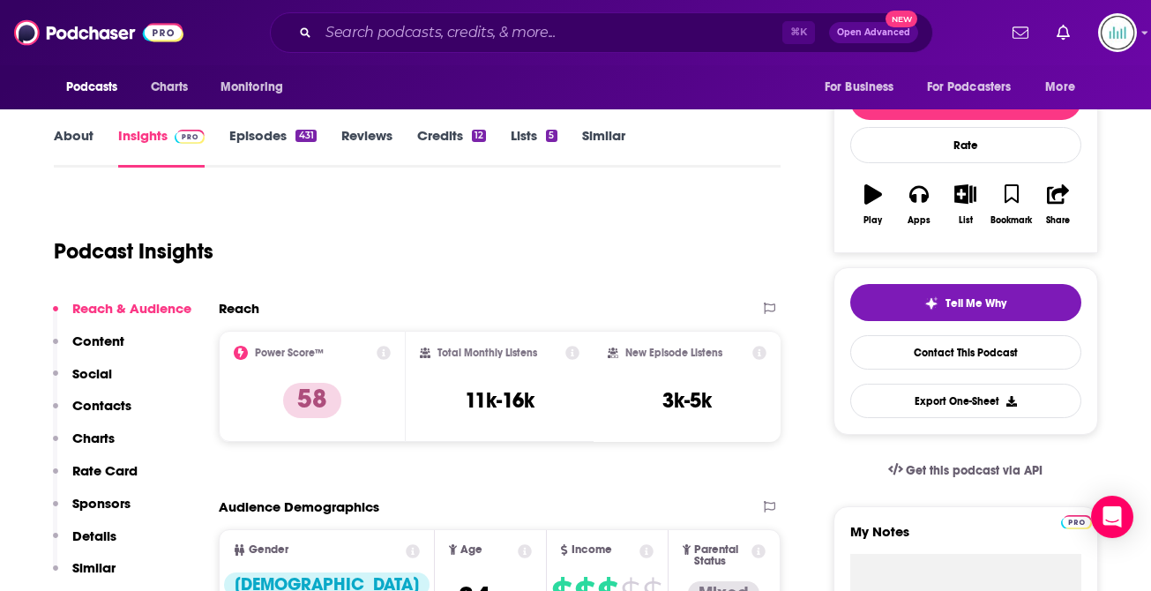
scroll to position [214, 0]
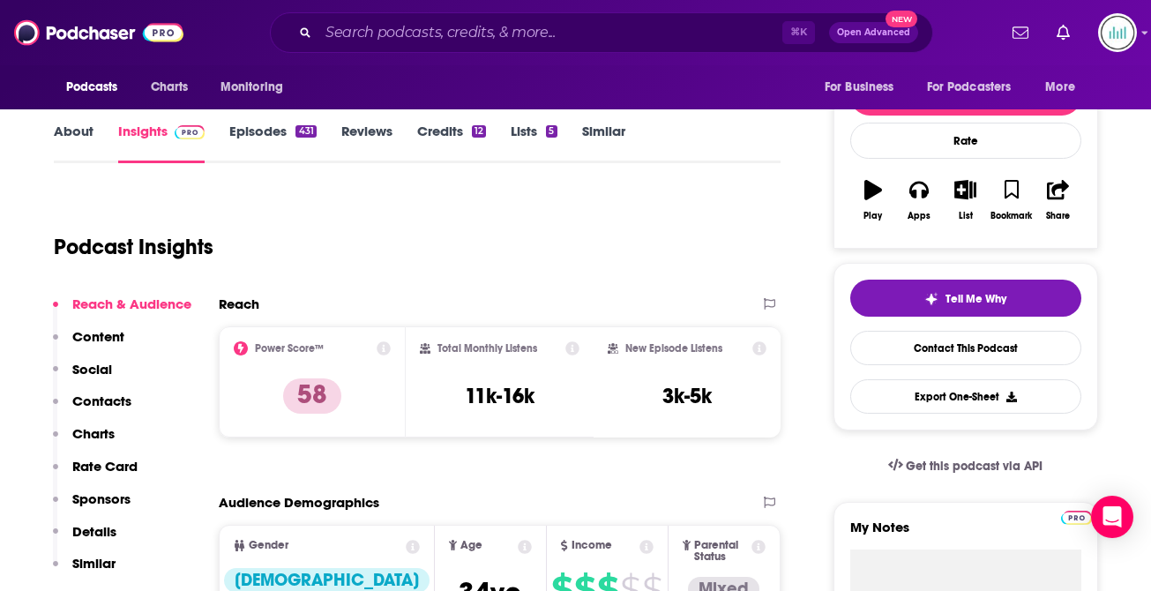
click at [97, 402] on p "Contacts" at bounding box center [101, 401] width 59 height 17
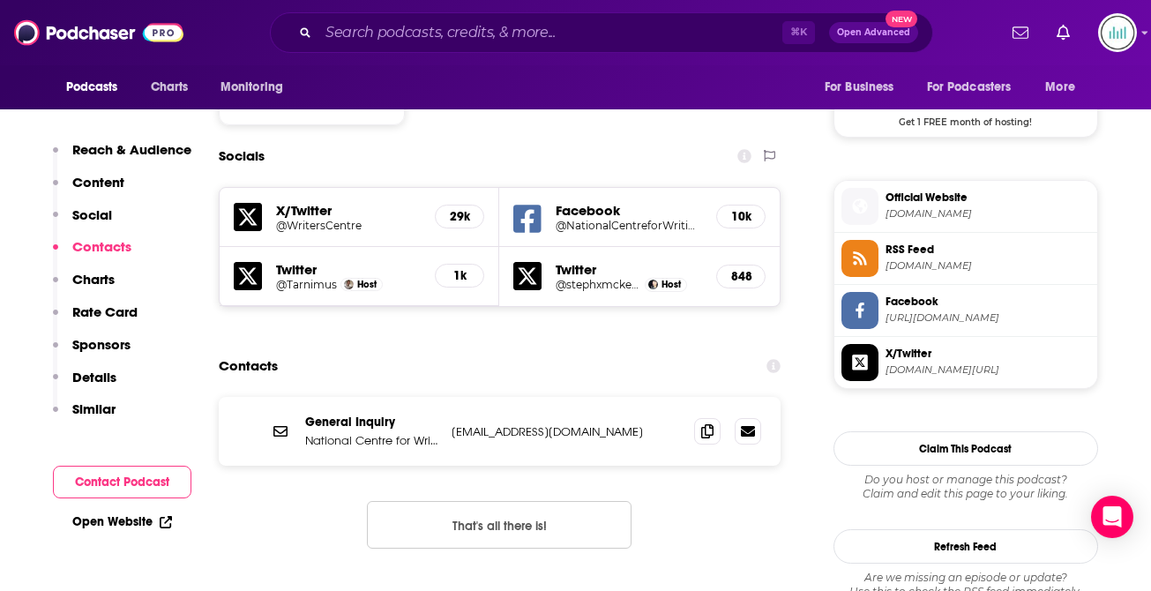
scroll to position [1517, 0]
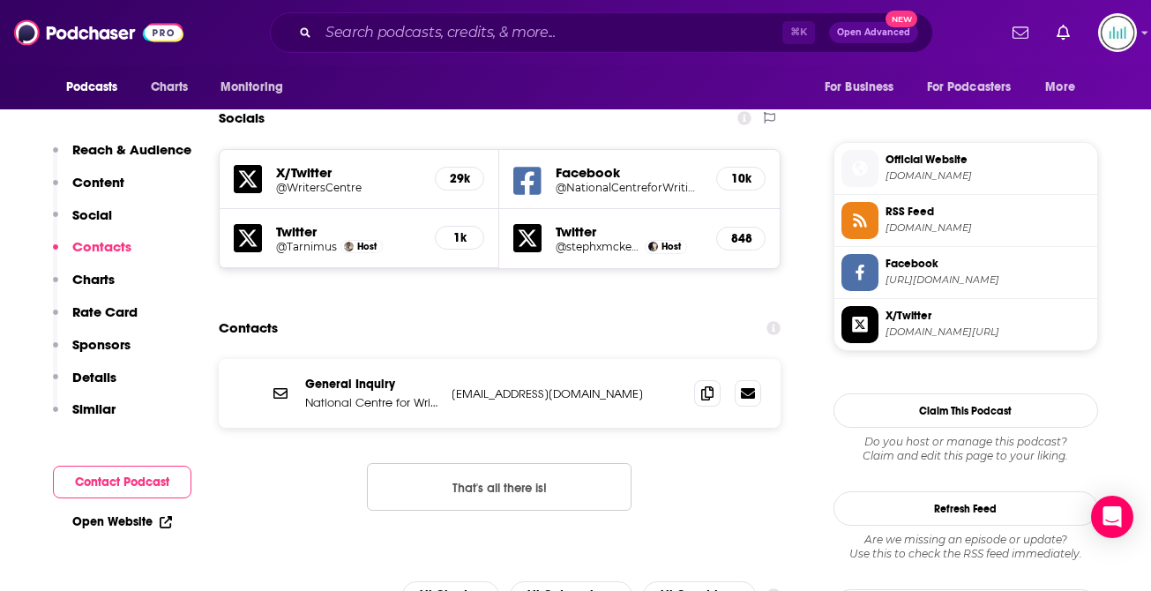
click at [488, 386] on p "[EMAIL_ADDRESS][DOMAIN_NAME]" at bounding box center [566, 393] width 229 height 15
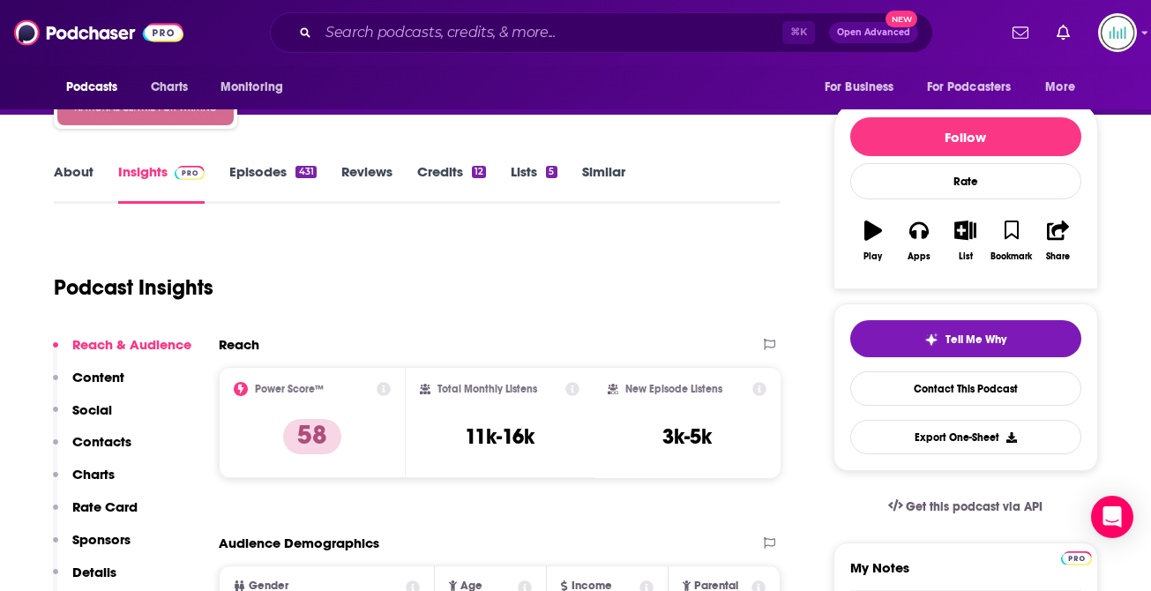
click at [90, 446] on p "Contacts" at bounding box center [101, 441] width 59 height 17
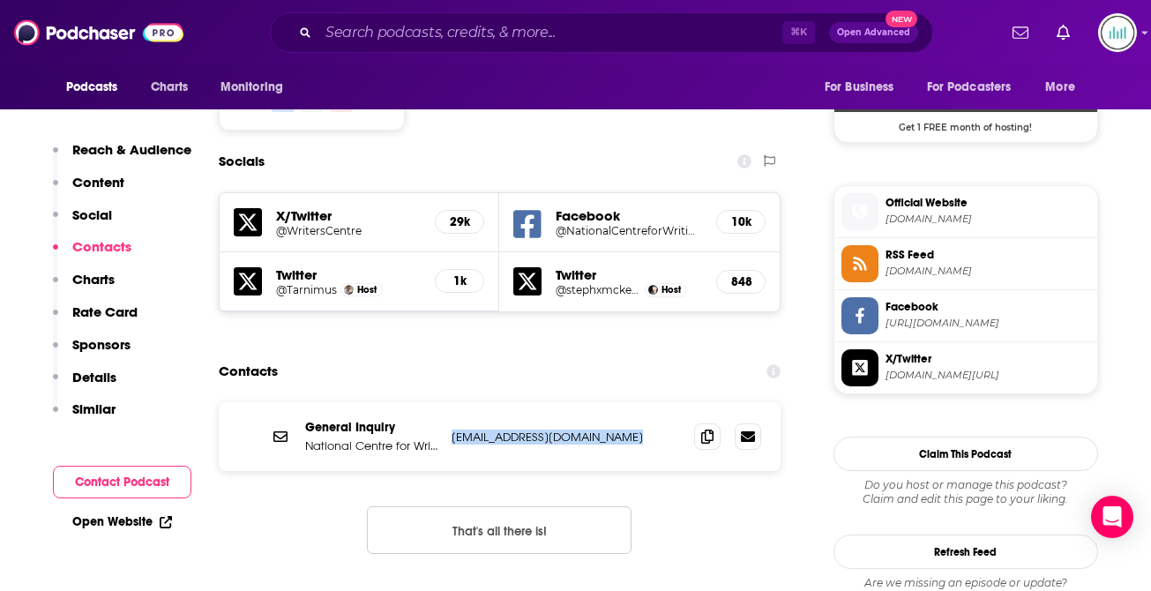
scroll to position [1517, 0]
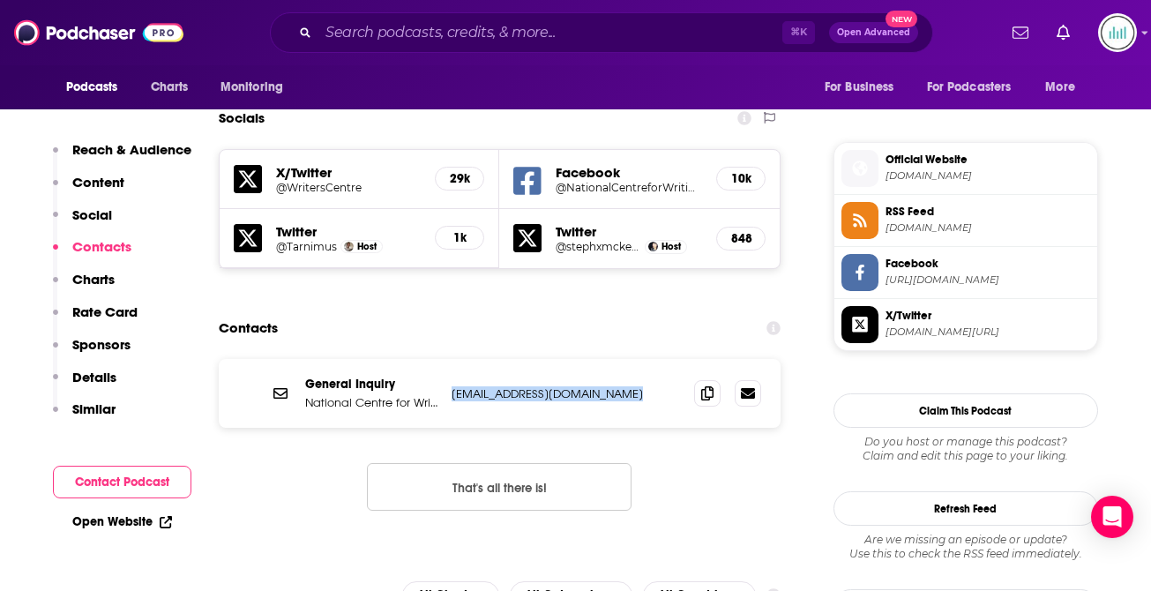
click at [94, 408] on p "Similar" at bounding box center [93, 409] width 43 height 17
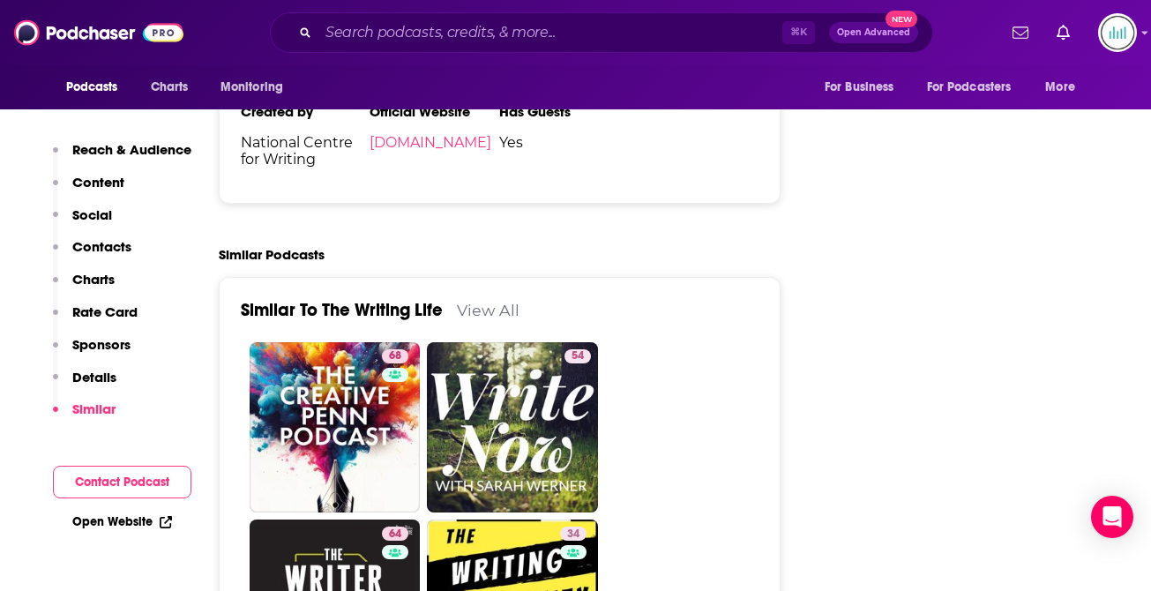
scroll to position [3339, 0]
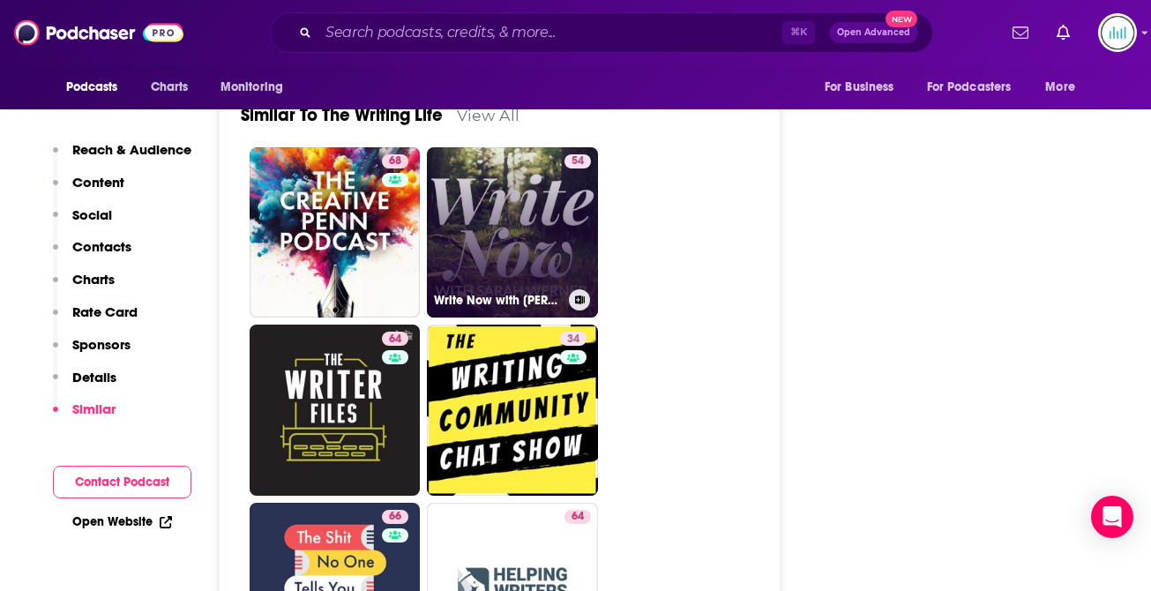
click at [497, 181] on link "54 Write Now with [PERSON_NAME]" at bounding box center [512, 232] width 171 height 171
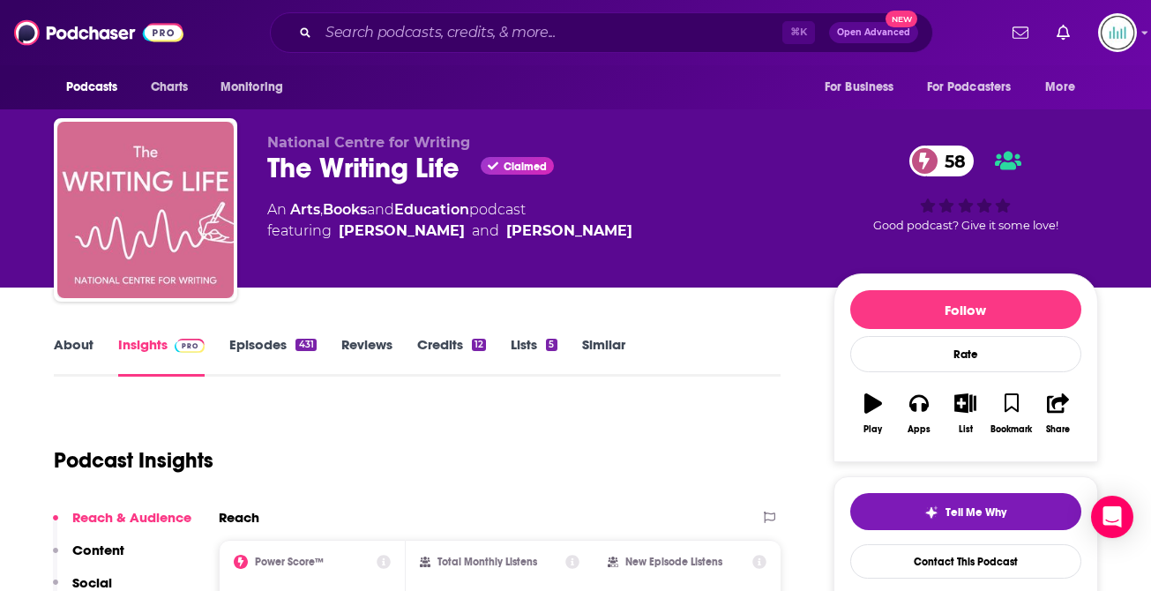
type input "[URL][DOMAIN_NAME][PERSON_NAME]"
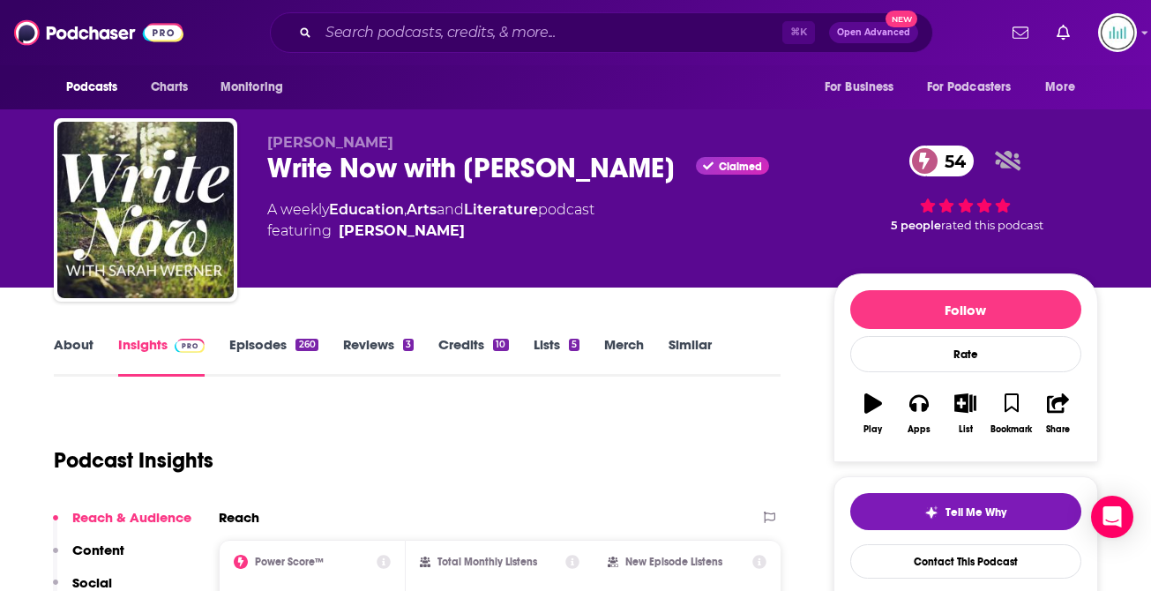
click at [308, 165] on div "Write Now with [PERSON_NAME] Claimed 54" at bounding box center [536, 168] width 538 height 34
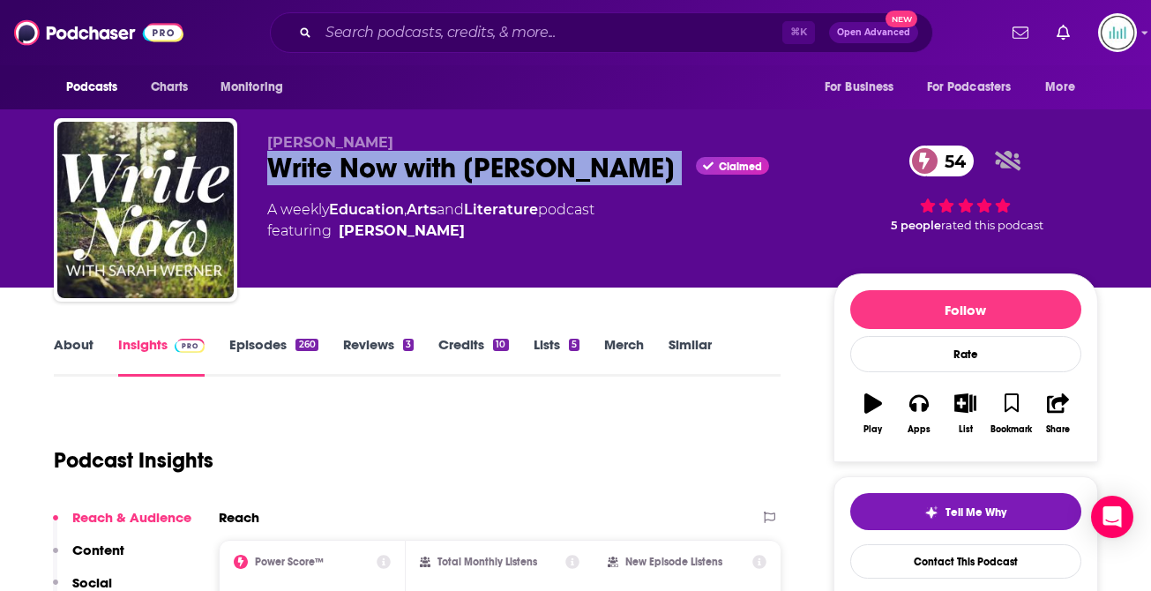
click at [308, 165] on div "Write Now with [PERSON_NAME] Claimed 54" at bounding box center [536, 168] width 538 height 34
click at [71, 342] on link "About" at bounding box center [74, 356] width 40 height 41
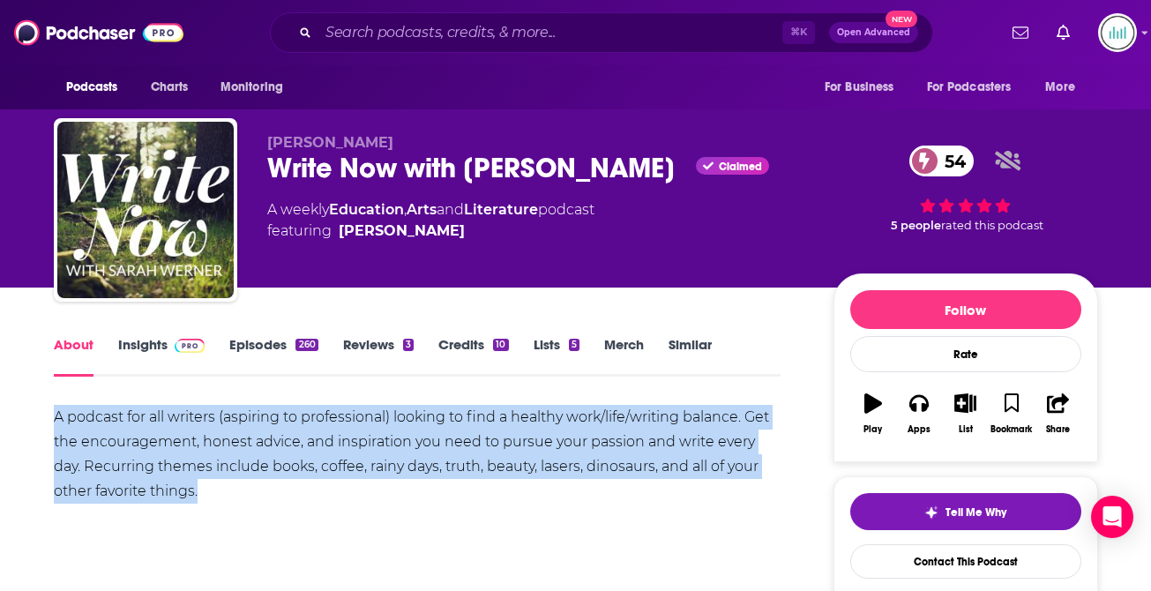
drag, startPoint x: 217, startPoint y: 496, endPoint x: 51, endPoint y: 419, distance: 182.8
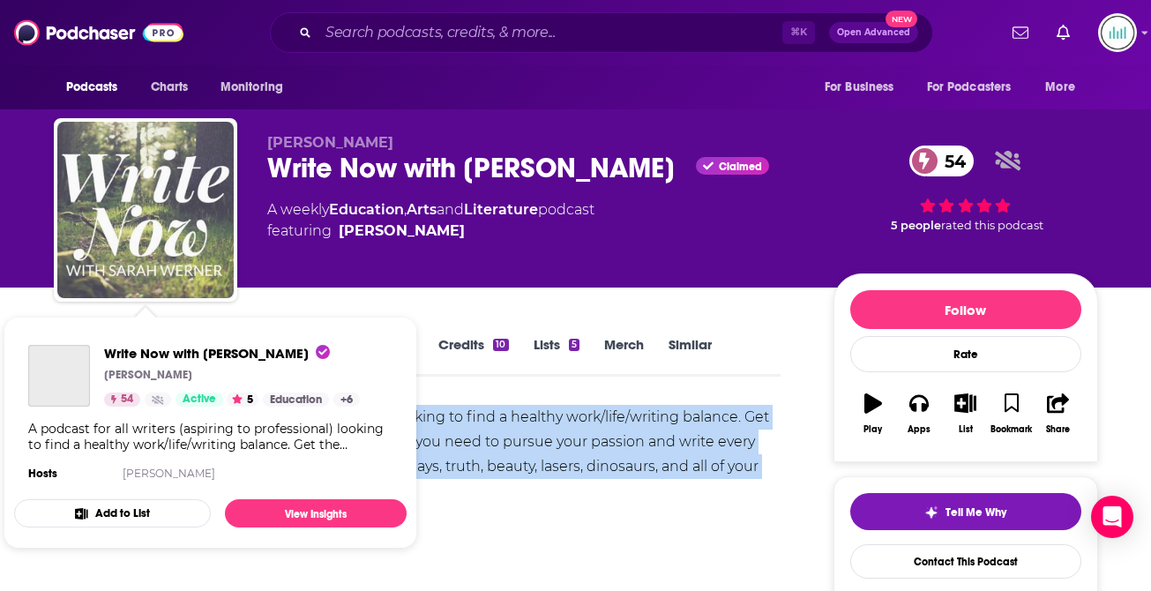
click at [149, 261] on img "Write Now with Sarah Werner" at bounding box center [145, 210] width 176 height 176
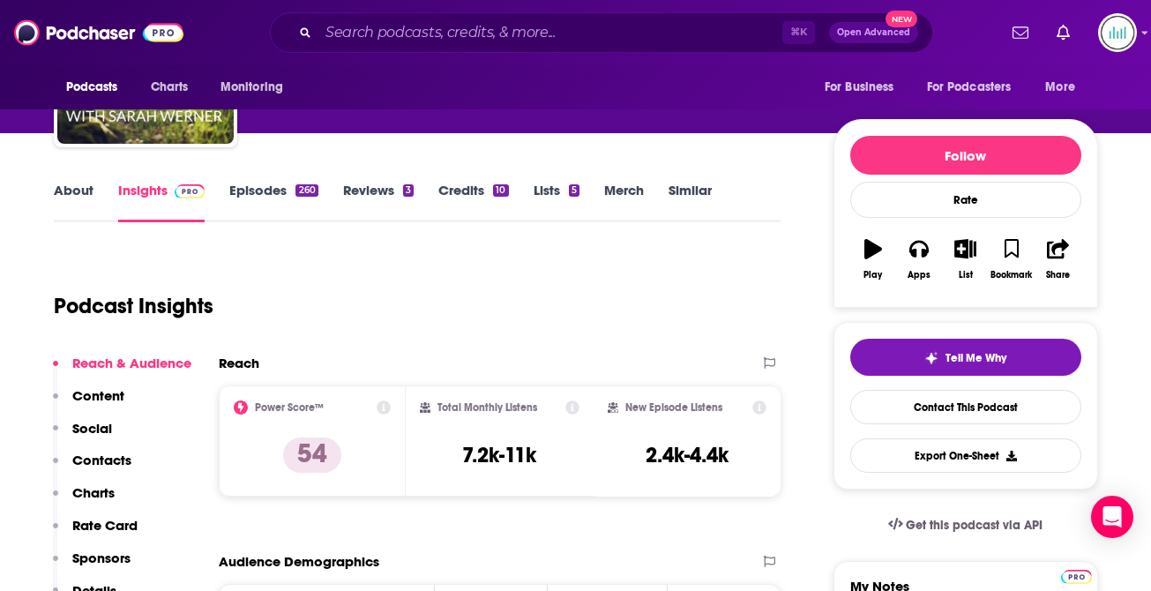
click at [68, 463] on button "Contacts" at bounding box center [92, 468] width 79 height 33
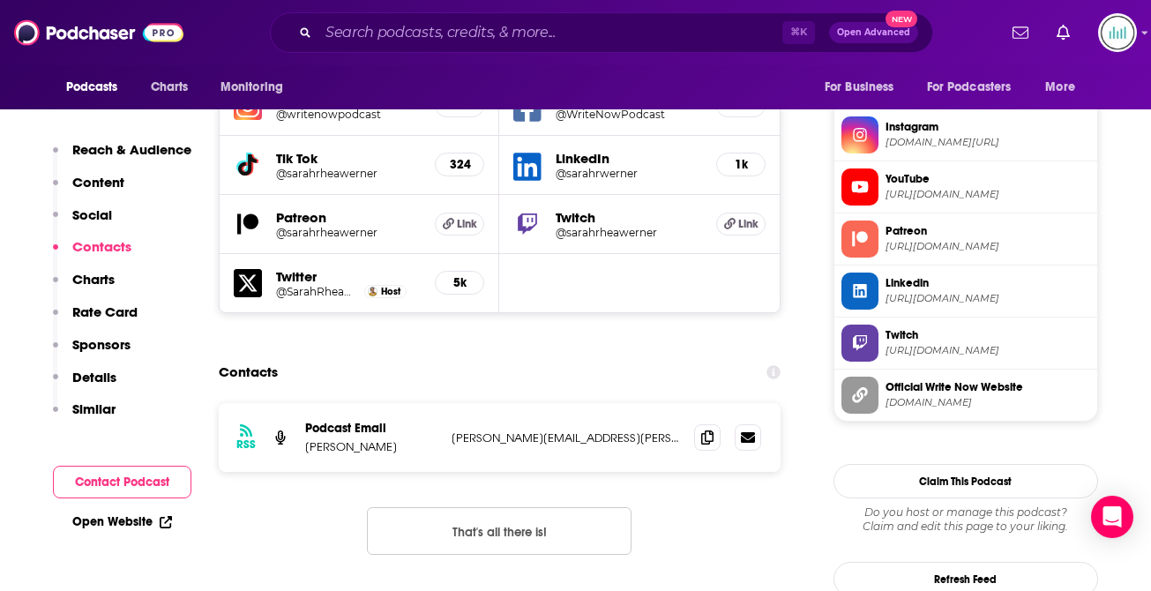
scroll to position [1673, 0]
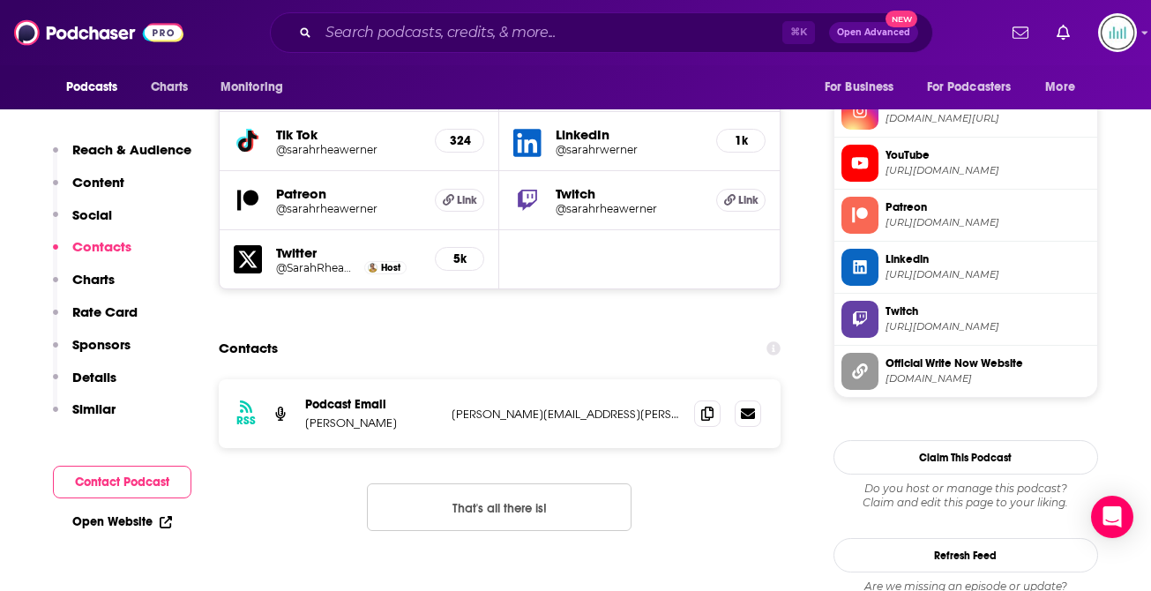
click at [500, 407] on p "[PERSON_NAME][EMAIL_ADDRESS][PERSON_NAME][DOMAIN_NAME]" at bounding box center [566, 414] width 229 height 15
click at [352, 24] on input "Search podcasts, credits, & more..." at bounding box center [551, 33] width 464 height 28
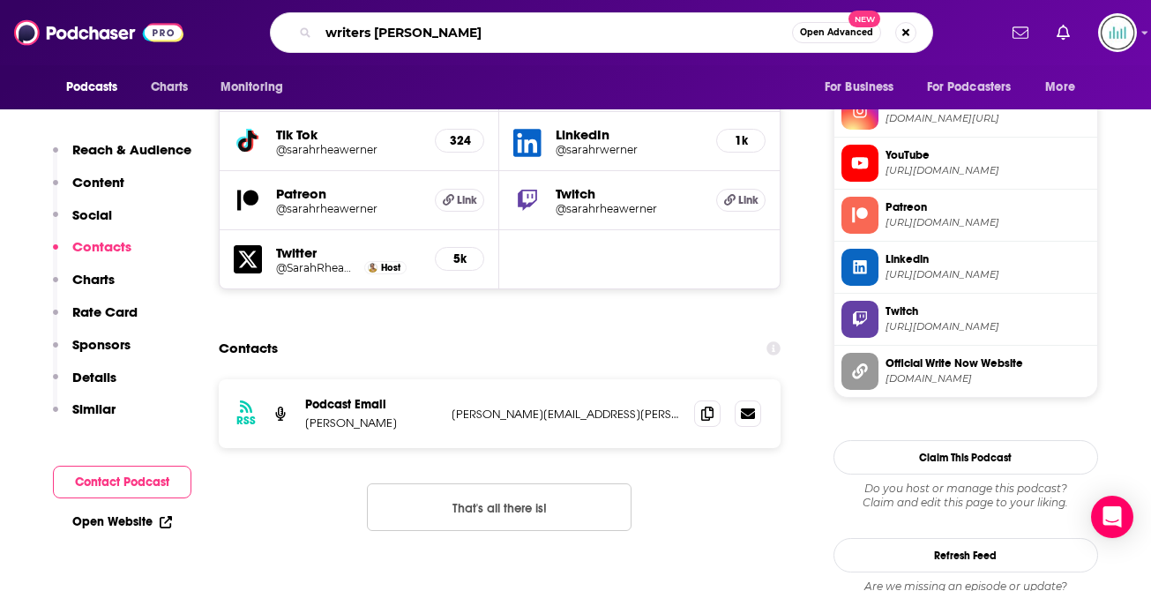
type input "writers routine"
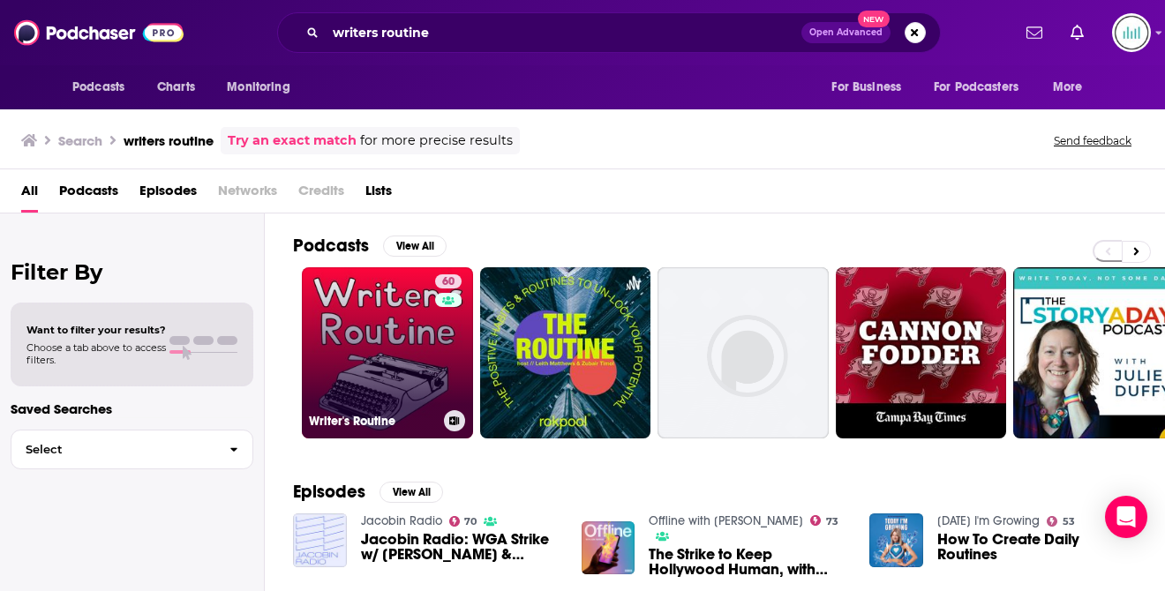
click at [333, 346] on link "60 Writer's Routine" at bounding box center [387, 352] width 171 height 171
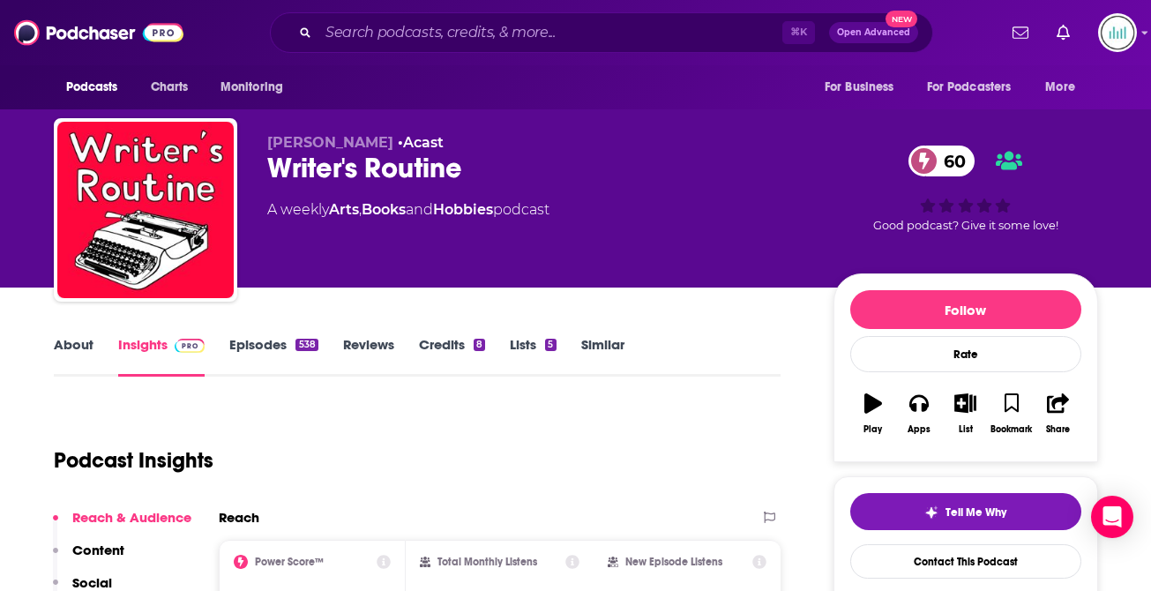
click at [82, 339] on link "About" at bounding box center [74, 356] width 40 height 41
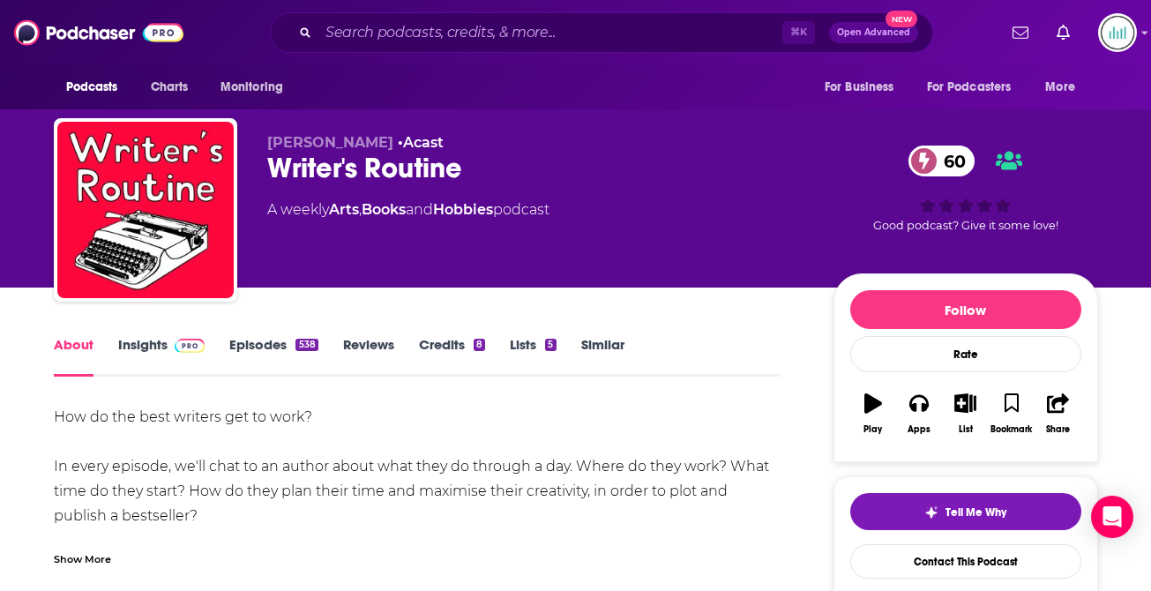
drag, startPoint x: 215, startPoint y: 512, endPoint x: 56, endPoint y: 461, distance: 166.9
click at [56, 461] on div "How do the best writers get to work? In every episode, we'll chat to an author …" at bounding box center [418, 528] width 728 height 247
click at [116, 477] on div "How do the best writers get to work? In every episode, we'll chat to an author …" at bounding box center [418, 528] width 728 height 247
drag, startPoint x: 227, startPoint y: 513, endPoint x: 36, endPoint y: 469, distance: 195.6
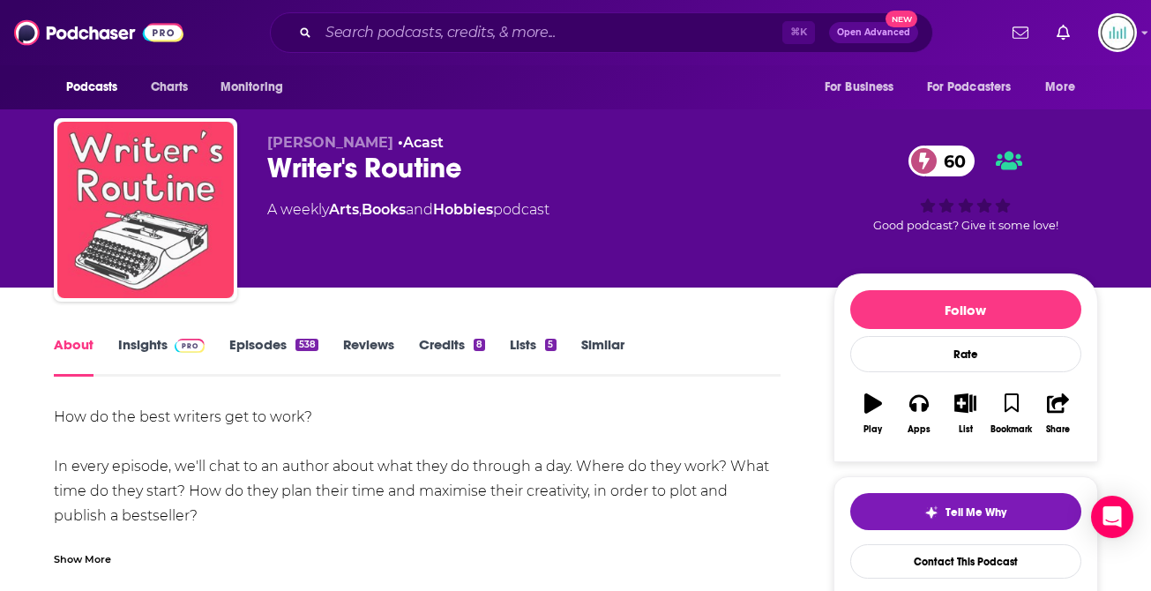
click at [123, 199] on img "Writer's Routine" at bounding box center [145, 210] width 176 height 176
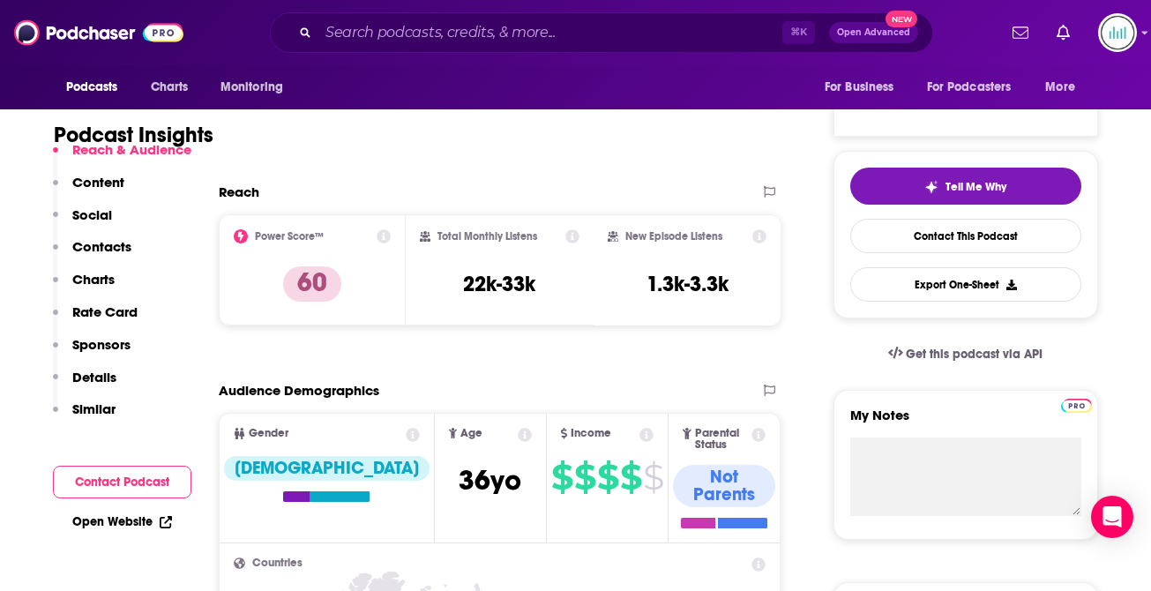
click at [102, 246] on p "Contacts" at bounding box center [101, 246] width 59 height 17
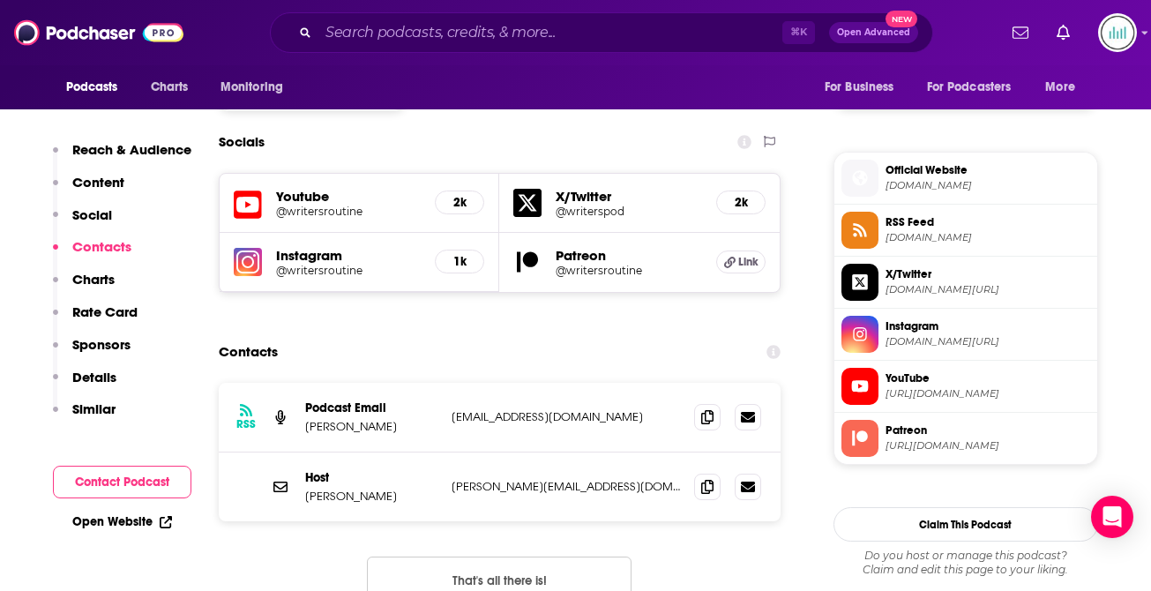
scroll to position [1515, 0]
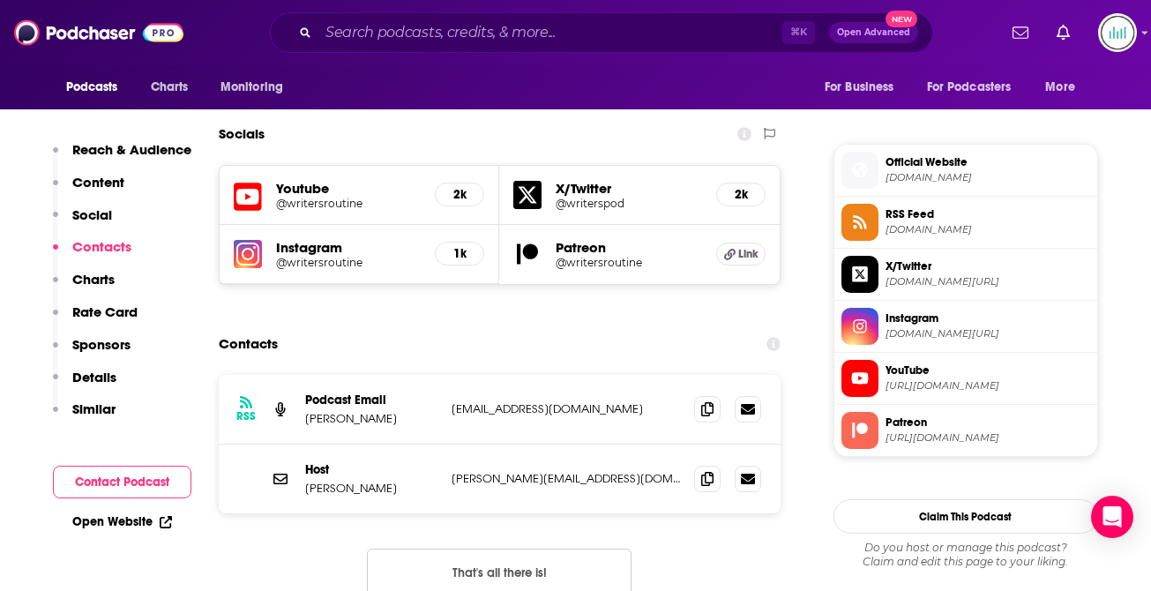
click at [472, 471] on p "[PERSON_NAME][EMAIL_ADDRESS][DOMAIN_NAME]" at bounding box center [566, 478] width 229 height 15
click at [82, 409] on p "Similar" at bounding box center [93, 409] width 43 height 17
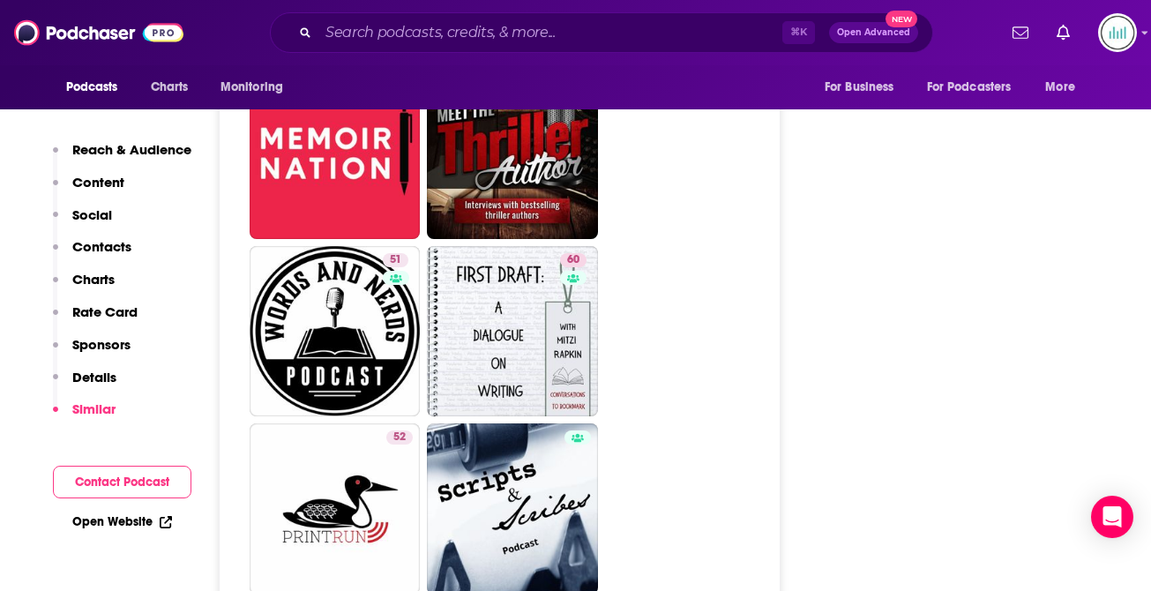
scroll to position [5027, 0]
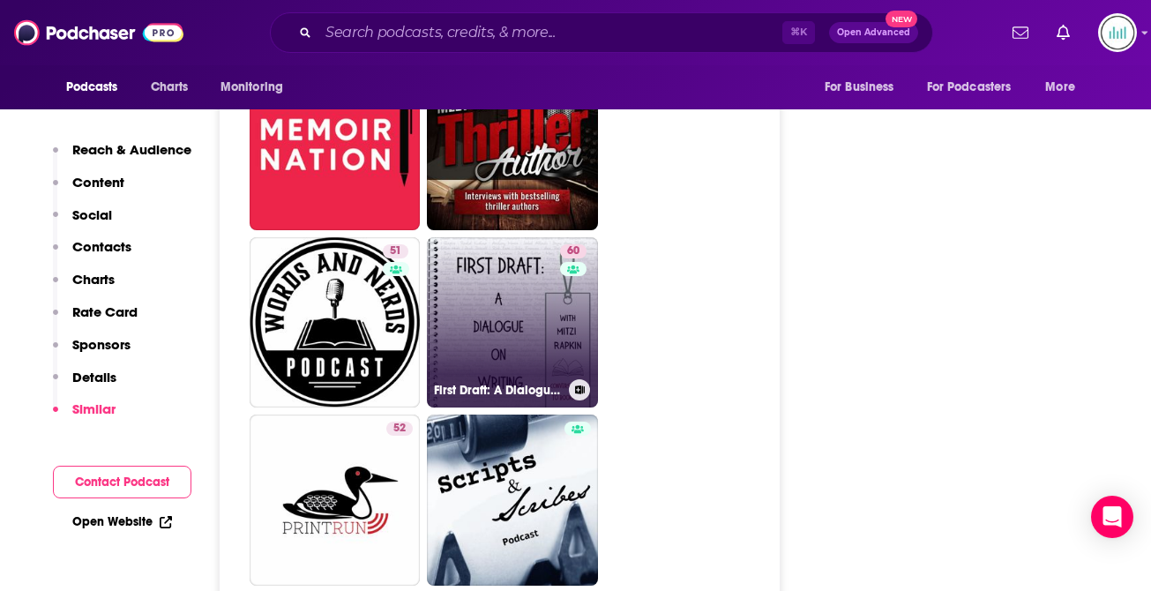
click at [465, 311] on link "60 First Draft: A Dialogue on Writing" at bounding box center [512, 322] width 171 height 171
type input "[URL][DOMAIN_NAME]"
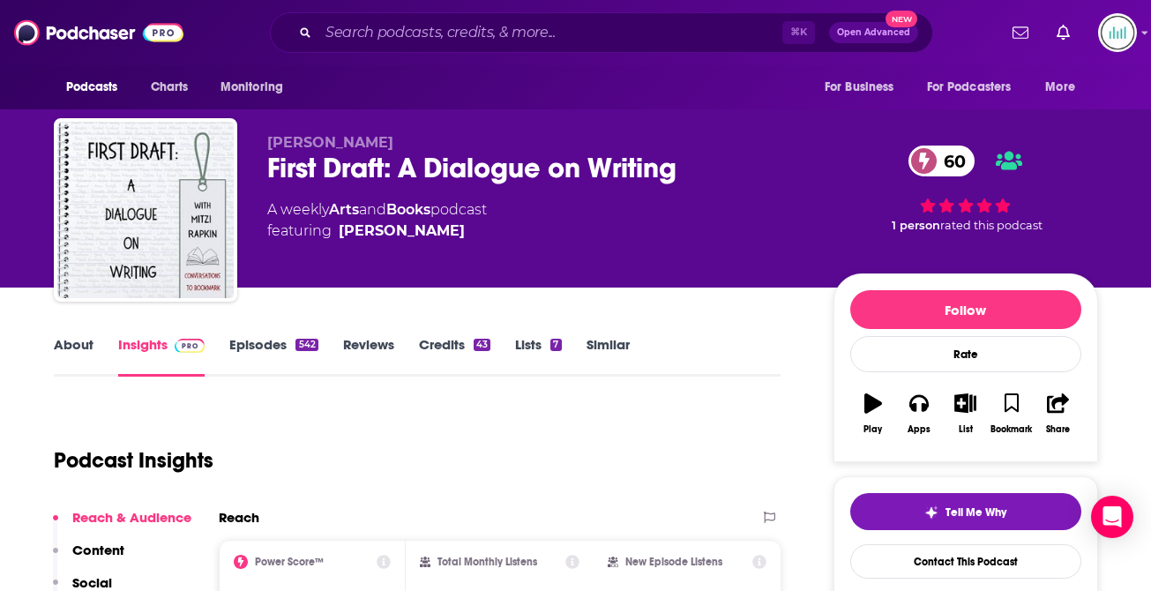
click at [273, 166] on div "First Draft: A Dialogue on Writing 60" at bounding box center [536, 168] width 538 height 34
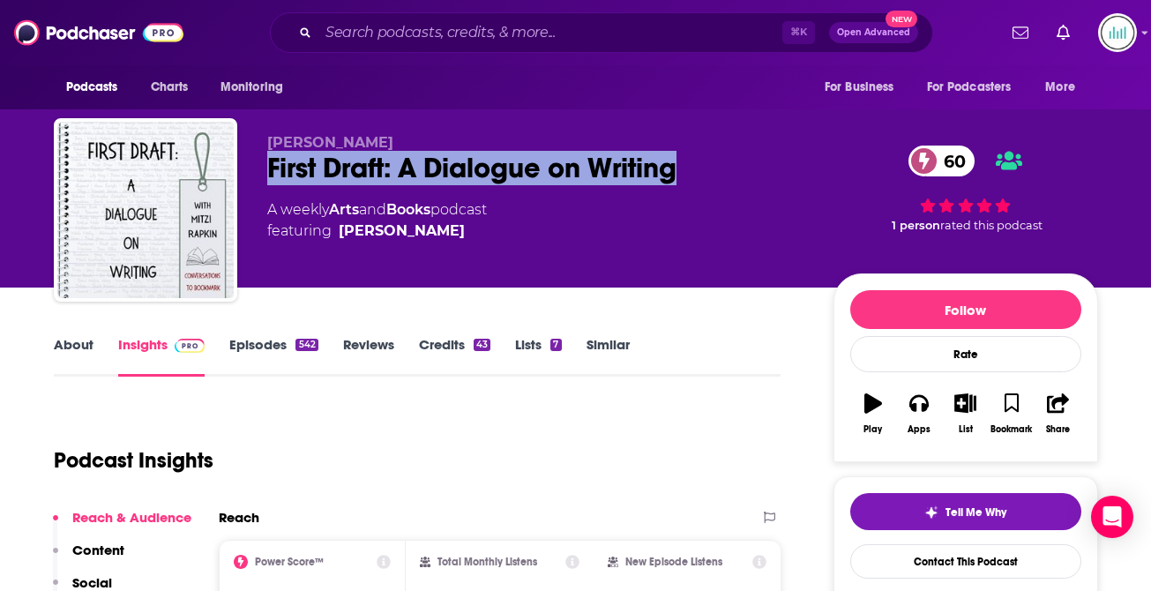
drag, startPoint x: 264, startPoint y: 169, endPoint x: 696, endPoint y: 183, distance: 432.6
click at [697, 184] on div "[PERSON_NAME] First Draft: A Dialogue on Writing 60 A weekly Arts and Books pod…" at bounding box center [576, 213] width 1045 height 191
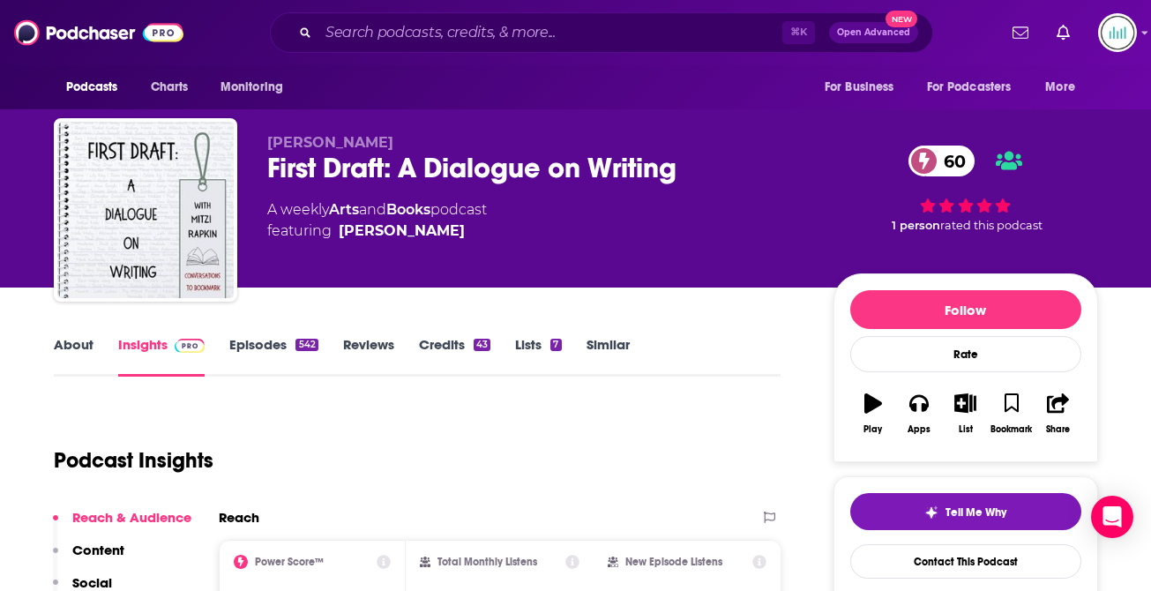
click at [86, 340] on link "About" at bounding box center [74, 356] width 40 height 41
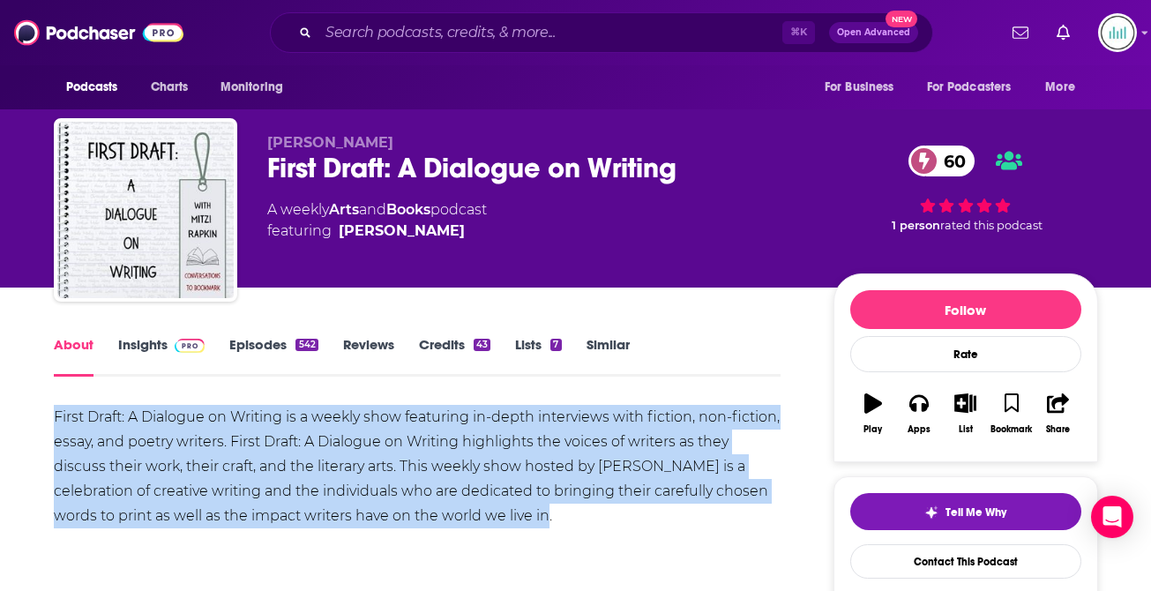
drag, startPoint x: 553, startPoint y: 514, endPoint x: 34, endPoint y: 420, distance: 527.2
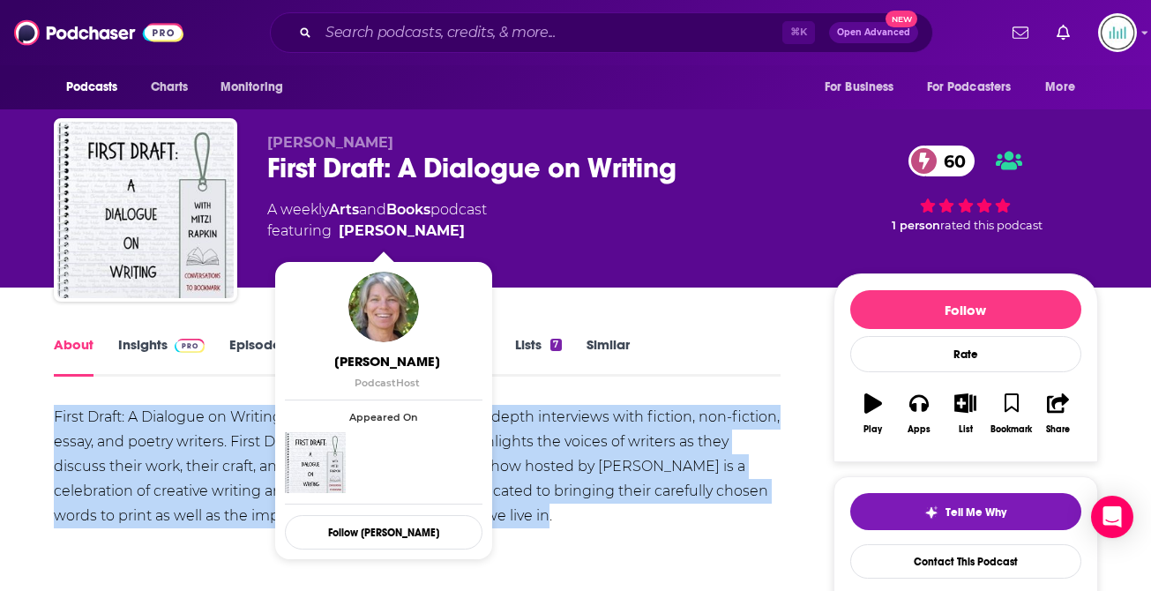
drag, startPoint x: 449, startPoint y: 232, endPoint x: 428, endPoint y: 242, distance: 23.3
click at [428, 242] on span "featuring [PERSON_NAME]" at bounding box center [377, 231] width 220 height 21
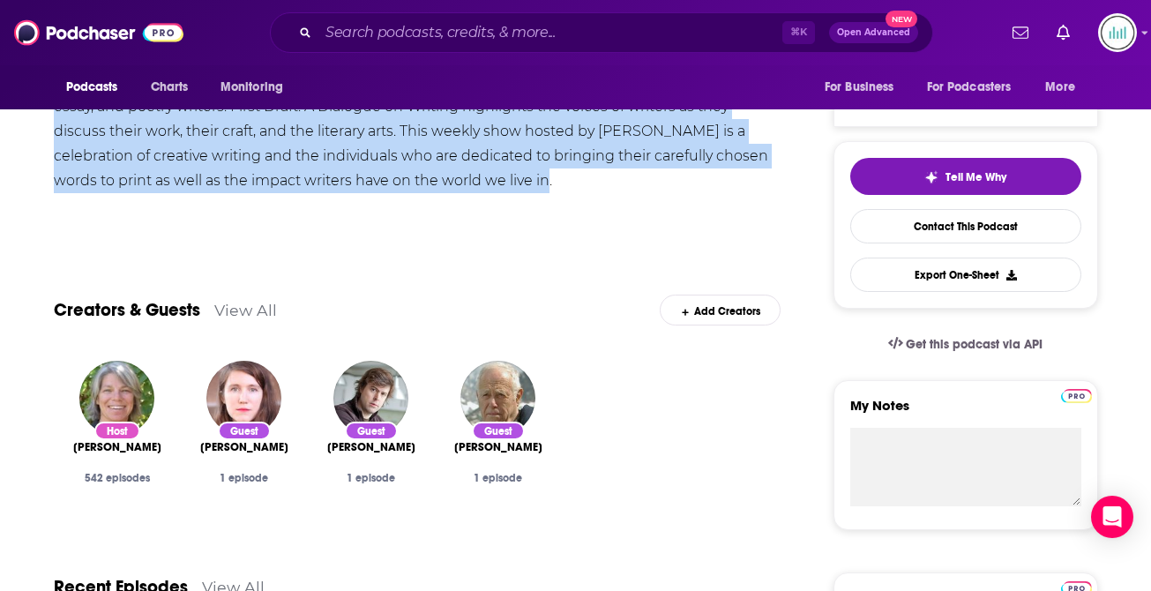
scroll to position [340, 0]
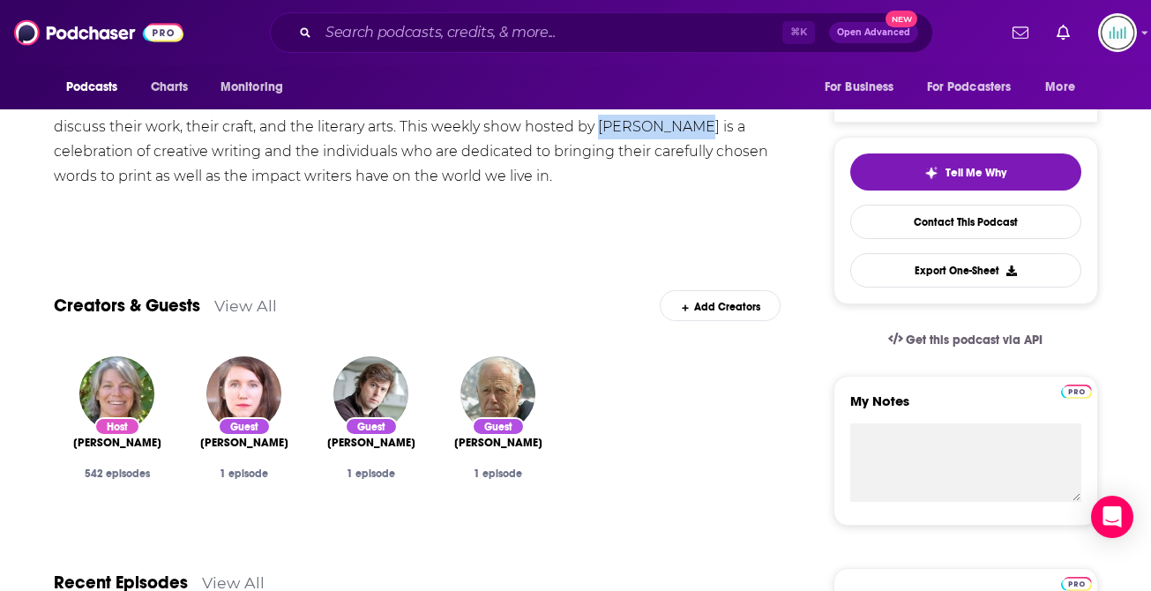
drag, startPoint x: 602, startPoint y: 128, endPoint x: 681, endPoint y: 125, distance: 79.5
click at [682, 125] on div "First Draft: A Dialogue on Writing is a weekly show featuring in-depth intervie…" at bounding box center [418, 127] width 728 height 124
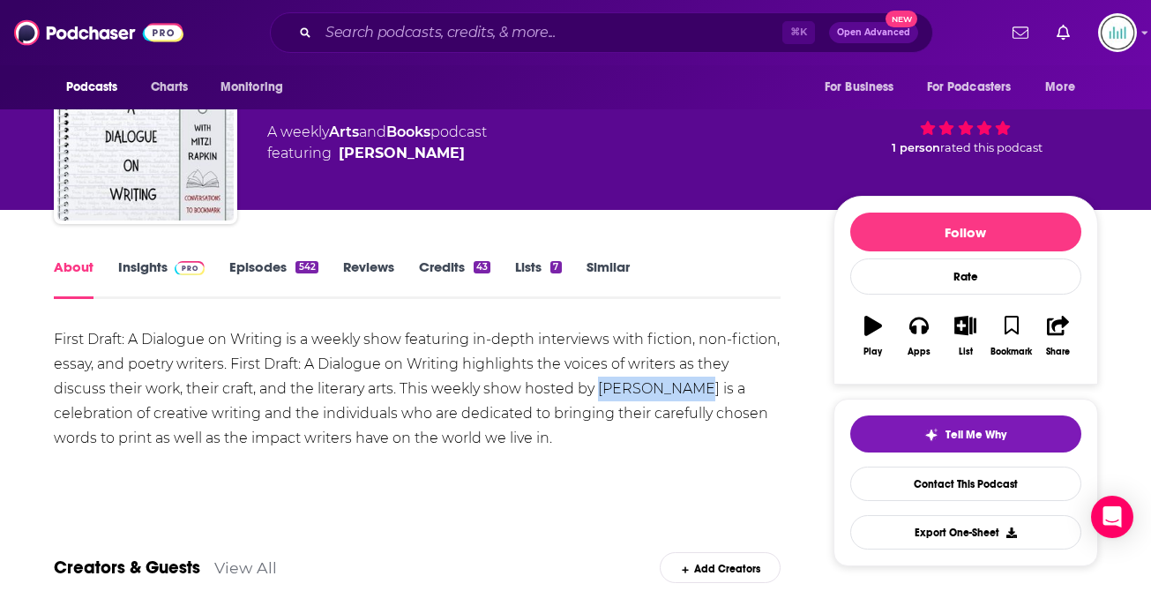
scroll to position [0, 0]
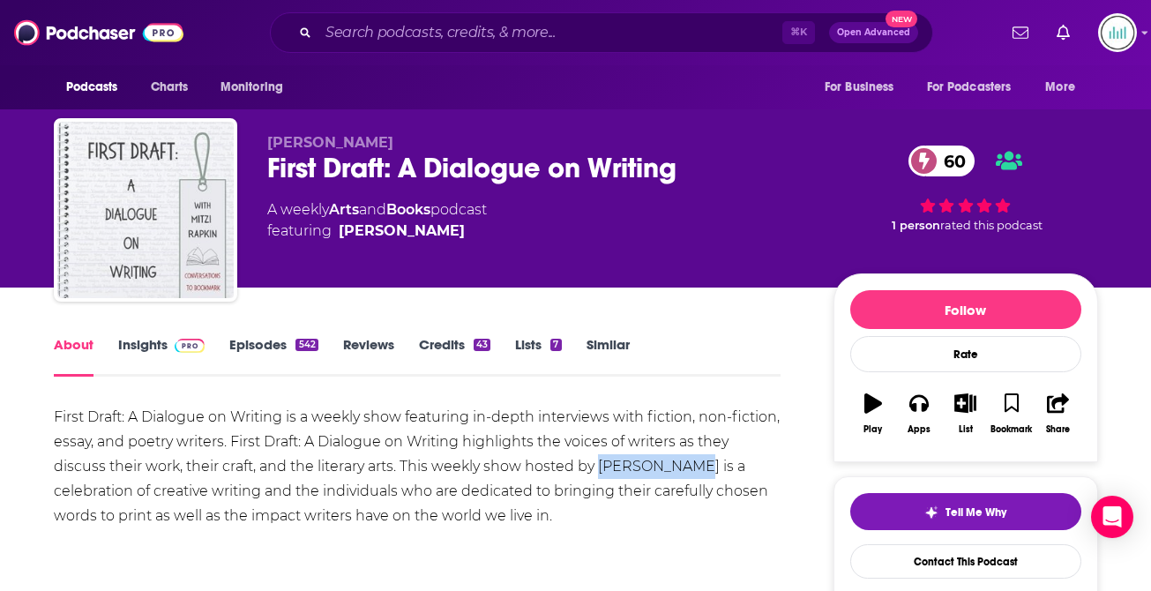
click at [126, 267] on img "First Draft: A Dialogue on Writing" at bounding box center [145, 210] width 176 height 176
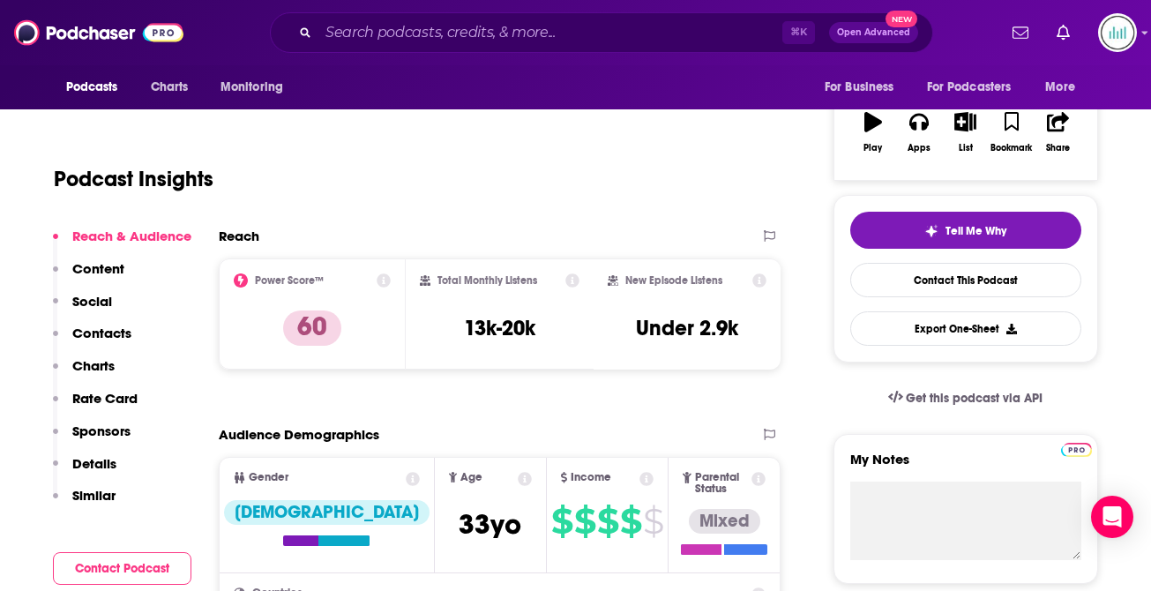
click at [124, 327] on p "Contacts" at bounding box center [101, 333] width 59 height 17
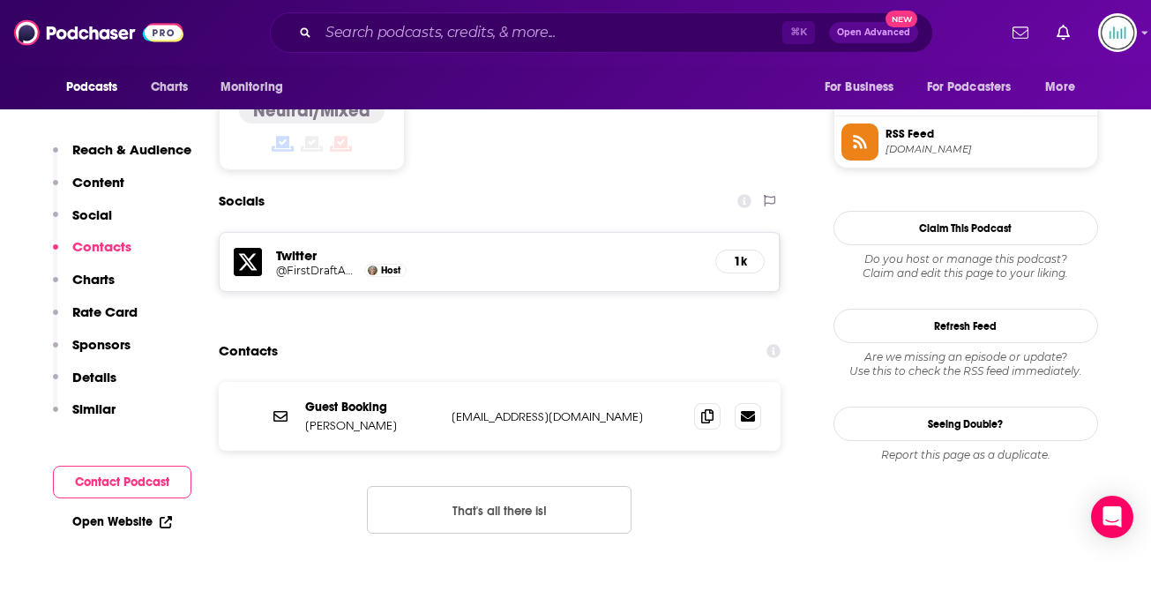
scroll to position [1436, 0]
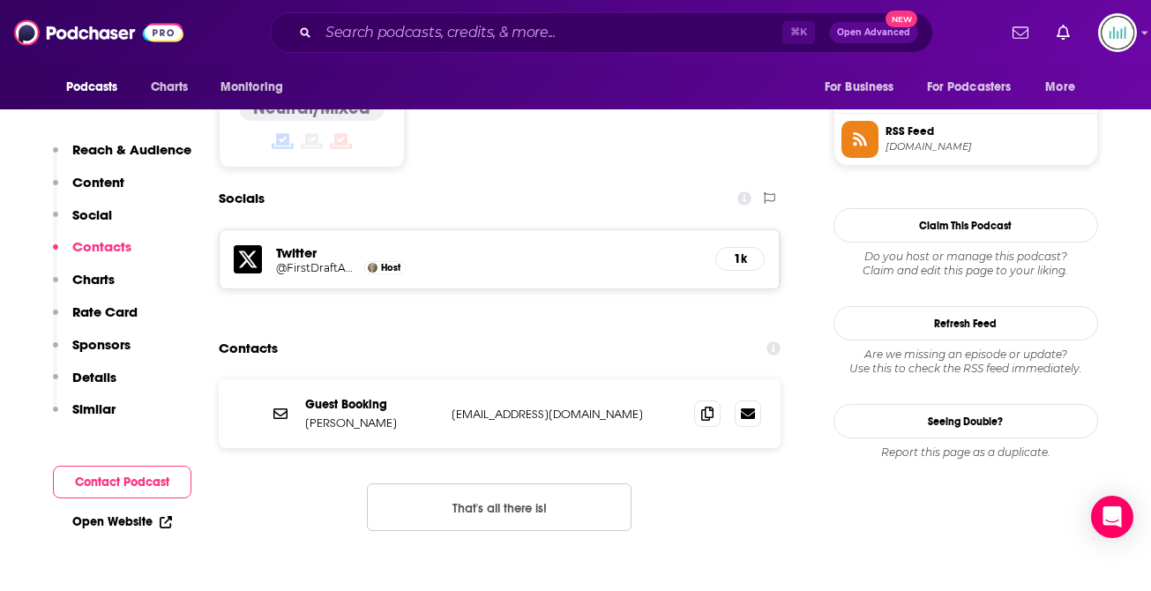
click at [475, 407] on p "[EMAIL_ADDRESS][DOMAIN_NAME]" at bounding box center [566, 414] width 229 height 15
click at [87, 414] on p "Similar" at bounding box center [93, 409] width 43 height 17
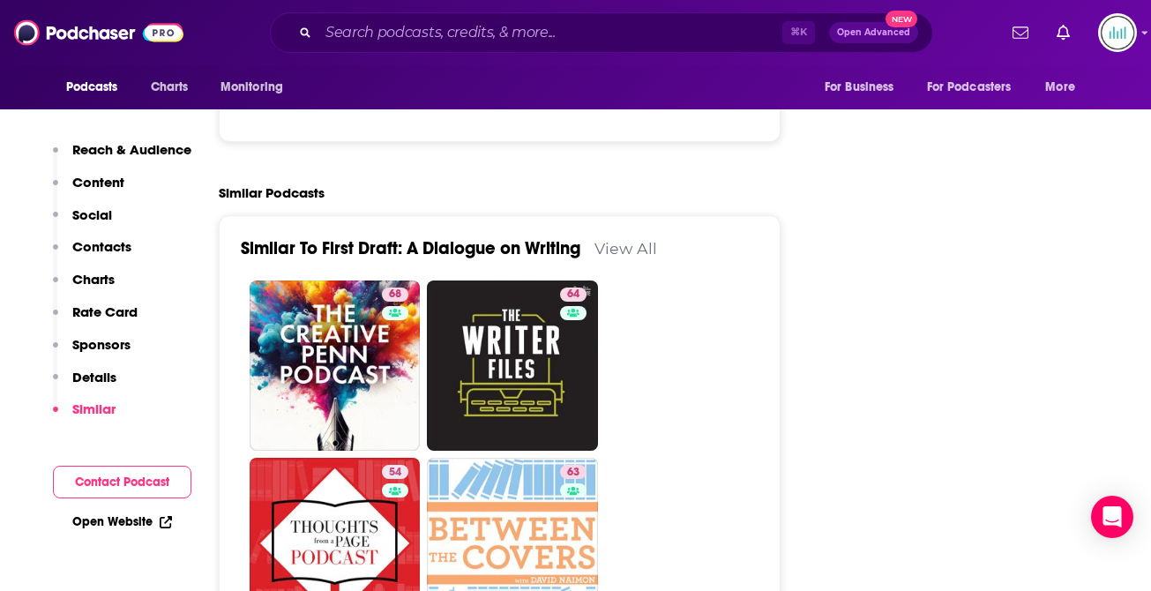
scroll to position [3273, 0]
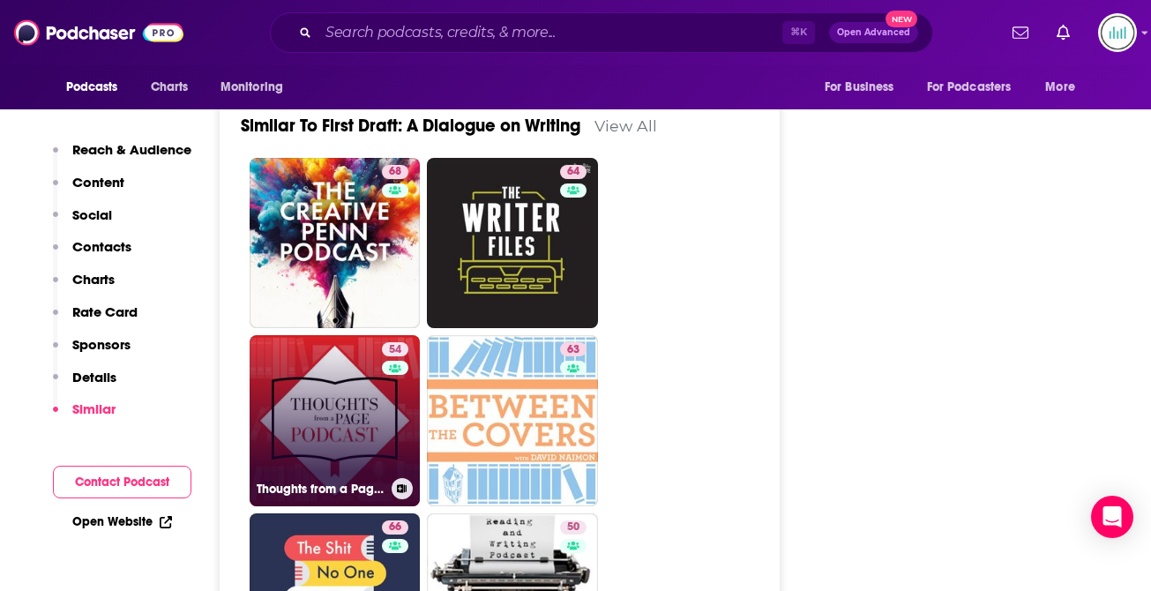
click at [309, 335] on link "54 Thoughts from a Page Podcast" at bounding box center [335, 420] width 171 height 171
type input "[URL][DOMAIN_NAME]"
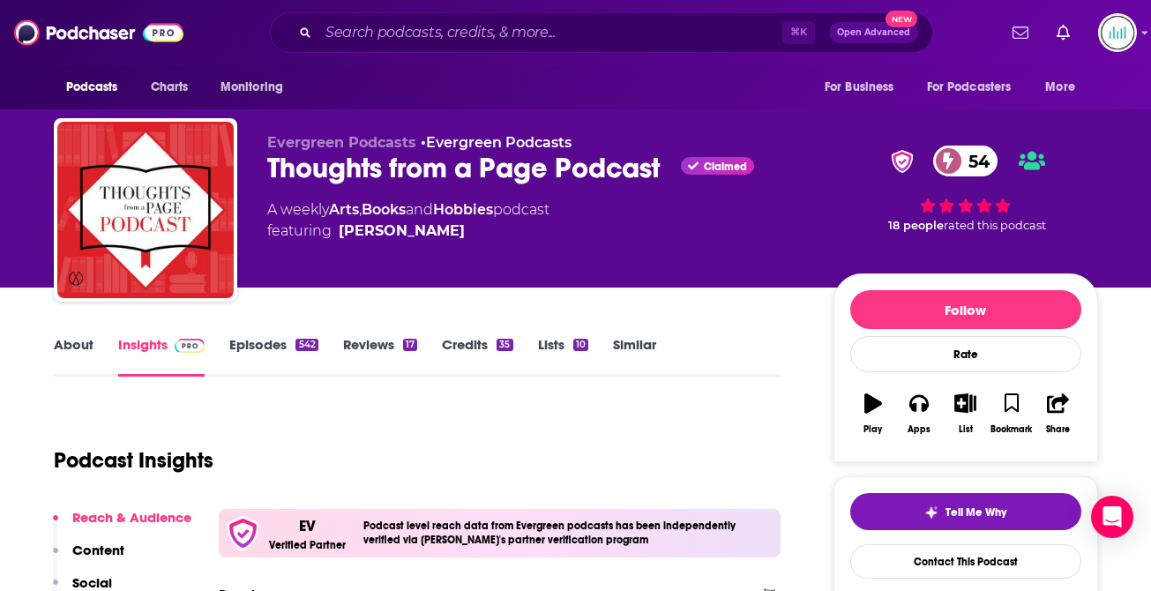
click at [266, 163] on div "Evergreen Podcasts • Evergreen Podcasts Thoughts from a Page Podcast Claimed 54…" at bounding box center [576, 213] width 1045 height 191
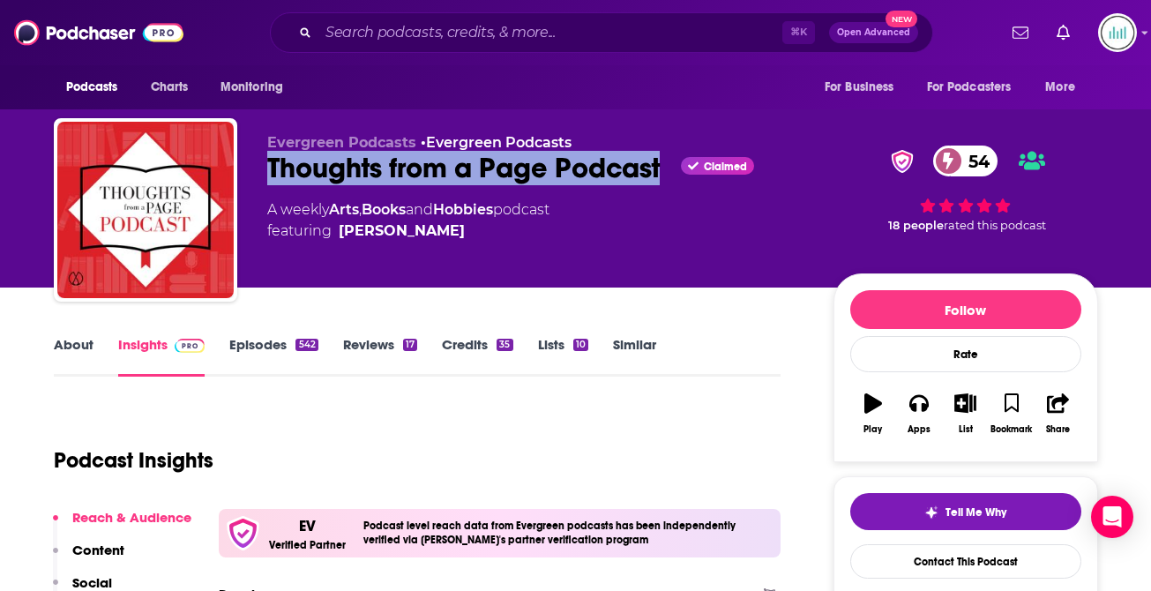
drag, startPoint x: 266, startPoint y: 163, endPoint x: 656, endPoint y: 187, distance: 390.7
click at [656, 187] on div "Evergreen Podcasts • Evergreen Podcasts Thoughts from a Page Podcast Claimed 54…" at bounding box center [576, 213] width 1045 height 191
click at [69, 344] on link "About" at bounding box center [74, 356] width 40 height 41
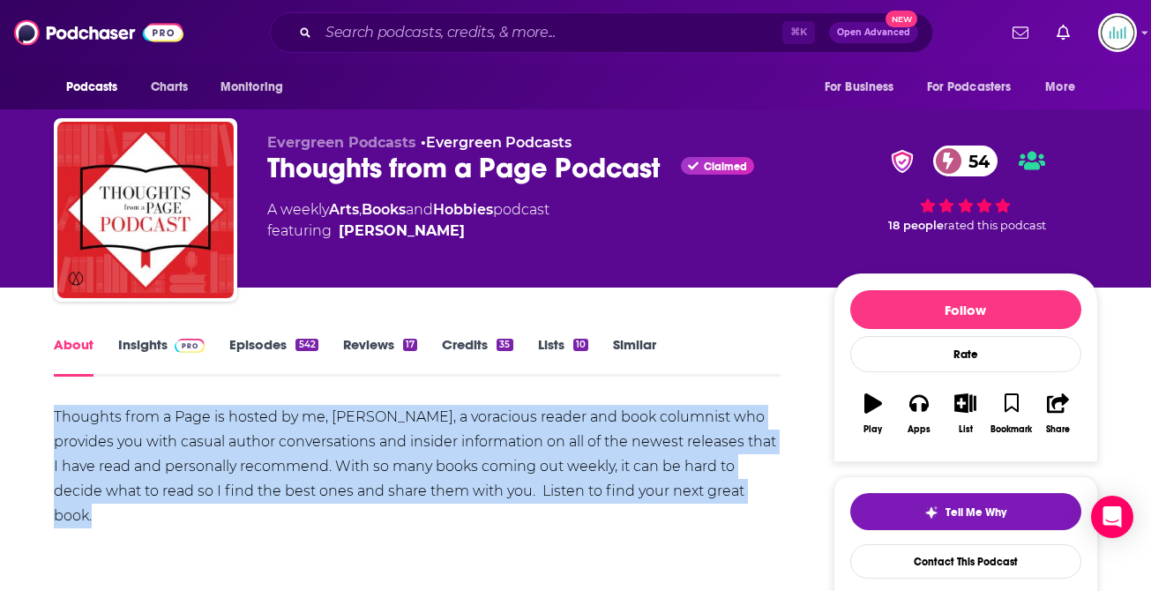
drag, startPoint x: 102, startPoint y: 514, endPoint x: 48, endPoint y: 422, distance: 107.6
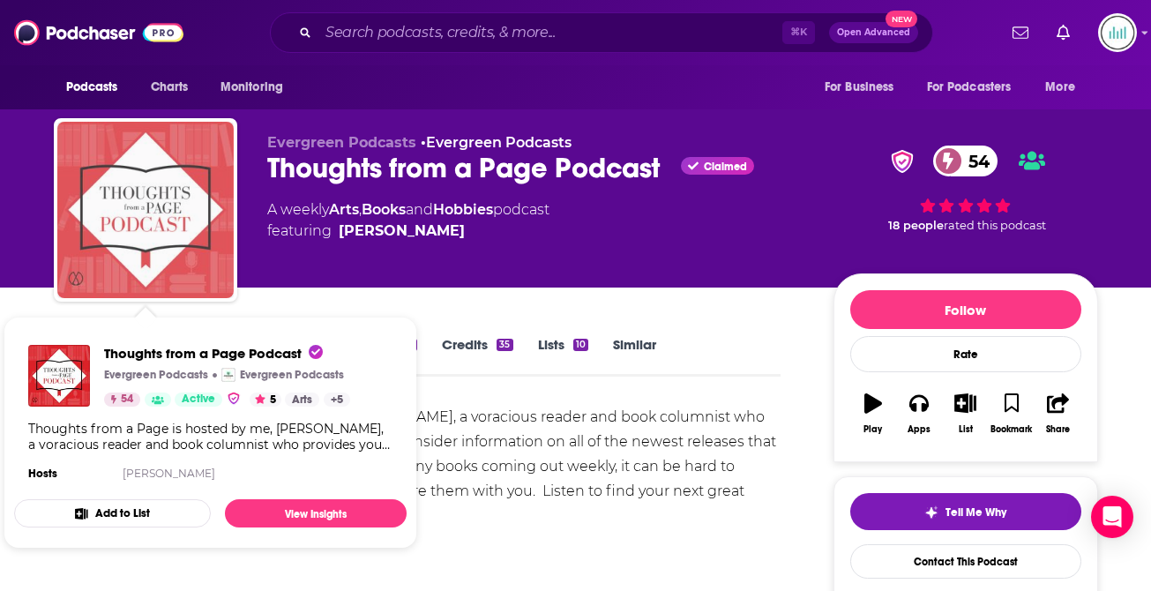
click at [157, 240] on img "Thoughts from a Page Podcast" at bounding box center [145, 210] width 176 height 176
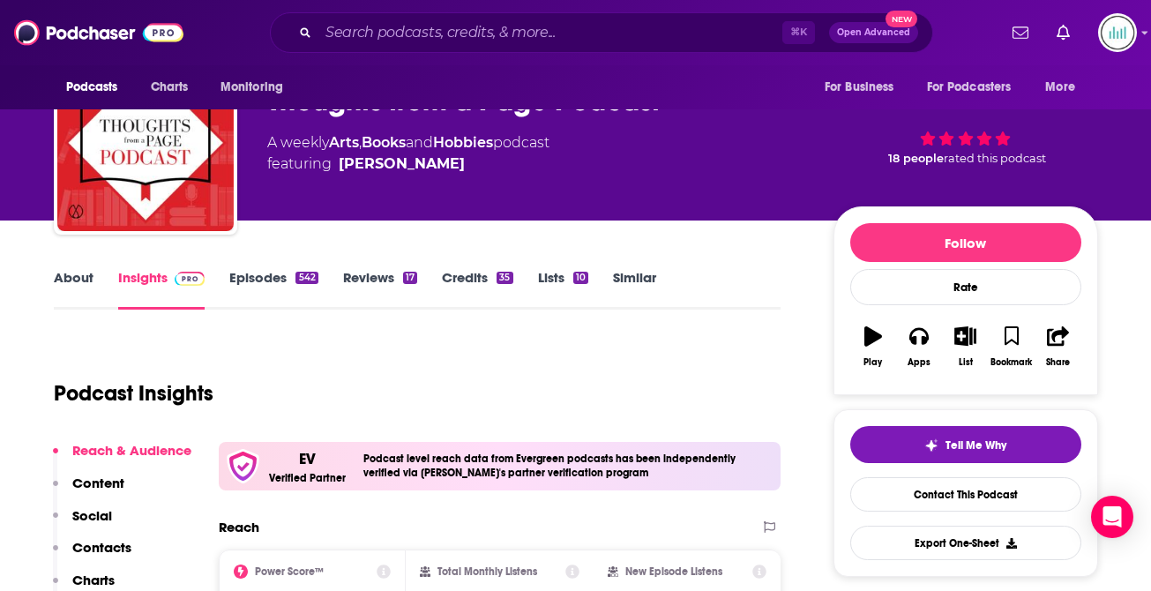
scroll to position [149, 0]
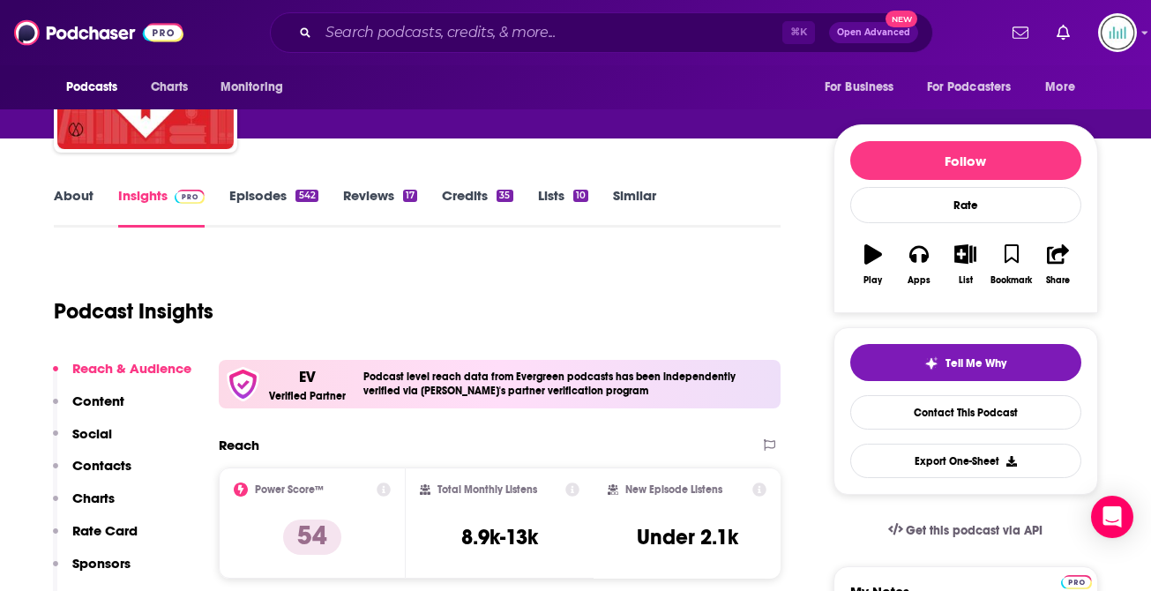
click at [96, 461] on p "Contacts" at bounding box center [101, 465] width 59 height 17
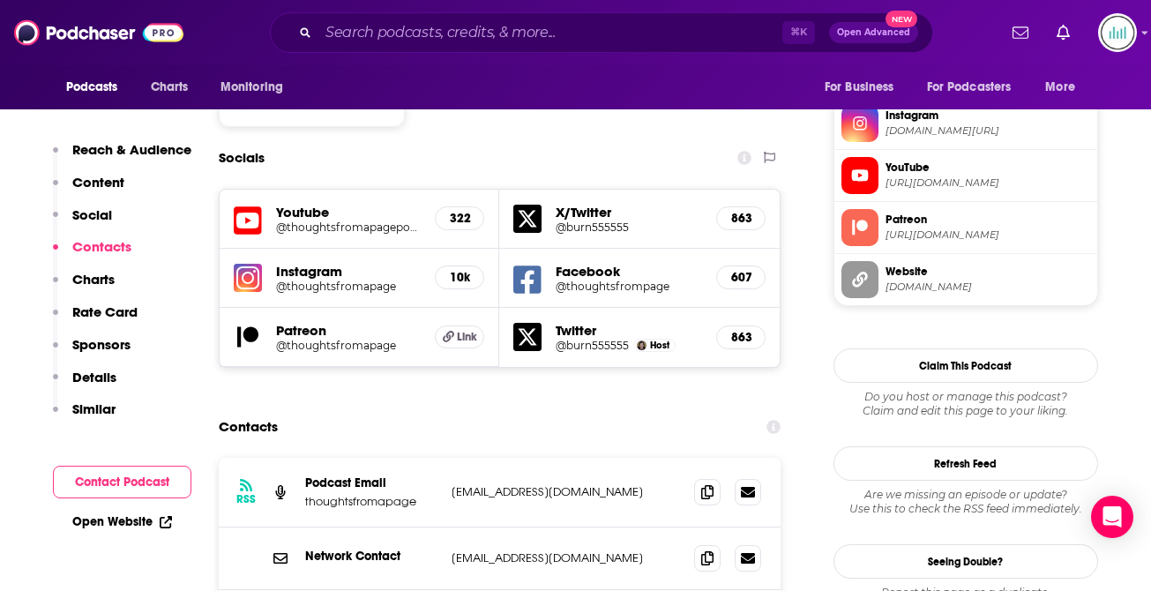
scroll to position [1652, 0]
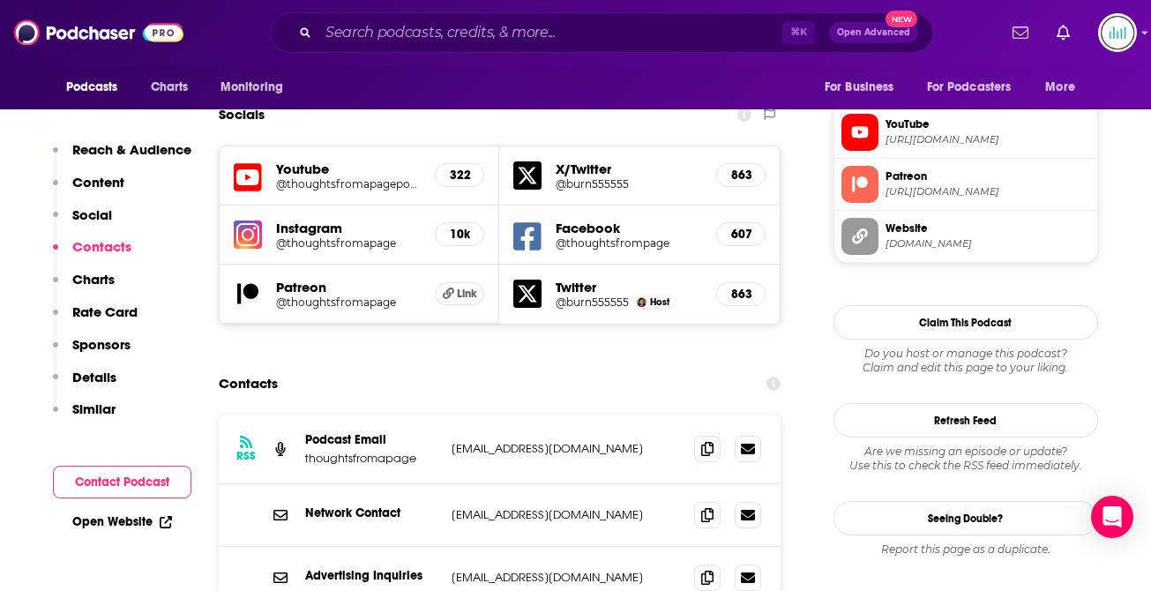
click at [477, 441] on p "[EMAIL_ADDRESS][DOMAIN_NAME]" at bounding box center [566, 448] width 229 height 15
click at [101, 411] on p "Similar" at bounding box center [93, 409] width 43 height 17
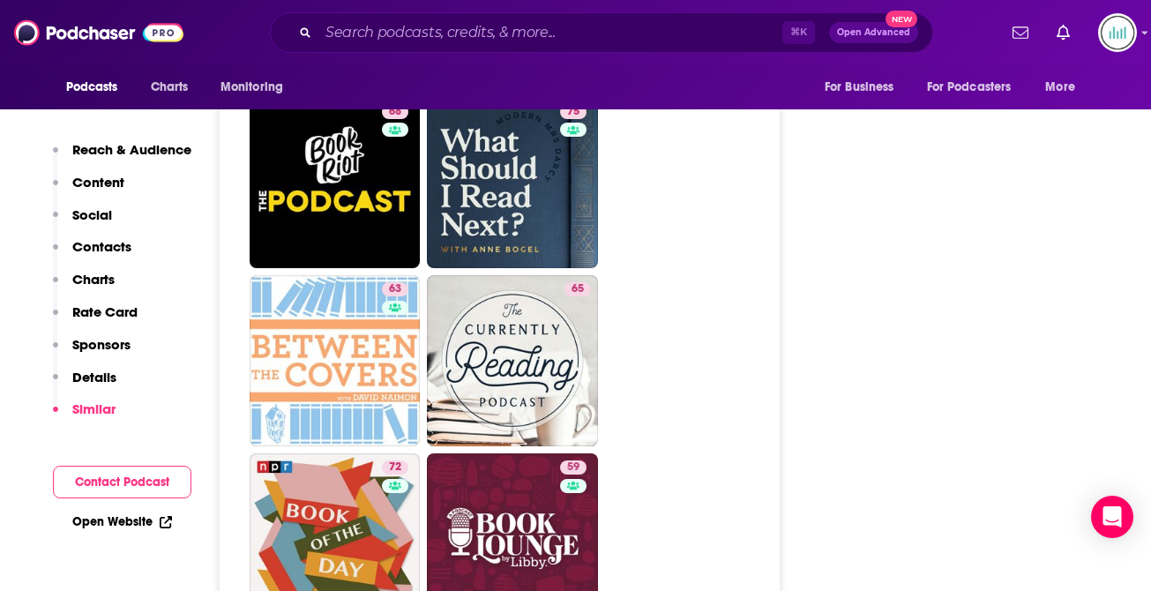
scroll to position [3982, 0]
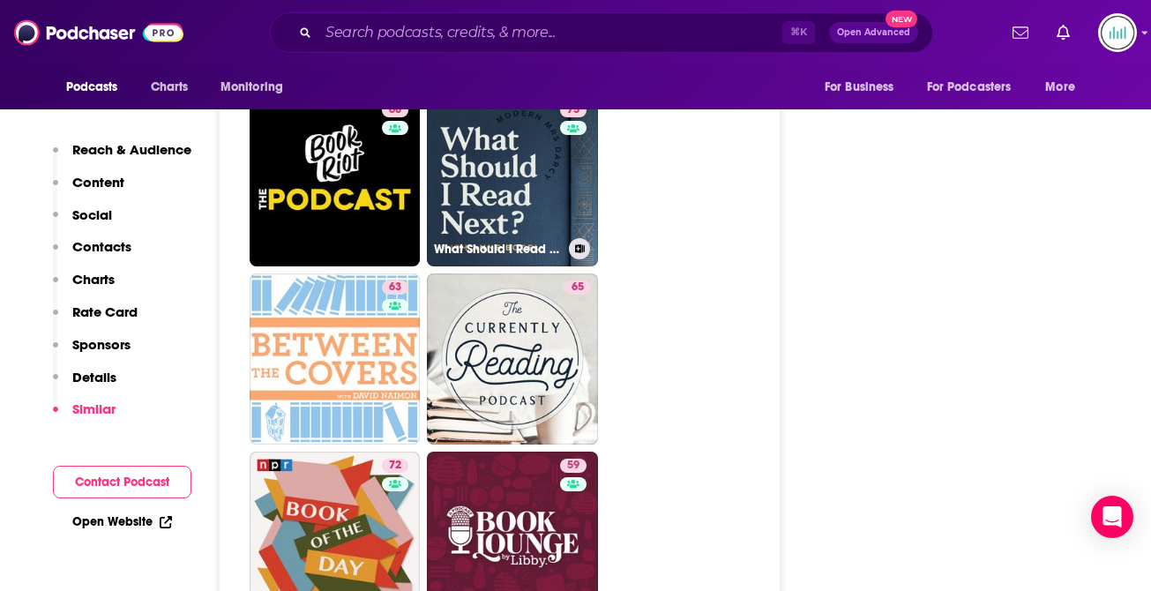
click at [505, 143] on link "75 What Should I Read Next?" at bounding box center [512, 181] width 171 height 171
type input "[URL][DOMAIN_NAME]"
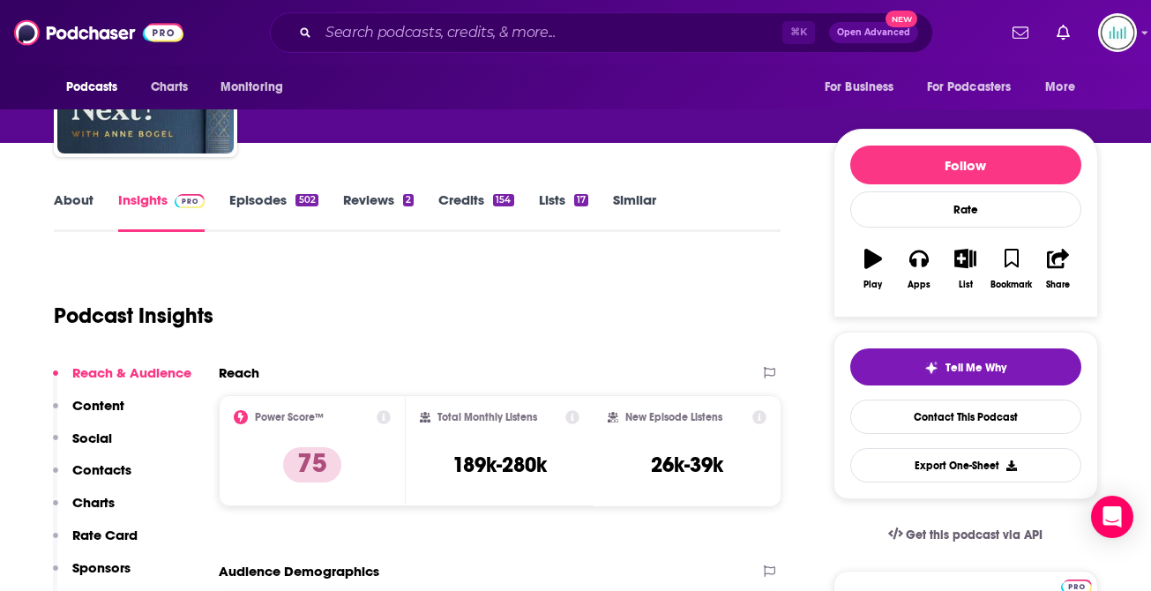
scroll to position [169, 0]
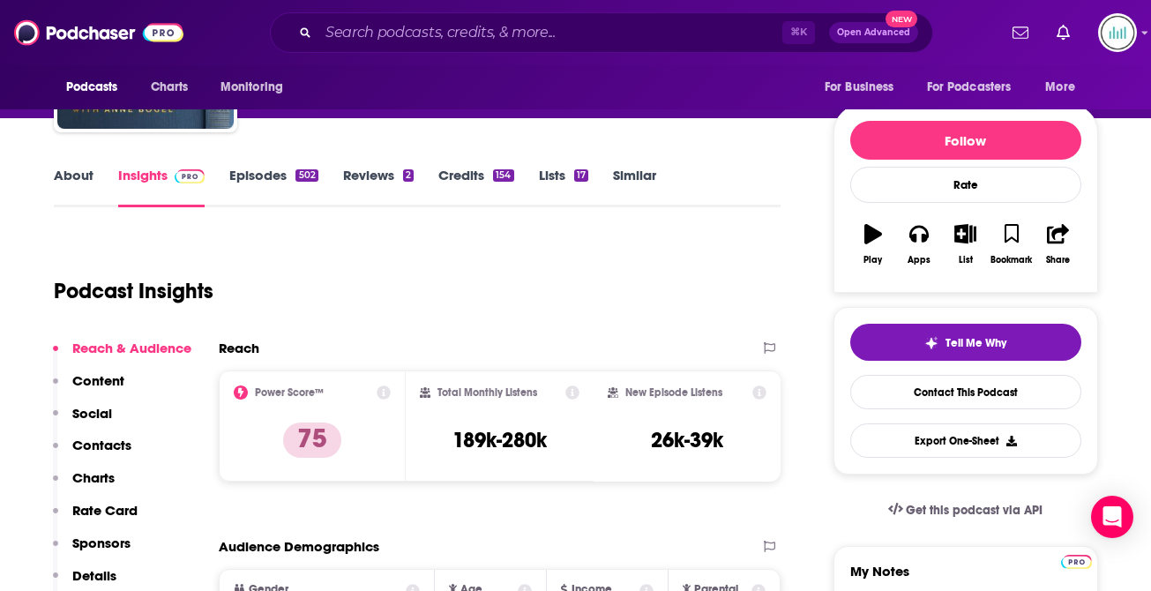
click at [75, 176] on link "About" at bounding box center [74, 187] width 40 height 41
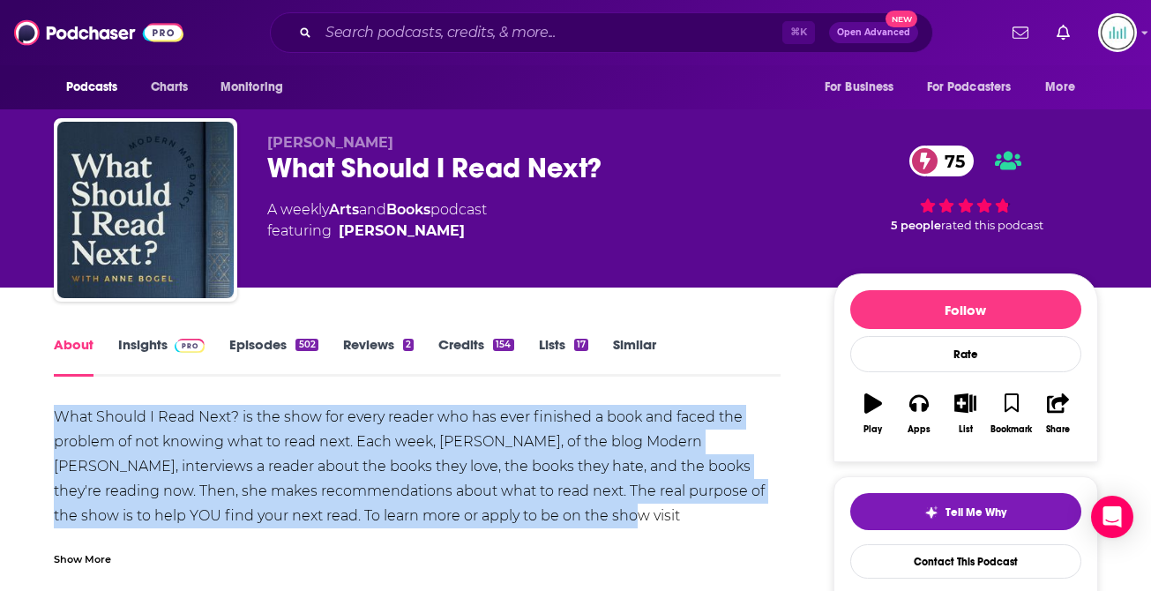
drag, startPoint x: 564, startPoint y: 514, endPoint x: 69, endPoint y: 394, distance: 509.3
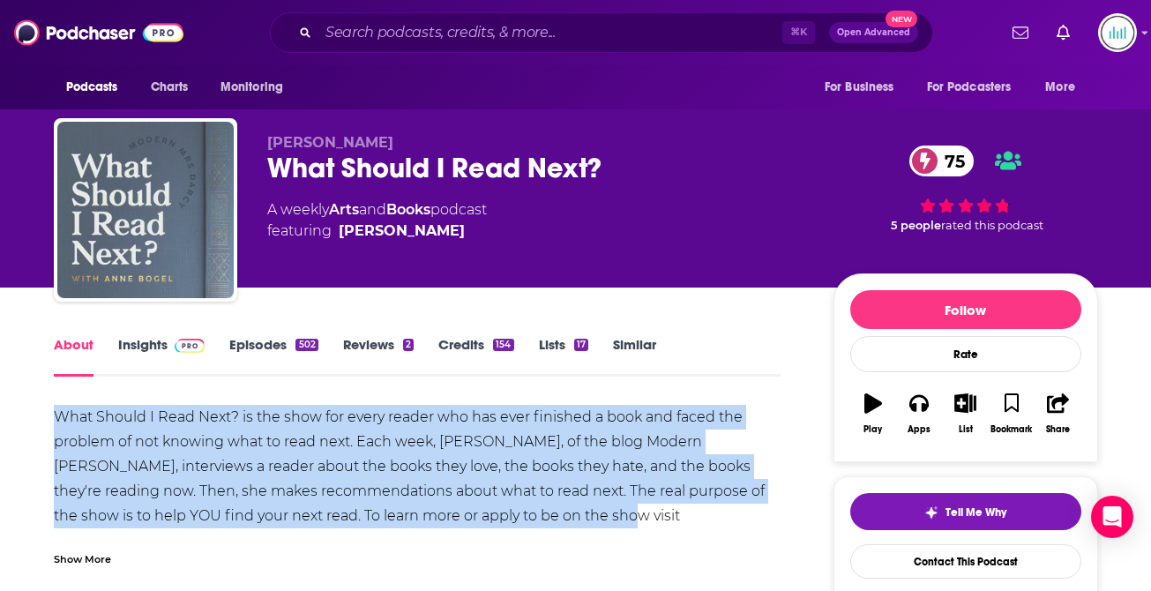
click at [159, 282] on img "What Should I Read Next?" at bounding box center [145, 210] width 176 height 176
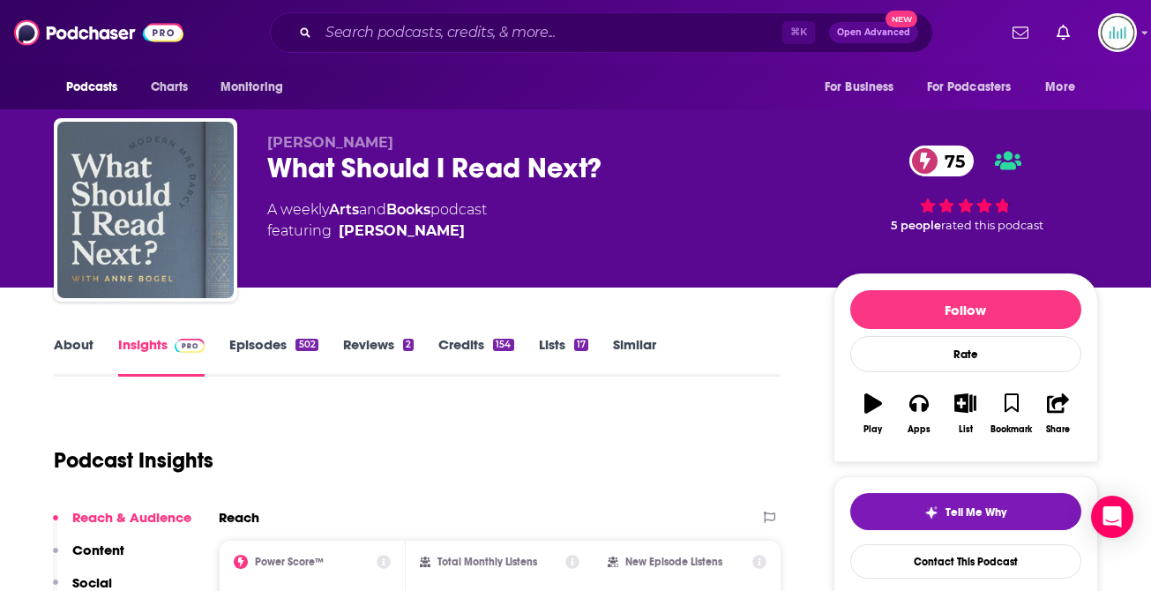
click at [213, 272] on img "What Should I Read Next?" at bounding box center [145, 210] width 176 height 176
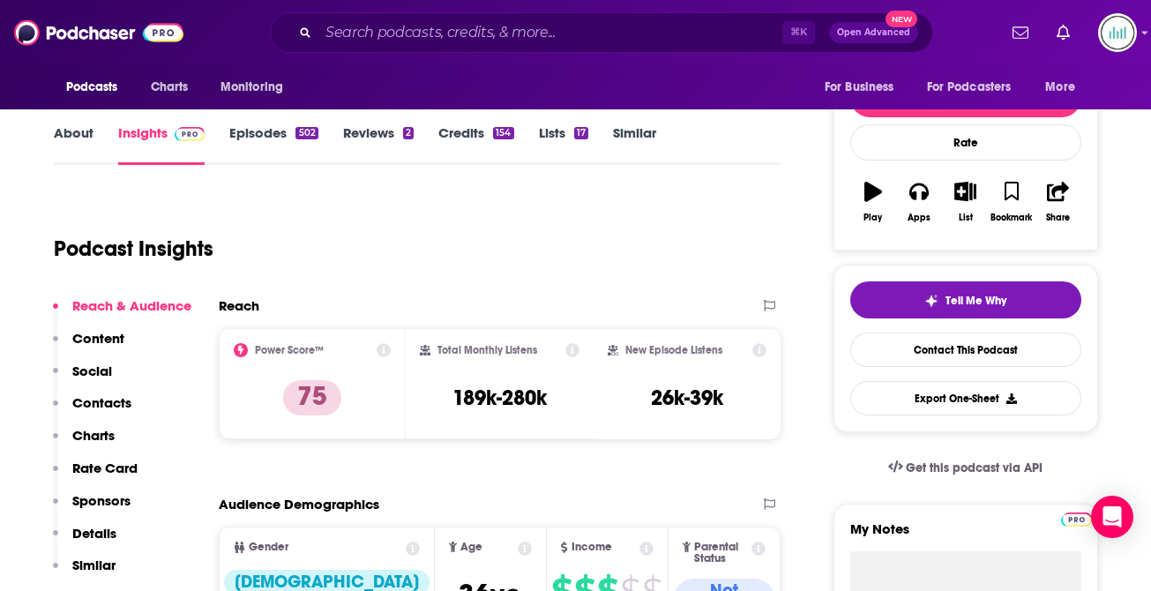
scroll to position [215, 0]
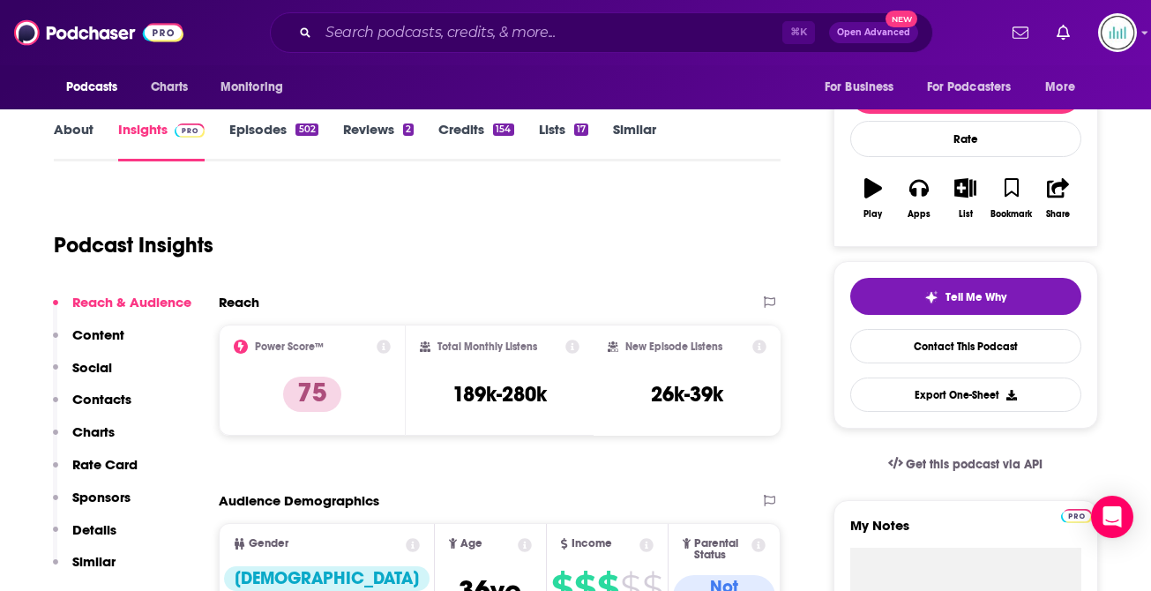
click at [93, 396] on p "Contacts" at bounding box center [101, 399] width 59 height 17
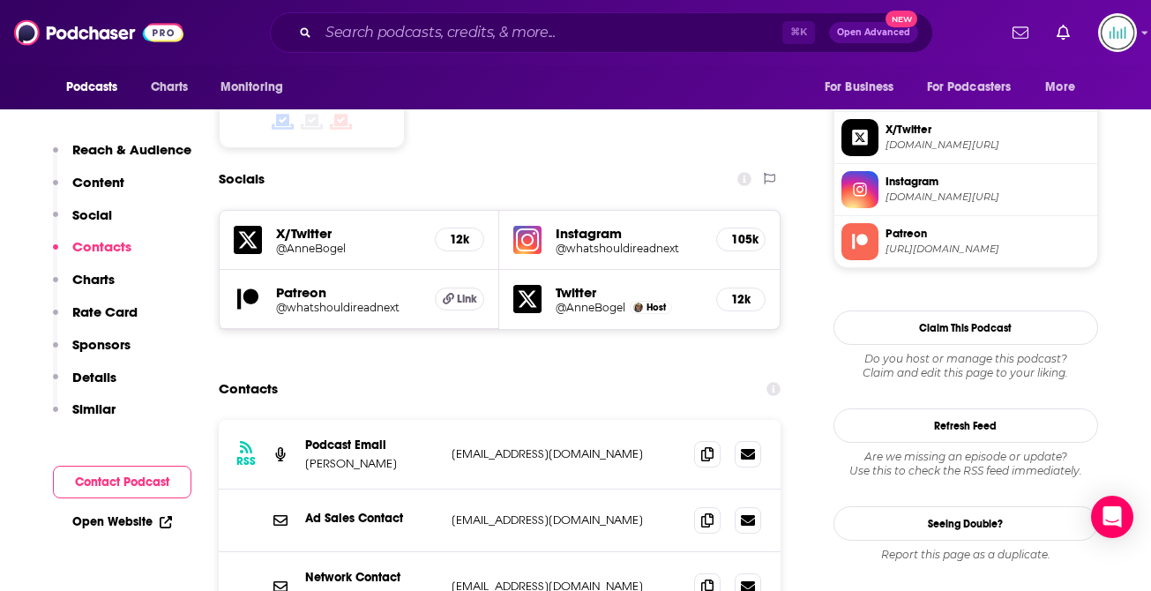
scroll to position [1496, 0]
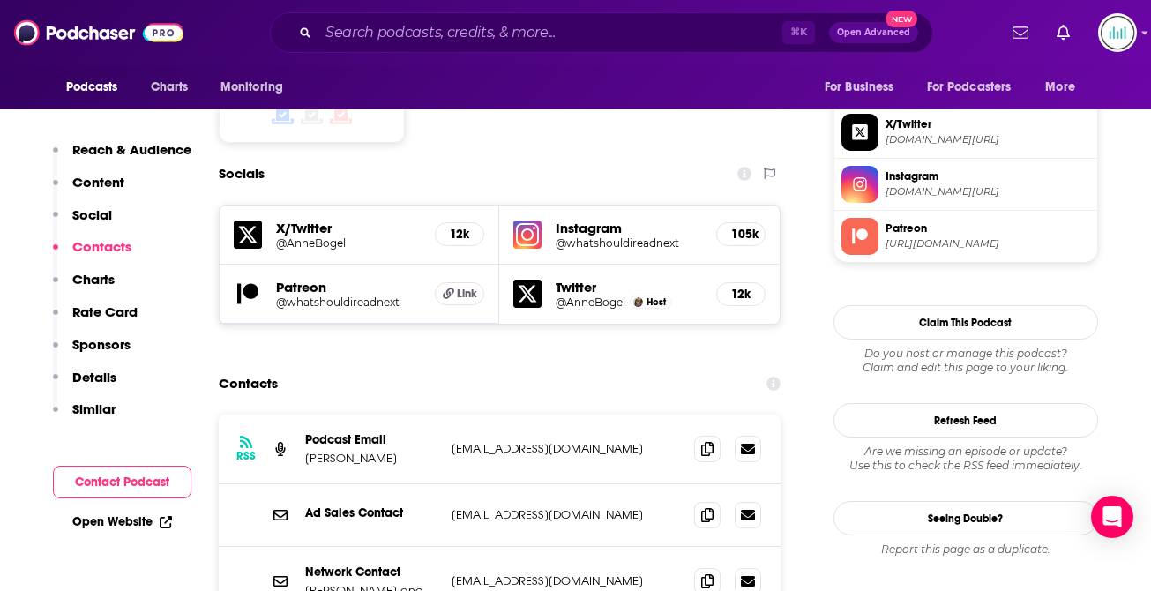
click at [495, 441] on p "[EMAIL_ADDRESS][DOMAIN_NAME]" at bounding box center [566, 448] width 229 height 15
click at [386, 41] on input "Search podcasts, credits, & more..." at bounding box center [551, 33] width 464 height 28
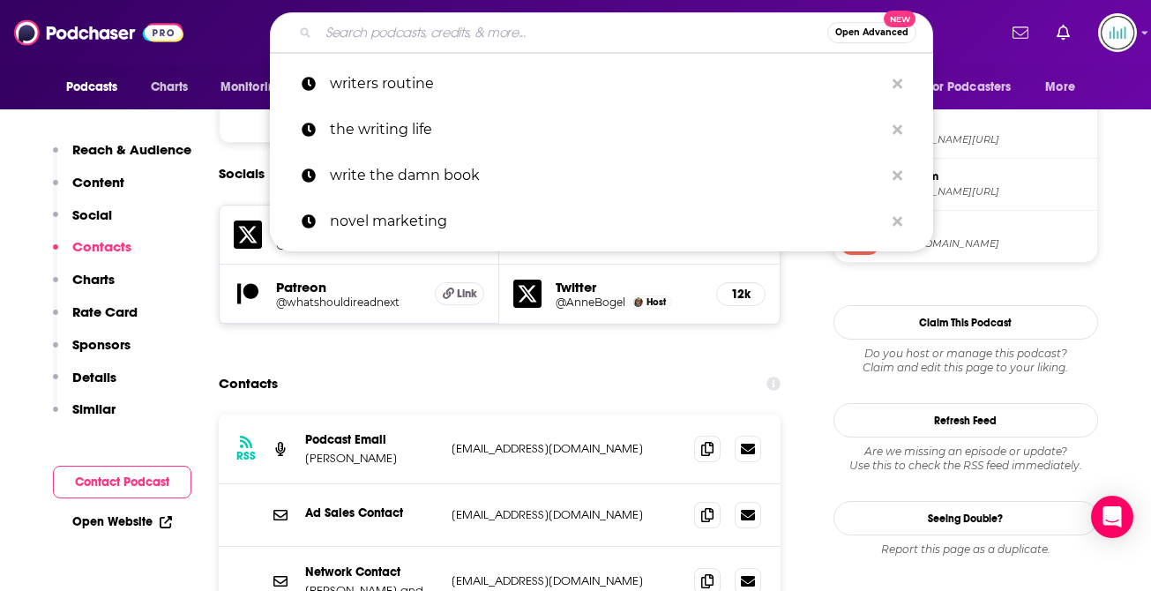
paste input "[DEMOGRAPHIC_DATA] Publishing Show"
type input "[DEMOGRAPHIC_DATA] Publishing Show"
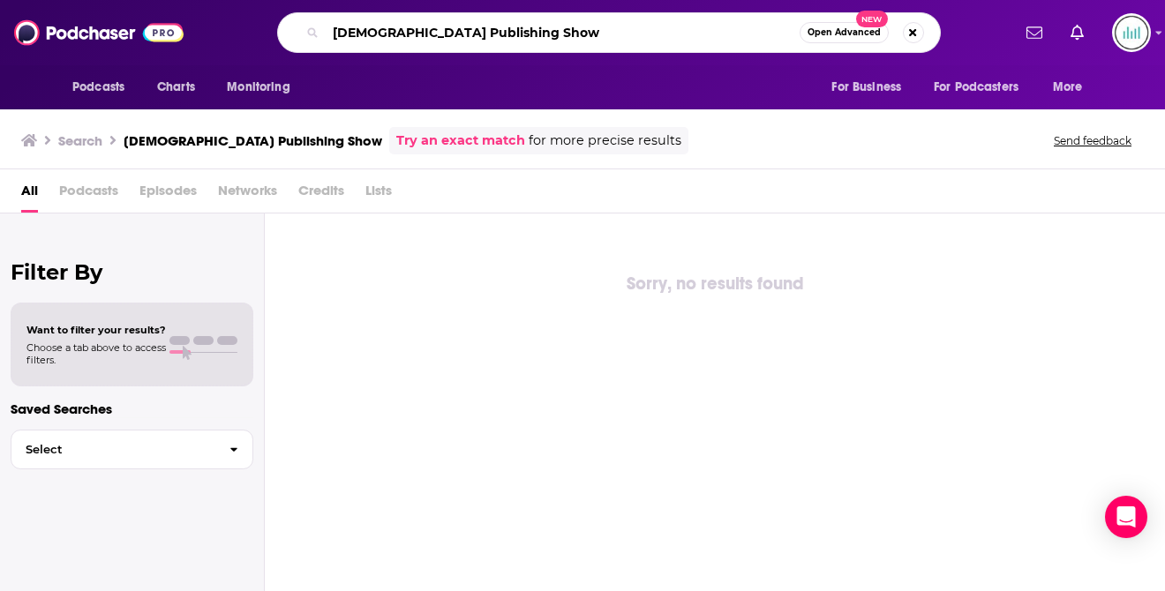
click at [364, 31] on input "[DEMOGRAPHIC_DATA] Publishing Show" at bounding box center [563, 33] width 474 height 28
type input "[DEMOGRAPHIC_DATA] Publishing Show"
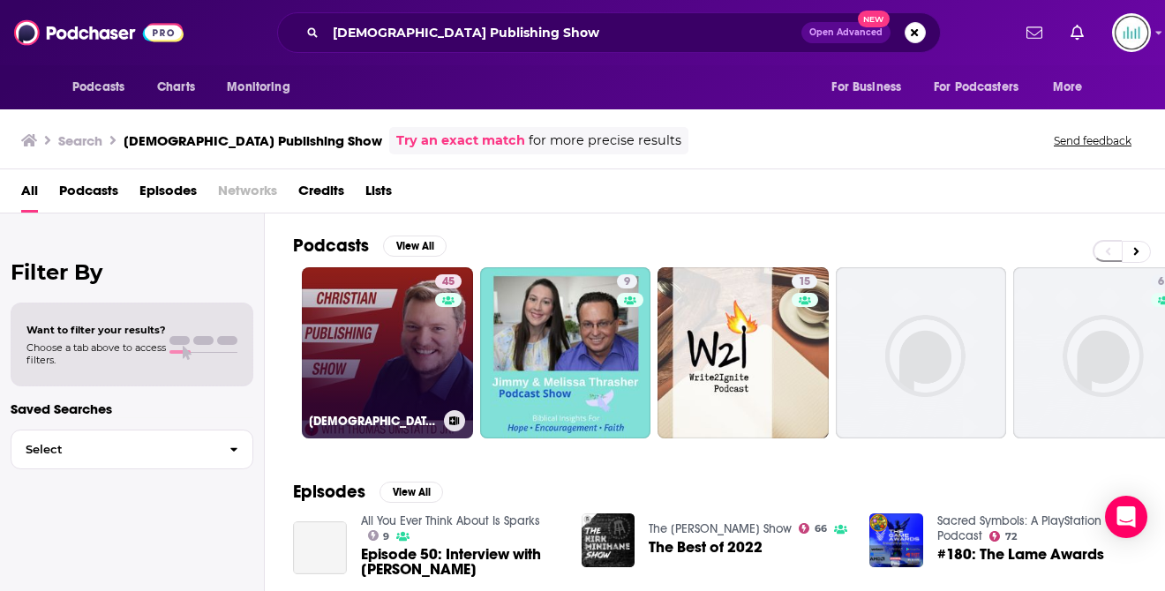
click at [379, 331] on link "45 [DEMOGRAPHIC_DATA] Publishing Show" at bounding box center [387, 352] width 171 height 171
